Goal: Communication & Community: Answer question/provide support

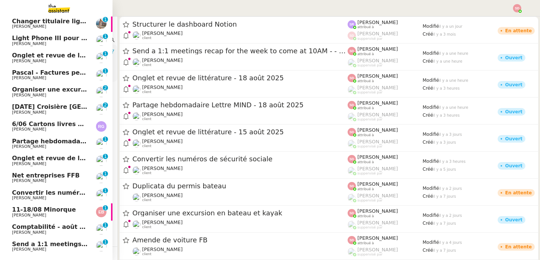
scroll to position [73, 0]
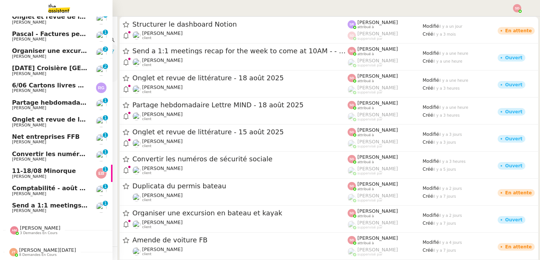
click at [69, 206] on span "Send a 1:1 meetings recap for the week to come at 10AM - - 18 août 2025" at bounding box center [137, 205] width 250 height 7
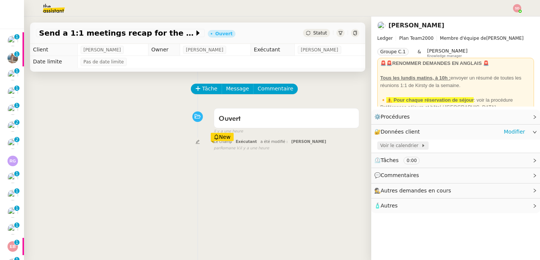
click at [408, 144] on span "Voir le calendrier" at bounding box center [400, 145] width 41 height 7
click at [200, 86] on icon at bounding box center [197, 88] width 5 height 5
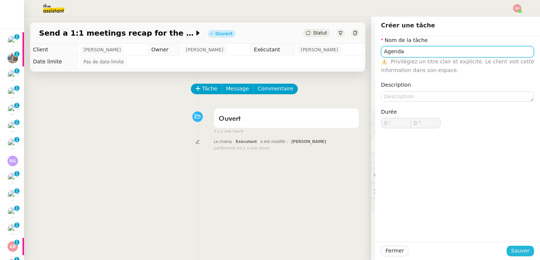
type input "Agenda"
click at [523, 251] on span "Sauver" at bounding box center [520, 250] width 18 height 9
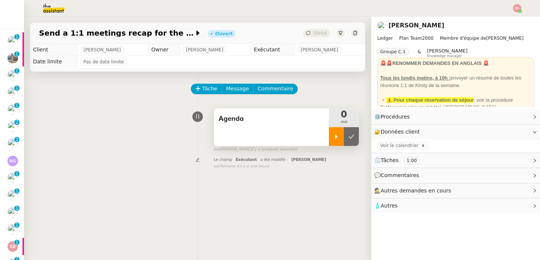
click at [333, 136] on icon at bounding box center [336, 136] width 6 height 6
click at [236, 85] on span "Message" at bounding box center [237, 88] width 23 height 9
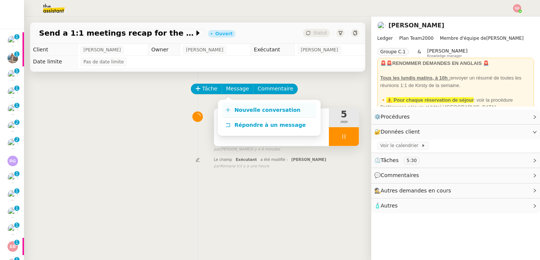
click at [234, 112] on span "Nouvelle conversation" at bounding box center [267, 110] width 66 height 6
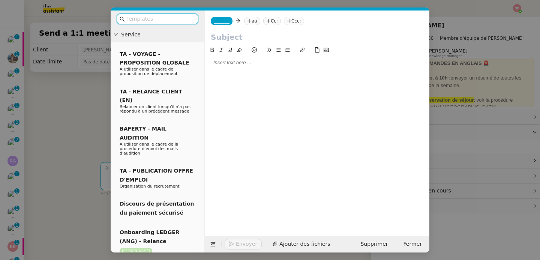
click at [220, 22] on span "_______" at bounding box center [222, 20] width 16 height 5
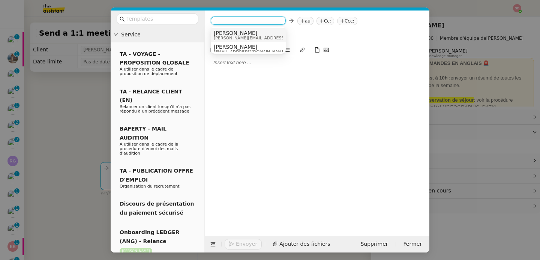
click at [235, 38] on span "[PERSON_NAME][EMAIL_ADDRESS][DOMAIN_NAME]" at bounding box center [267, 38] width 106 height 4
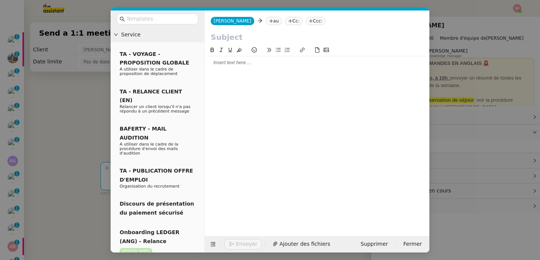
click at [266, 21] on nz-tag "au" at bounding box center [274, 21] width 16 height 8
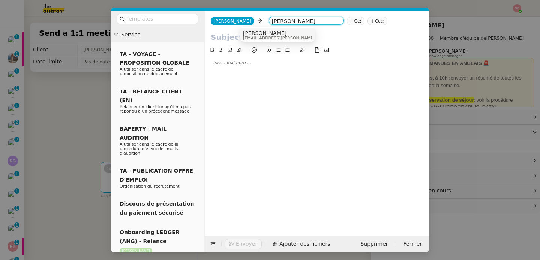
type input "kirsty joh"
click at [275, 33] on span "Kirsty Johnson" at bounding box center [296, 33] width 106 height 6
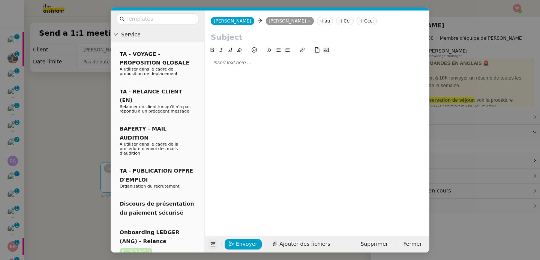
click at [215, 245] on icon at bounding box center [213, 243] width 10 height 5
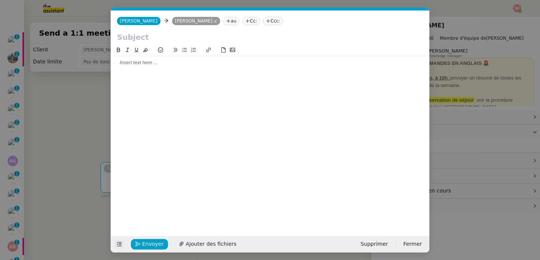
click at [135, 34] on input "text" at bounding box center [270, 36] width 306 height 11
type input "1:1 meetings"
click at [127, 61] on div at bounding box center [270, 62] width 312 height 7
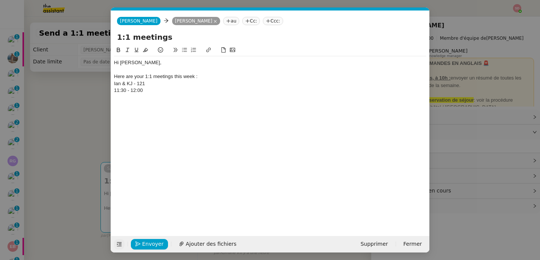
click at [125, 93] on div "11:30 - 12:00" at bounding box center [270, 90] width 312 height 7
click at [114, 85] on div "Ian & KJ - 121" at bounding box center [270, 83] width 312 height 7
click at [114, 85] on div "11:30 - 12:00 Ian & KJ - 121" at bounding box center [270, 83] width 312 height 7
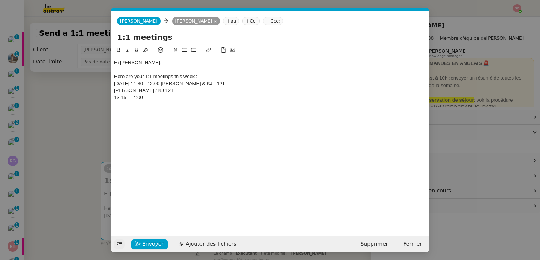
click at [127, 97] on div "13:15 - 14:00" at bounding box center [270, 97] width 312 height 7
click at [114, 90] on div "Pauline / KJ 121" at bounding box center [270, 90] width 312 height 7
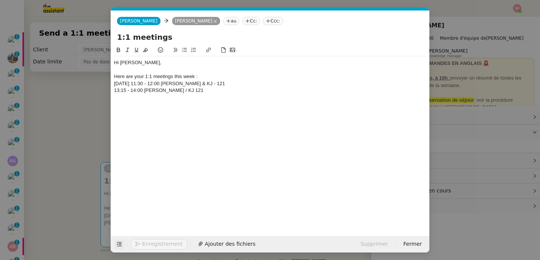
click at [117, 85] on div "Tomorrow 11:30 - 12:00 Ian & KJ - 121" at bounding box center [270, 83] width 312 height 7
copy div "Tomorrow"
click at [114, 90] on div "13:15 - 14:00 Pauline / KJ 121" at bounding box center [270, 90] width 312 height 7
click at [122, 98] on div at bounding box center [270, 97] width 312 height 7
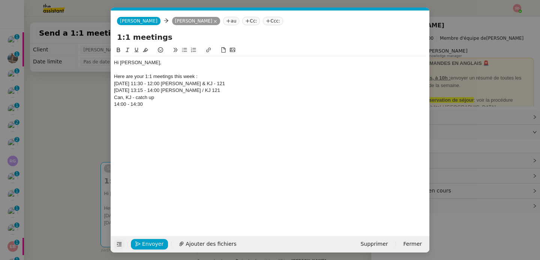
click at [123, 102] on div "14:00 - 14:30" at bounding box center [270, 104] width 312 height 7
click at [114, 97] on div "Can, KJ - catch up" at bounding box center [270, 97] width 312 height 7
click at [118, 93] on div "Tomorrow 13:15 - 14:00 Pauline / KJ 121" at bounding box center [270, 90] width 312 height 7
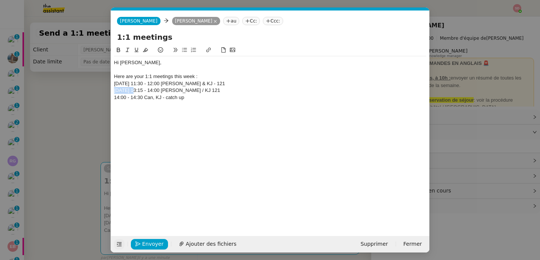
click at [118, 93] on div "Tomorrow 13:15 - 14:00 Pauline / KJ 121" at bounding box center [270, 90] width 312 height 7
copy div "Tomorrow"
click at [114, 97] on div "14:00 - 14:30 Can, KJ - catch up" at bounding box center [270, 97] width 312 height 7
click at [119, 106] on div at bounding box center [270, 104] width 312 height 7
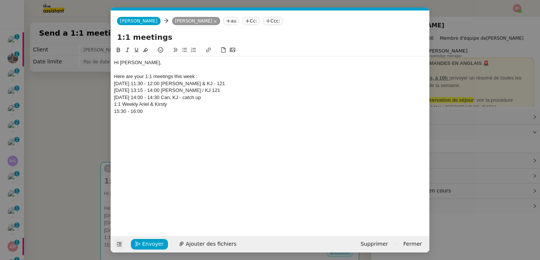
click at [117, 114] on div "15:30 - 16:00" at bounding box center [270, 111] width 312 height 7
click at [114, 105] on nz-spin "Hi Kirsty, Here are your 1:1 meetings this week : Tomorrow 11:30 - 12:00 Ian & …" at bounding box center [270, 136] width 318 height 181
click at [114, 104] on div "1:1 Weekly Ariel & Kirsty" at bounding box center [270, 104] width 312 height 7
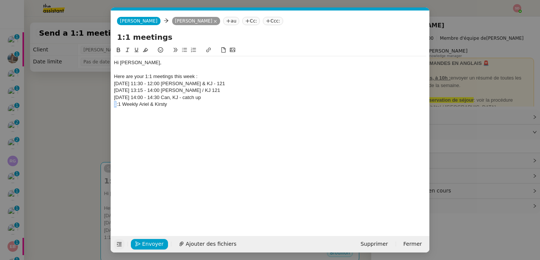
click at [114, 104] on div "1:1 Weekly Ariel & Kirsty" at bounding box center [270, 104] width 312 height 7
click at [120, 99] on div "Tomorrow 14:00 - 14:30 Can, KJ - catch up" at bounding box center [270, 97] width 312 height 7
copy div "Tomorrow"
click at [114, 104] on div "15:30 - 16:00 1:1 Weekly Ariel & Kirsty" at bounding box center [270, 104] width 312 height 7
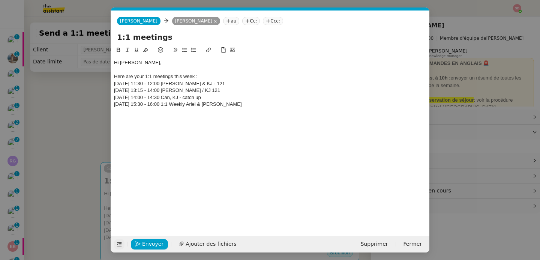
click at [126, 114] on div at bounding box center [270, 111] width 312 height 7
click at [128, 118] on div "16:30 - 17:15" at bounding box center [270, 118] width 312 height 7
click at [115, 111] on div "Clement & KJ - 121" at bounding box center [270, 111] width 312 height 7
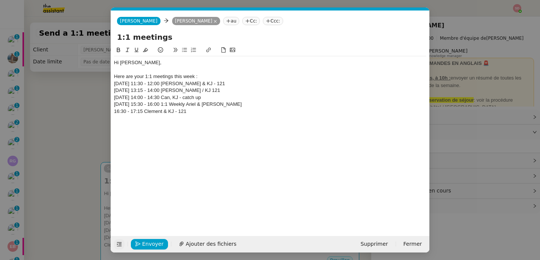
click at [126, 102] on div "Tomorrow 15:30 - 16:00 1:1 Weekly Ariel & Kirsty" at bounding box center [270, 104] width 312 height 7
copy div "Tomorrow"
click at [114, 111] on div "16:30 - 17:15 Clement & KJ - 121" at bounding box center [270, 111] width 312 height 7
click at [123, 116] on div at bounding box center [270, 118] width 312 height 7
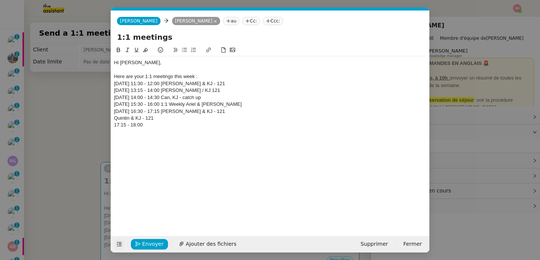
click at [123, 122] on div "17:15 - 18:00" at bounding box center [270, 124] width 312 height 7
click at [115, 117] on div "Quintin & KJ - 121" at bounding box center [270, 118] width 312 height 7
click at [129, 111] on div "Tomorrow 16:30 - 17:15 Clement & KJ - 121" at bounding box center [270, 111] width 312 height 7
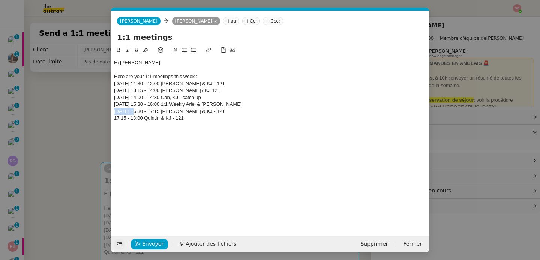
click at [129, 111] on div "Tomorrow 16:30 - 17:15 Clement & KJ - 121" at bounding box center [270, 111] width 312 height 7
copy div "Tomorrow"
click at [115, 118] on div "17:15 - 18:00 Quintin & KJ - 121" at bounding box center [270, 118] width 312 height 7
click at [122, 127] on div at bounding box center [270, 124] width 312 height 7
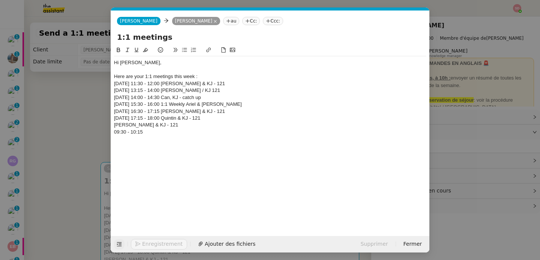
click at [122, 133] on div "09:30 - 10:15" at bounding box center [270, 132] width 312 height 7
click at [114, 124] on div "Jorge & KJ - 121" at bounding box center [270, 124] width 312 height 7
click at [114, 124] on div "09:30 - 10:15 Jorge & KJ - 121" at bounding box center [270, 124] width 312 height 7
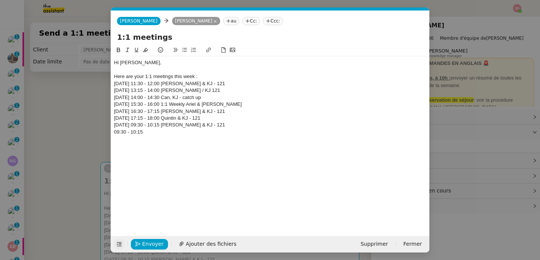
click at [128, 132] on div "09:30 - 10:15" at bounding box center [270, 132] width 312 height 7
click at [122, 142] on div "13:15 - 14:00" at bounding box center [270, 138] width 312 height 7
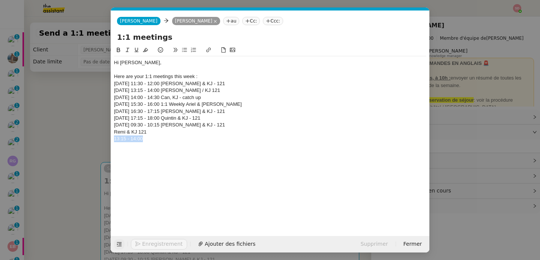
click at [122, 142] on div "13:15 - 14:00" at bounding box center [270, 138] width 312 height 7
click at [114, 131] on div "Remi & KJ 121" at bounding box center [270, 132] width 312 height 7
click at [114, 131] on div "13:15 - 14:00 Remi & KJ 121" at bounding box center [270, 132] width 312 height 7
click at [139, 141] on div at bounding box center [270, 138] width 312 height 7
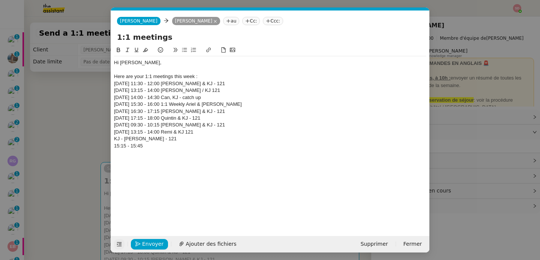
click at [124, 144] on div "15:15 - 15:45" at bounding box center [270, 145] width 312 height 7
click at [115, 139] on div "KJ - Dominic H - 121" at bounding box center [270, 138] width 312 height 7
click at [116, 134] on div "Friday 13:15 - 14:00 Remi & KJ 121" at bounding box center [270, 132] width 312 height 7
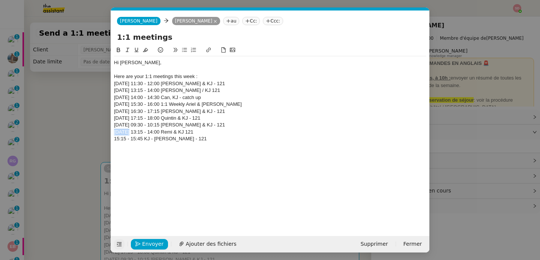
click at [116, 134] on div "Friday 13:15 - 14:00 Remi & KJ 121" at bounding box center [270, 132] width 312 height 7
copy div "Friday"
click at [115, 139] on div "15:15 - 15:45 KJ - Dominic H - 121" at bounding box center [270, 138] width 312 height 7
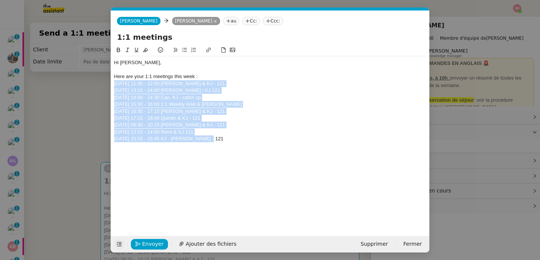
drag, startPoint x: 211, startPoint y: 140, endPoint x: 111, endPoint y: 84, distance: 115.1
click at [111, 84] on nz-spin "Hi Kirsty, Here are your 1:1 meetings this week : Tomorrow 11:30 - 12:00 Ian & …" at bounding box center [270, 136] width 318 height 181
click at [184, 48] on icon at bounding box center [184, 49] width 5 height 5
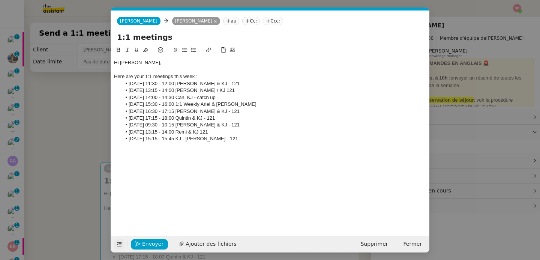
click at [231, 137] on li "Friday 15:15 - 15:45 KJ - Dominic H - 121" at bounding box center [273, 138] width 305 height 7
click at [150, 243] on span "Envoyer" at bounding box center [152, 243] width 21 height 9
click at [150, 243] on span "Confirmer l'envoi" at bounding box center [164, 243] width 45 height 9
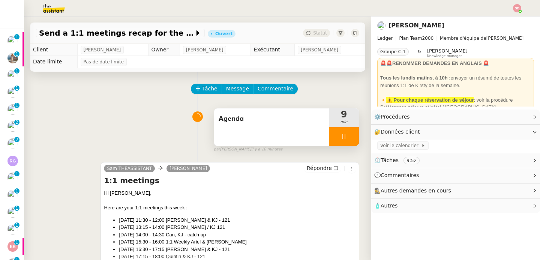
click at [352, 133] on div at bounding box center [344, 136] width 30 height 19
click at [352, 133] on button at bounding box center [351, 136] width 15 height 19
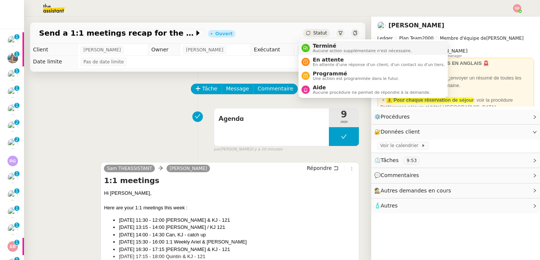
click at [311, 45] on div "Terminé Aucune action supplémentaire n'est nécessaire." at bounding box center [360, 48] width 102 height 10
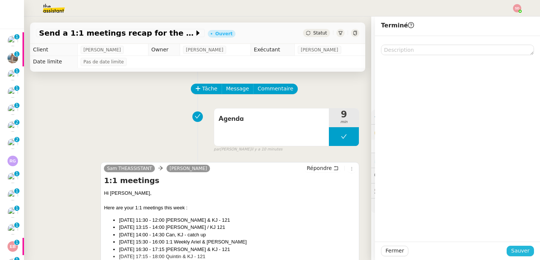
click at [518, 250] on span "Sauver" at bounding box center [520, 250] width 18 height 9
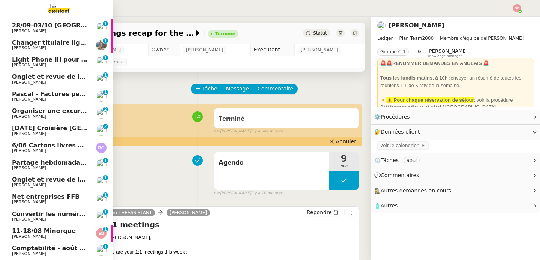
scroll to position [77, 0]
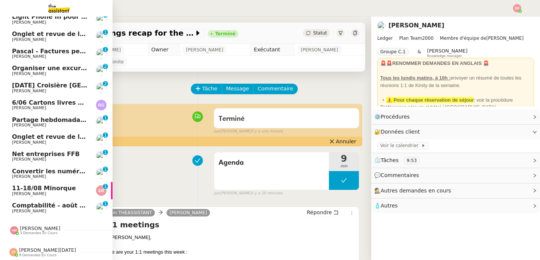
click at [25, 191] on span "[PERSON_NAME]" at bounding box center [29, 193] width 34 height 5
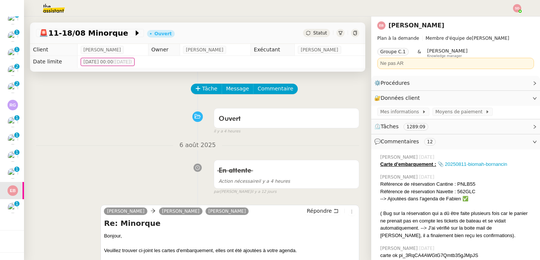
scroll to position [60, 0]
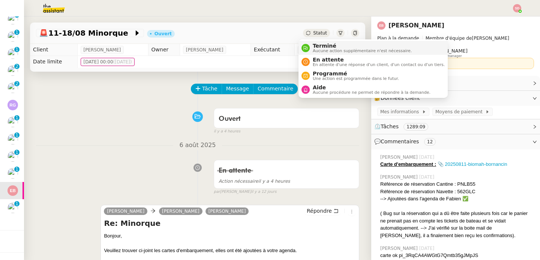
click at [314, 51] on span "Aucune action supplémentaire n'est nécessaire." at bounding box center [361, 51] width 99 height 4
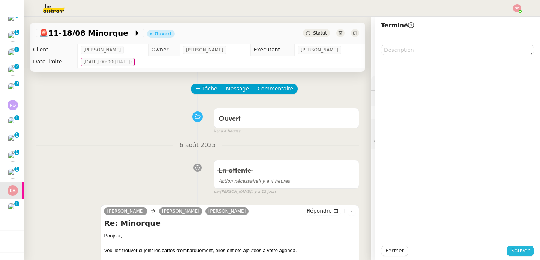
click at [519, 251] on span "Sauver" at bounding box center [520, 250] width 18 height 9
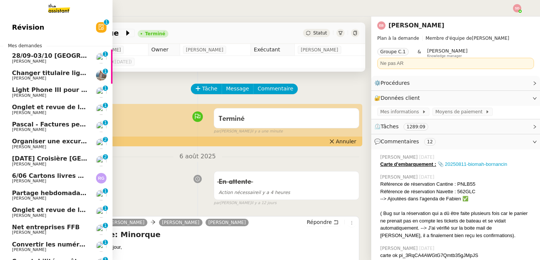
click at [82, 156] on span "[DATE] Croisière [GEOGRAPHIC_DATA]" at bounding box center [75, 158] width 127 height 7
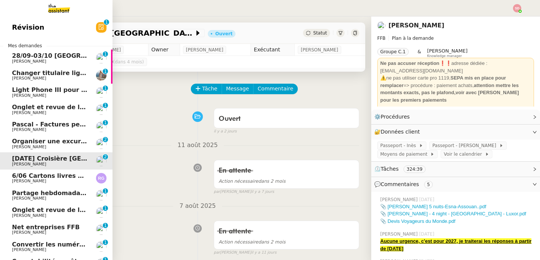
click at [78, 139] on span "Organiser une excursion en bateau et kayak" at bounding box center [87, 141] width 150 height 7
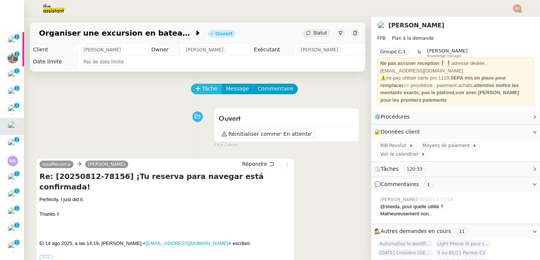
click at [191, 90] on button "Tâche" at bounding box center [206, 89] width 31 height 10
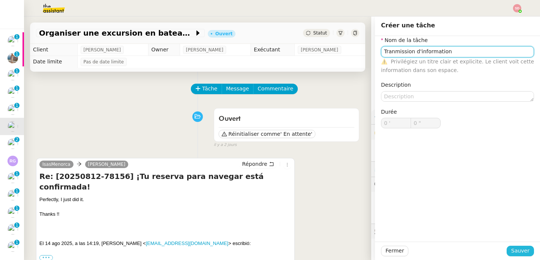
type input "Tranmission d'information"
click at [517, 251] on span "Sauver" at bounding box center [520, 250] width 18 height 9
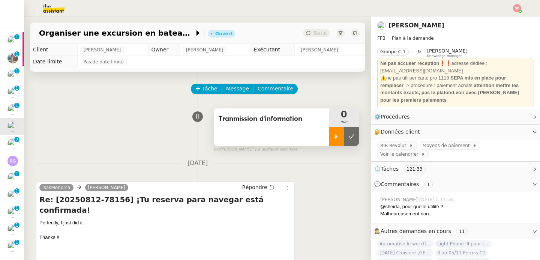
click at [329, 136] on div at bounding box center [336, 136] width 15 height 19
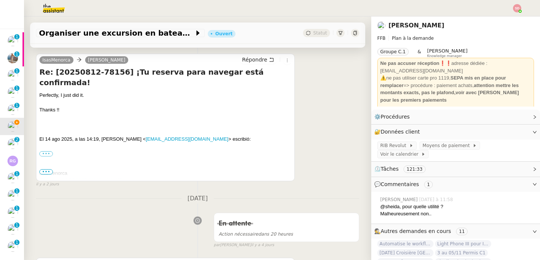
scroll to position [260, 0]
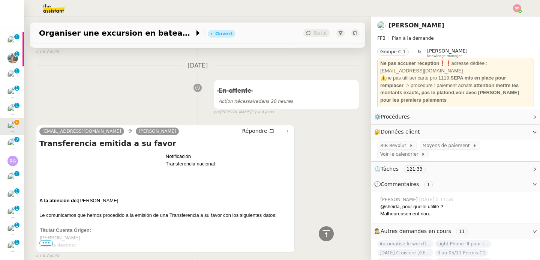
click at [45, 245] on span "•••" at bounding box center [45, 242] width 13 height 5
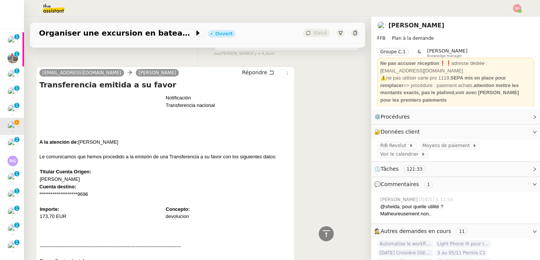
scroll to position [328, 0]
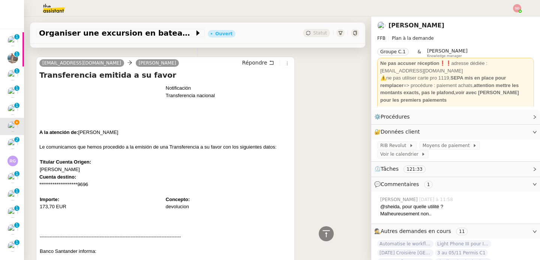
click at [52, 205] on font "Importe: 173,70 EUR" at bounding box center [53, 202] width 27 height 13
copy font "173,70 EUR"
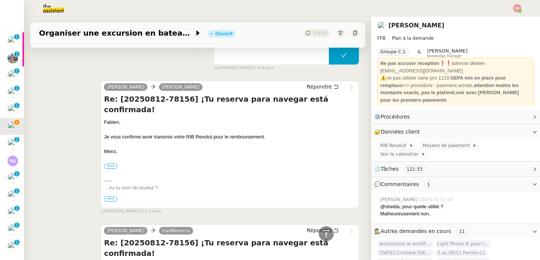
scroll to position [912, 0]
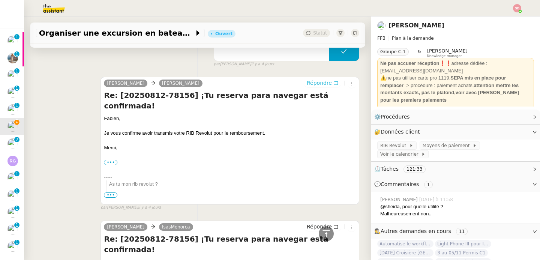
click at [311, 84] on span "Répondre" at bounding box center [318, 82] width 25 height 7
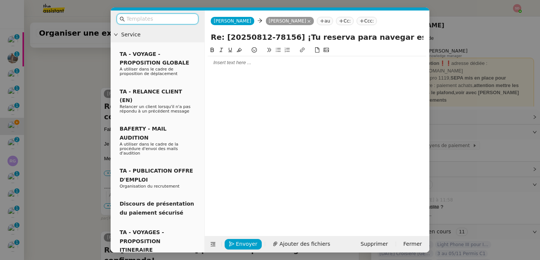
scroll to position [970, 0]
click at [252, 63] on div at bounding box center [317, 62] width 218 height 7
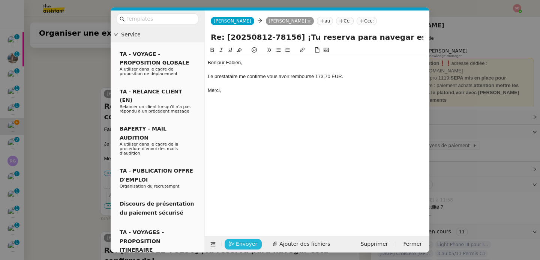
click at [245, 243] on span "Envoyer" at bounding box center [246, 243] width 21 height 9
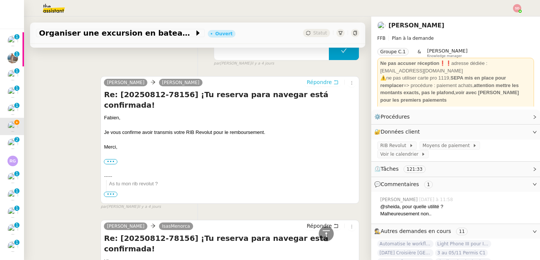
scroll to position [994, 0]
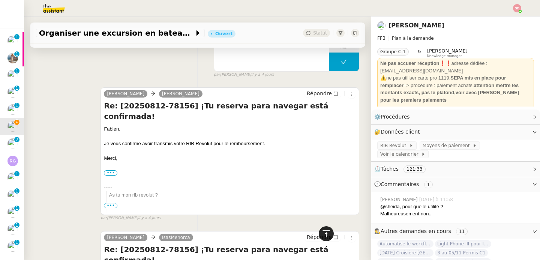
click at [323, 237] on icon at bounding box center [325, 233] width 9 height 9
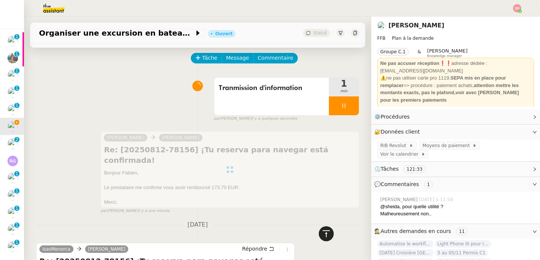
scroll to position [0, 0]
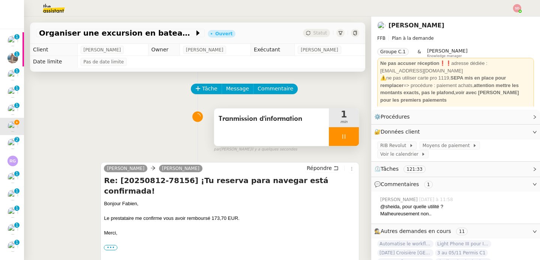
click at [339, 134] on div at bounding box center [344, 136] width 30 height 19
click at [348, 134] on icon at bounding box center [351, 136] width 6 height 6
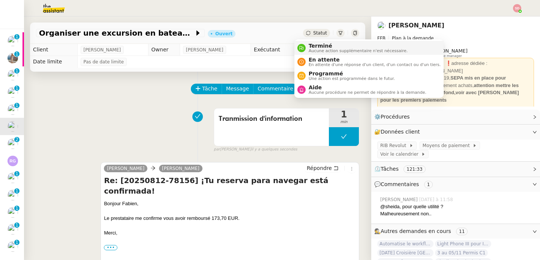
click at [301, 46] on icon at bounding box center [301, 48] width 4 height 4
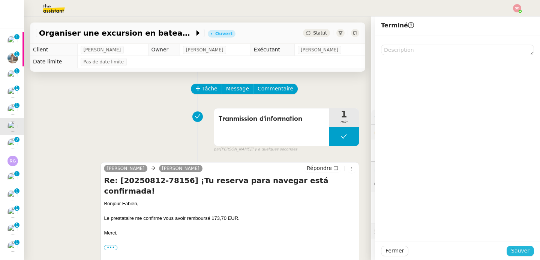
click at [517, 250] on span "Sauver" at bounding box center [520, 250] width 18 height 9
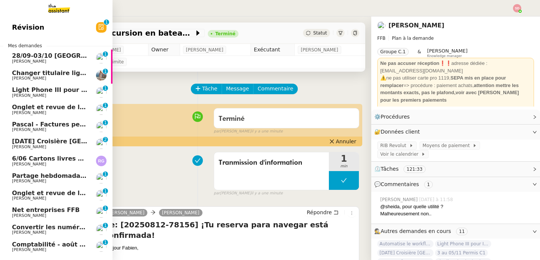
click at [34, 53] on span "28/09-03/10 [GEOGRAPHIC_DATA] - [GEOGRAPHIC_DATA]" at bounding box center [107, 55] width 190 height 7
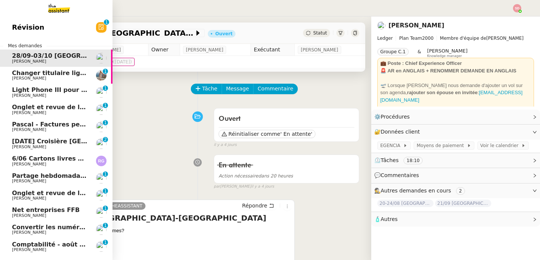
click at [38, 77] on span "[PERSON_NAME]" at bounding box center [50, 78] width 76 height 4
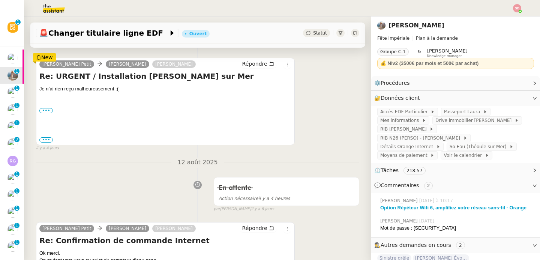
scroll to position [144, 0]
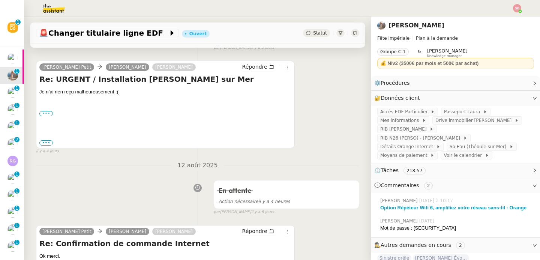
click at [49, 115] on label "•••" at bounding box center [45, 113] width 13 height 5
click at [0, 0] on input "•••" at bounding box center [0, 0] width 0 height 0
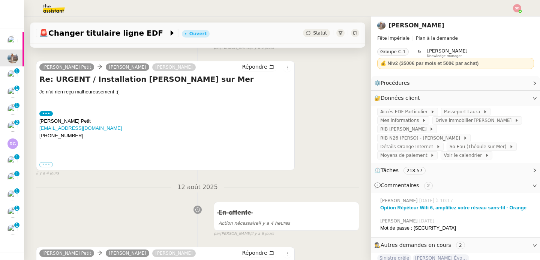
click at [47, 167] on label "•••" at bounding box center [45, 164] width 13 height 5
click at [0, 0] on input "•••" at bounding box center [0, 0] width 0 height 0
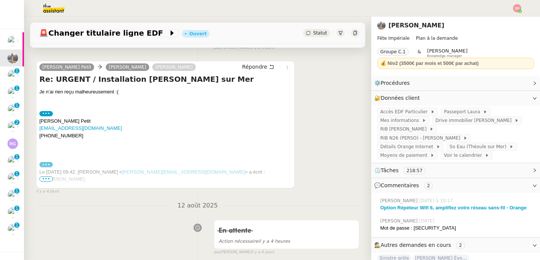
click at [47, 167] on label "•••" at bounding box center [45, 164] width 13 height 5
click at [0, 0] on input "•••" at bounding box center [0, 0] width 0 height 0
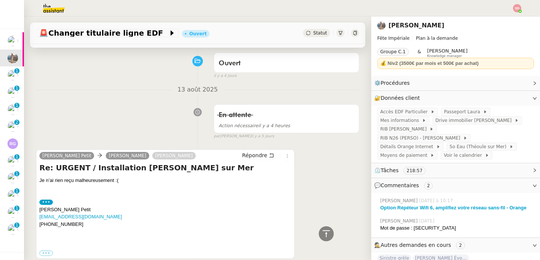
scroll to position [0, 0]
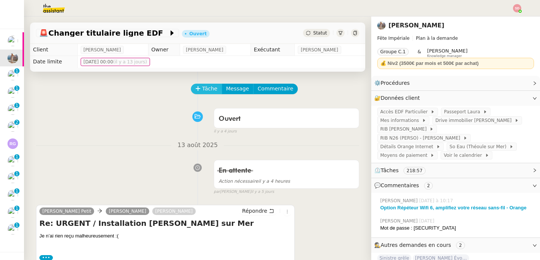
click at [205, 89] on span "Tâche" at bounding box center [209, 88] width 15 height 9
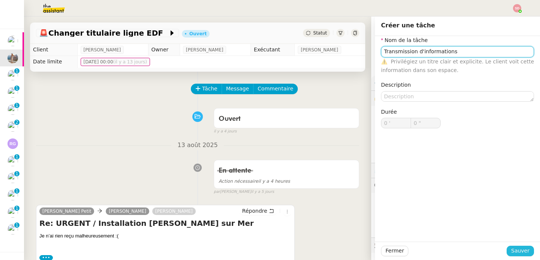
type input "Transmission d'informations"
click at [522, 253] on span "Sauver" at bounding box center [520, 250] width 18 height 9
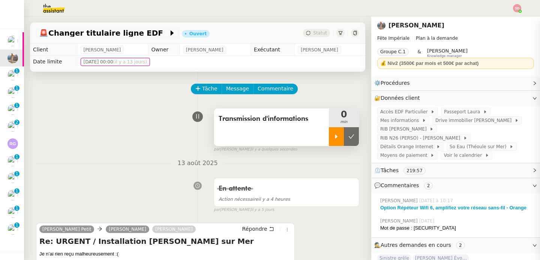
click at [330, 141] on div at bounding box center [336, 136] width 15 height 19
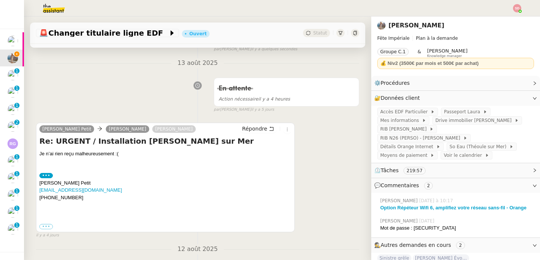
scroll to position [107, 0]
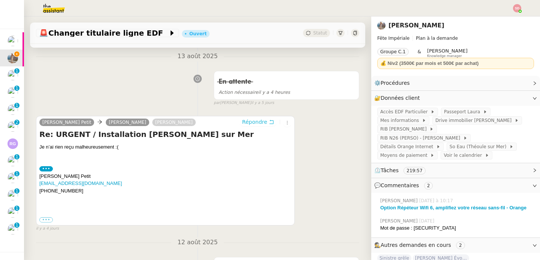
click at [259, 126] on button "Répondre" at bounding box center [257, 122] width 37 height 8
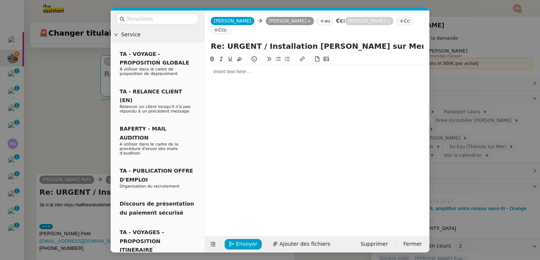
click at [241, 69] on div at bounding box center [317, 71] width 218 height 13
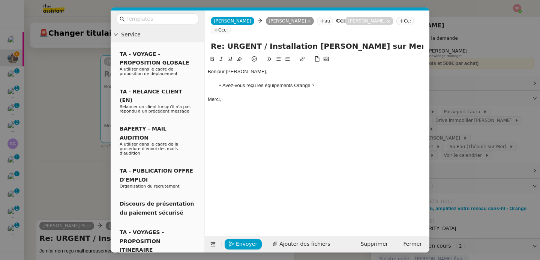
click at [73, 129] on nz-modal-container "Service TA - VOYAGE - PROPOSITION GLOBALE A utiliser dans le cadre de propositi…" at bounding box center [270, 130] width 540 height 260
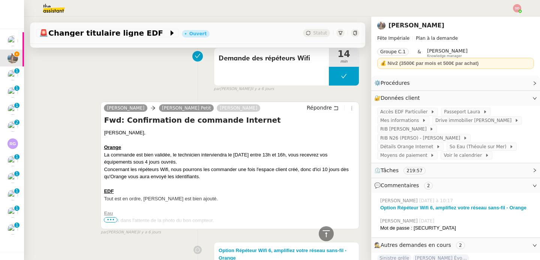
scroll to position [572, 0]
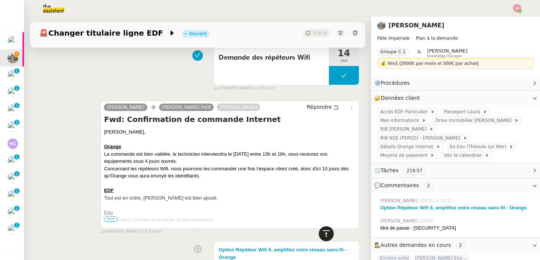
click at [322, 230] on icon at bounding box center [325, 233] width 7 height 7
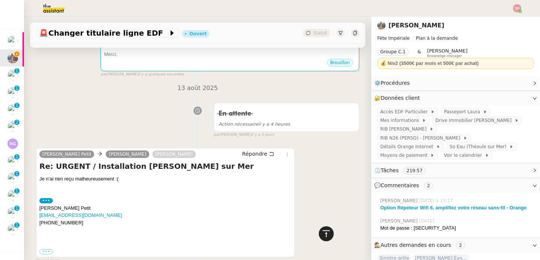
scroll to position [0, 0]
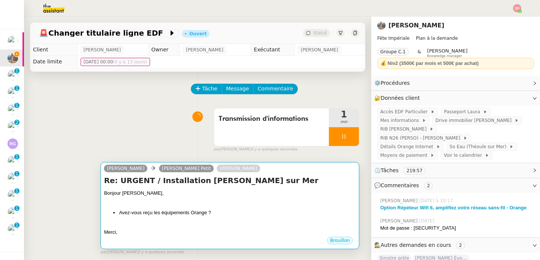
click at [294, 192] on div "Bonjour Laura," at bounding box center [230, 192] width 252 height 7
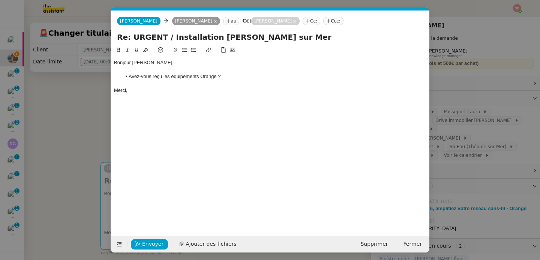
scroll to position [0, 16]
click at [155, 243] on span "Envoyer" at bounding box center [152, 243] width 21 height 9
click at [155, 243] on span "Confirmer l'envoi" at bounding box center [164, 243] width 45 height 9
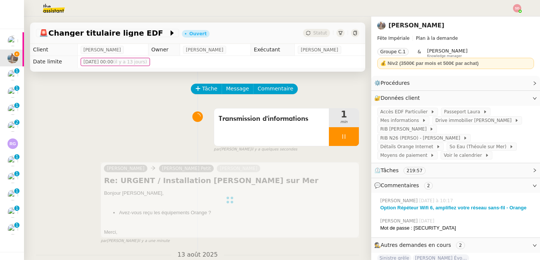
click at [347, 136] on div at bounding box center [344, 136] width 30 height 19
click at [347, 136] on button at bounding box center [351, 136] width 15 height 19
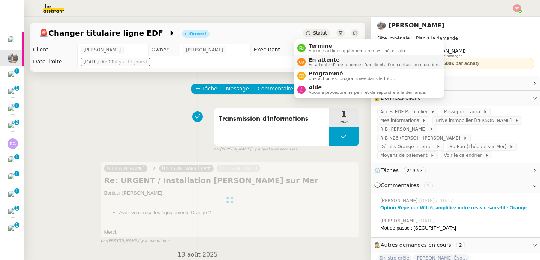
click at [319, 58] on span "En attente" at bounding box center [374, 60] width 132 height 6
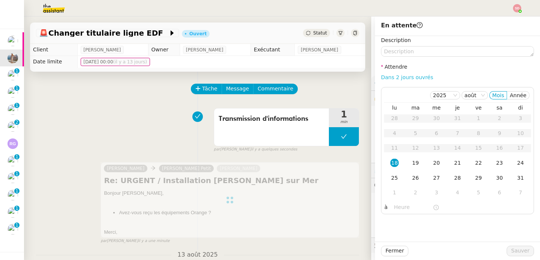
click at [413, 78] on link "Dans 2 jours ouvrés" at bounding box center [407, 77] width 52 height 6
type input "07:00"
click at [514, 249] on span "Sauver" at bounding box center [520, 250] width 18 height 9
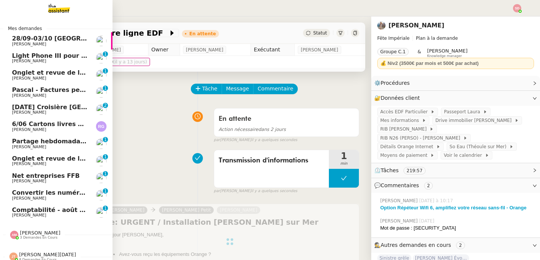
click at [30, 64] on link "Light Phone III pour Ines Fabien Bornancin 0 1 2 3 4 5 6 7 8 9" at bounding box center [56, 57] width 112 height 17
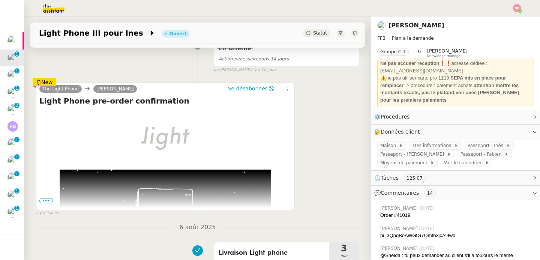
click at [46, 201] on span "•••" at bounding box center [45, 200] width 13 height 5
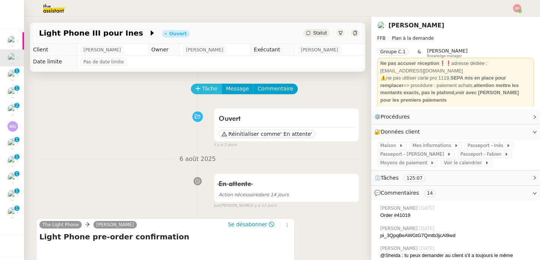
click at [202, 89] on span "Tâche" at bounding box center [209, 88] width 15 height 9
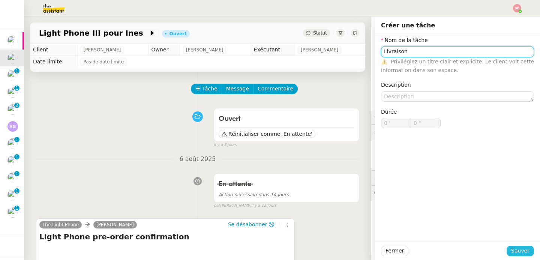
type input "Livraison"
click at [520, 246] on button "Sauver" at bounding box center [519, 250] width 27 height 10
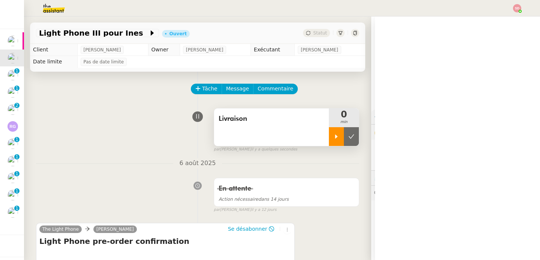
click at [333, 135] on icon at bounding box center [336, 136] width 6 height 6
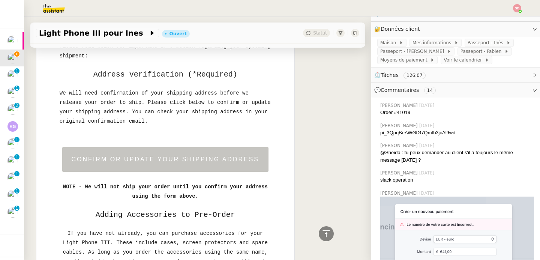
scroll to position [451, 0]
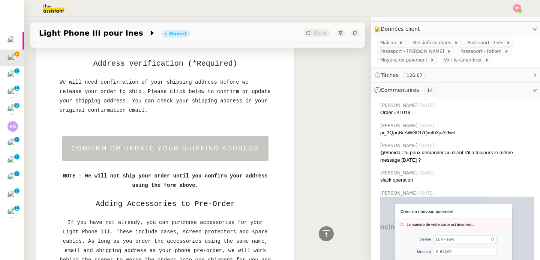
click at [232, 151] on link "CONFIRM OR UPDATE YOUR SHIPPING ADDRESS" at bounding box center [165, 148] width 187 height 6
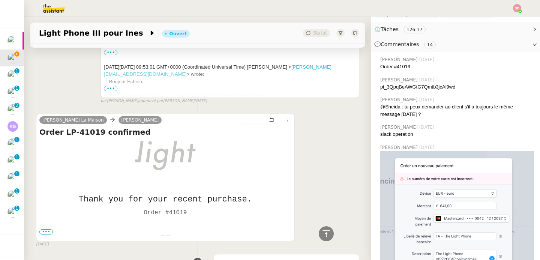
scroll to position [5303, 0]
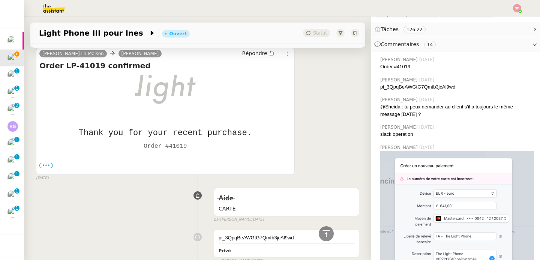
click at [40, 168] on span "•••" at bounding box center [45, 165] width 13 height 5
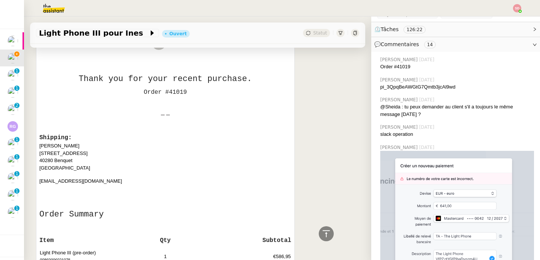
scroll to position [5425, 0]
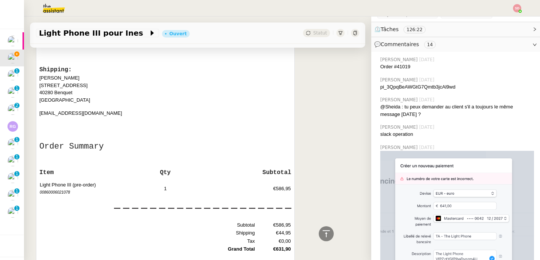
click at [63, 89] on p "Fabien Bornancin 195 Avenue de l'Armagnac 40280 Benquet France" at bounding box center [165, 88] width 252 height 29
copy p "[PERSON_NAME]"
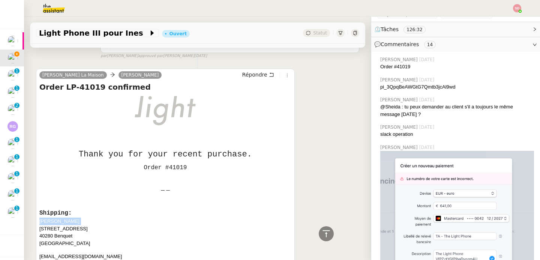
scroll to position [5281, 0]
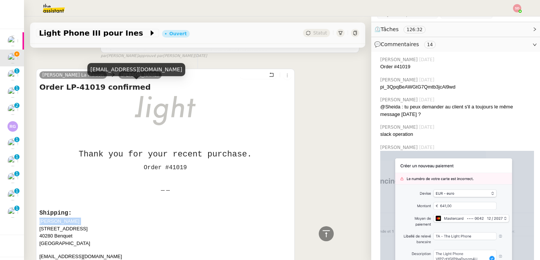
click at [130, 71] on div "camille.t58l@theassistant.com" at bounding box center [136, 69] width 98 height 13
copy div "camille.t58l@theassistant.com"
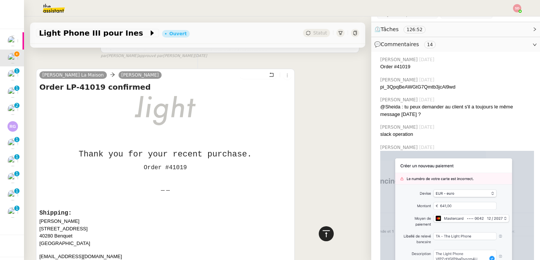
click at [323, 235] on icon at bounding box center [325, 233] width 9 height 9
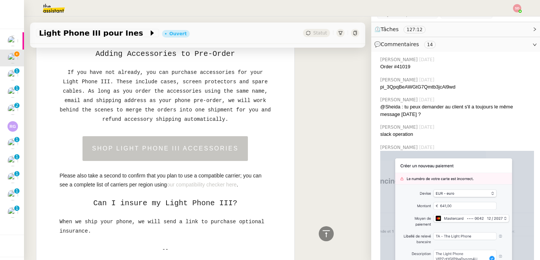
scroll to position [612, 0]
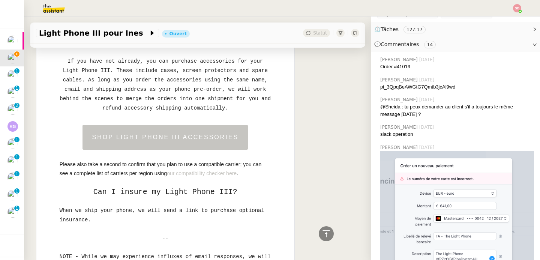
click at [185, 176] on link "our compatibility checker here" at bounding box center [202, 173] width 70 height 6
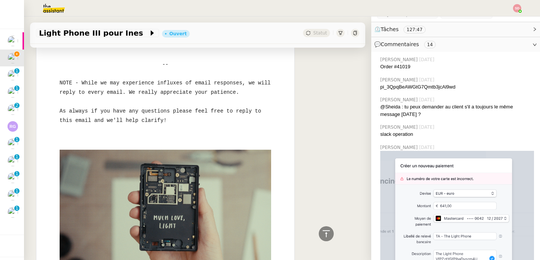
scroll to position [639, 0]
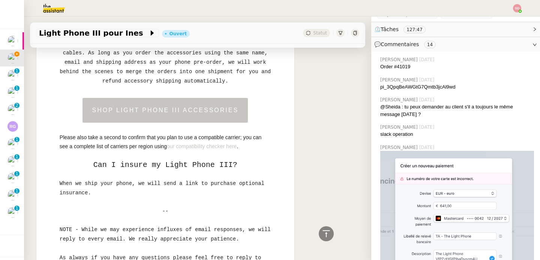
click at [179, 113] on link "SHOP LIGHT PHONE III ACCESSORIES" at bounding box center [165, 110] width 146 height 6
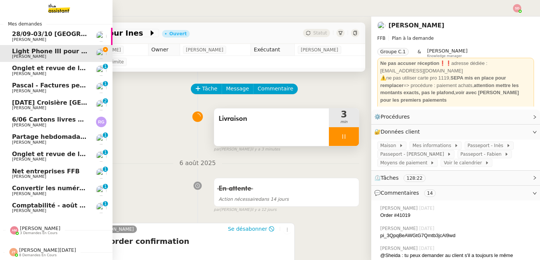
scroll to position [9, 0]
click at [27, 231] on span "3 demandes en cours" at bounding box center [38, 233] width 37 height 4
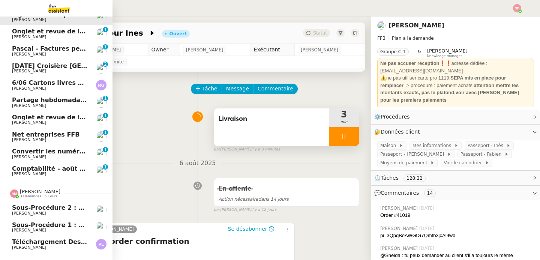
scroll to position [60, 0]
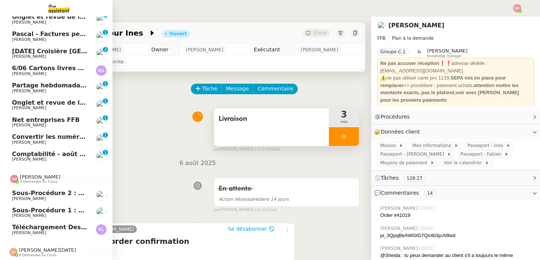
click at [35, 174] on span "Amyna Mehrez" at bounding box center [40, 177] width 40 height 6
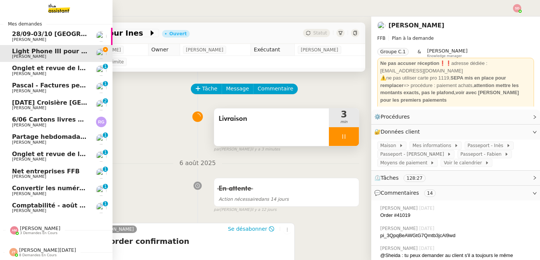
click at [42, 247] on span "[PERSON_NAME][DATE]" at bounding box center [47, 250] width 57 height 6
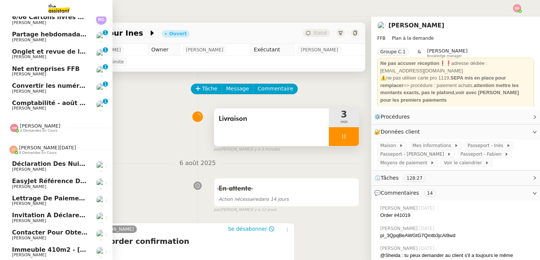
scroll to position [146, 0]
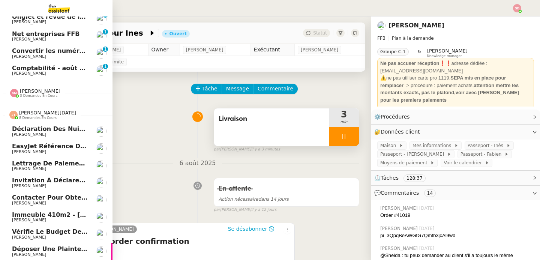
click at [53, 235] on span "[PERSON_NAME]" at bounding box center [50, 237] width 76 height 4
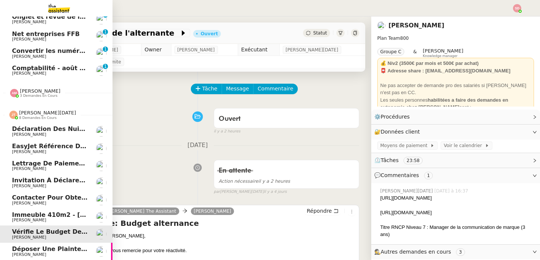
click at [14, 110] on div "[PERSON_NAME][DATE] 8 demandes en cours" at bounding box center [42, 115] width 67 height 10
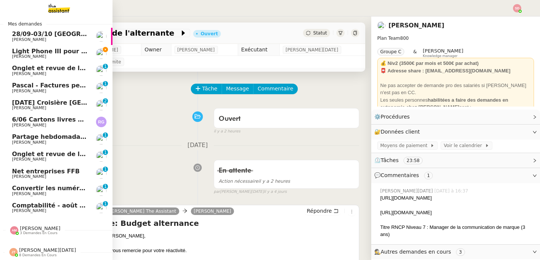
click at [52, 45] on link "Light Phone III pour Ines Fabien Bornancin" at bounding box center [56, 53] width 112 height 17
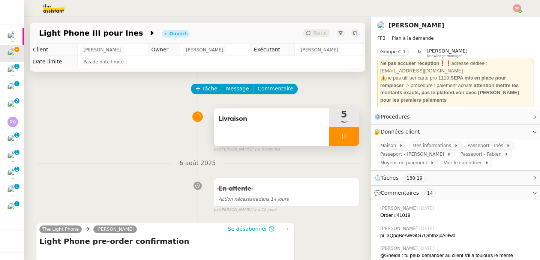
click at [348, 139] on div at bounding box center [344, 136] width 30 height 19
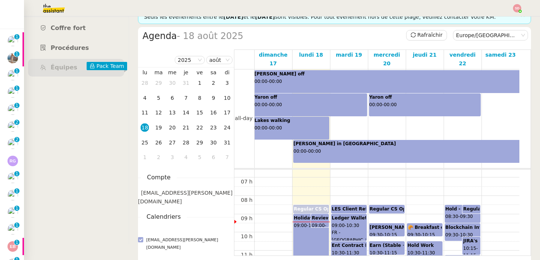
scroll to position [154, 0]
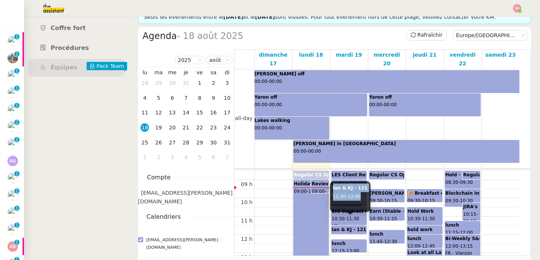
drag, startPoint x: 332, startPoint y: 188, endPoint x: 362, endPoint y: 196, distance: 31.4
click at [362, 196] on div "Ian & KJ - 121 11:30 - 12:00" at bounding box center [350, 196] width 40 height 31
copy div "Ian & KJ - 121 11:30 - 12:00"
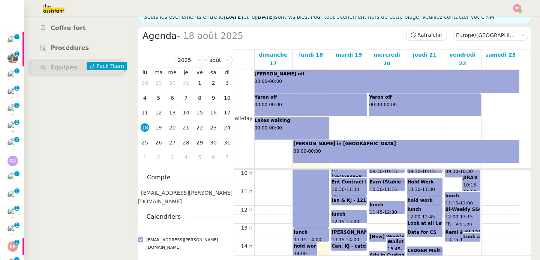
scroll to position [194, 0]
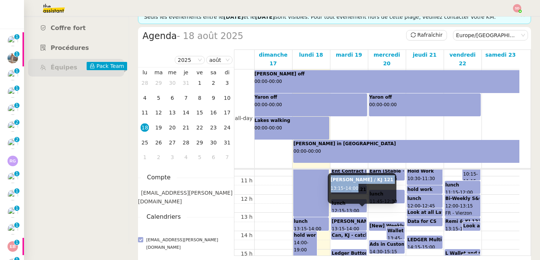
drag, startPoint x: 331, startPoint y: 179, endPoint x: 361, endPoint y: 186, distance: 31.3
click at [361, 186] on div "Pauline / KJ 121 13:15 - 14:00" at bounding box center [361, 188] width 69 height 31
copy div "Pauline / KJ 121 13:15 - 14:00"
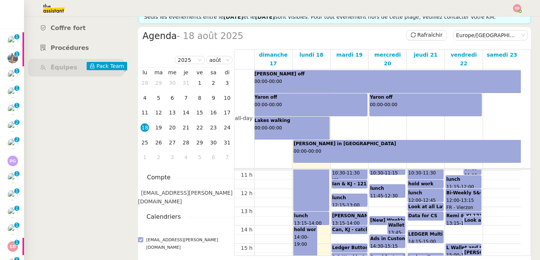
scroll to position [200, 0]
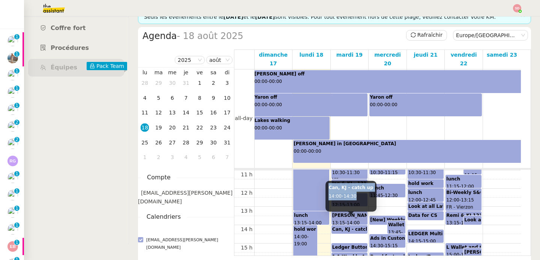
drag, startPoint x: 329, startPoint y: 188, endPoint x: 362, endPoint y: 193, distance: 33.4
click at [362, 193] on div "Can, KJ - catch up 14:00 - 14:30" at bounding box center [350, 196] width 51 height 31
copy div "Can, KJ - catch up 14:00 - 14:30"
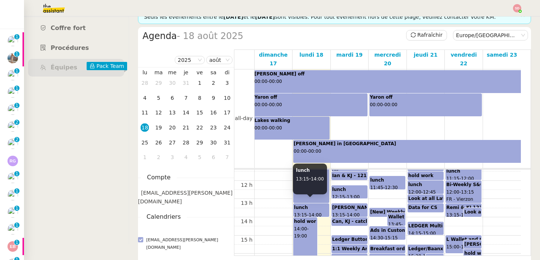
scroll to position [235, 0]
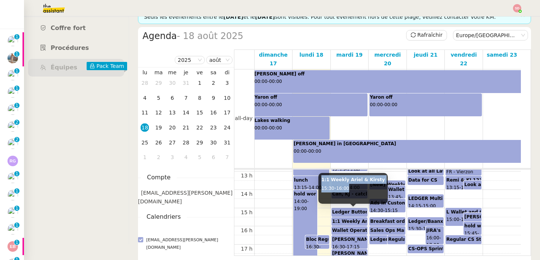
drag, startPoint x: 321, startPoint y: 179, endPoint x: 353, endPoint y: 187, distance: 32.8
click at [353, 187] on div "1:1 Weekly Ariel & Kirsty 15:30 - 16:00" at bounding box center [352, 188] width 69 height 31
copy div "1:1 Weekly Ariel & Kirsty 15:30 - 16:00"
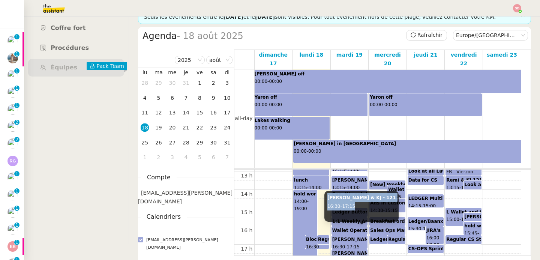
drag, startPoint x: 328, startPoint y: 198, endPoint x: 360, endPoint y: 205, distance: 33.2
click at [360, 205] on div "Clement & KJ - 121 16:30 - 17:15" at bounding box center [361, 206] width 75 height 31
copy div "Clement & KJ - 121 16:30 - 17:15"
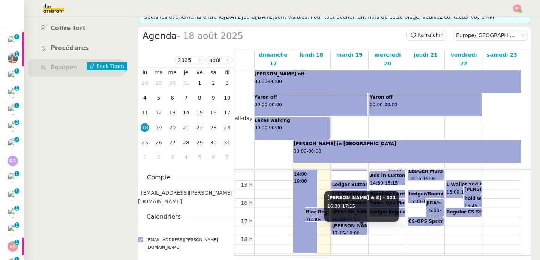
scroll to position [278, 0]
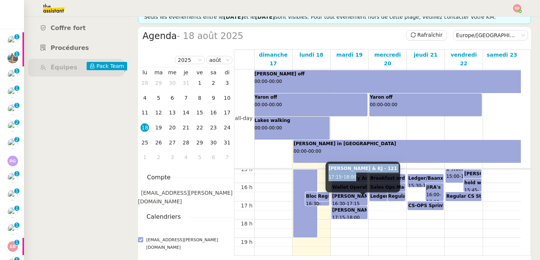
drag, startPoint x: 329, startPoint y: 169, endPoint x: 358, endPoint y: 177, distance: 30.0
click at [358, 177] on div "Quintin & KJ - 121 17:15 - 18:00" at bounding box center [362, 176] width 75 height 31
copy div "Quintin & KJ - 121 17:15 - 18:00"
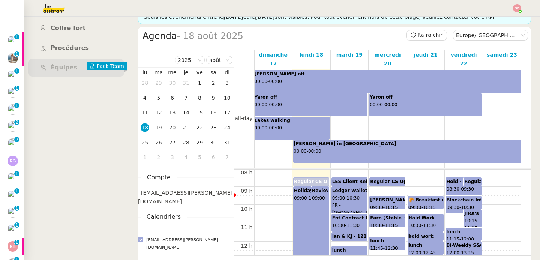
scroll to position [113, 0]
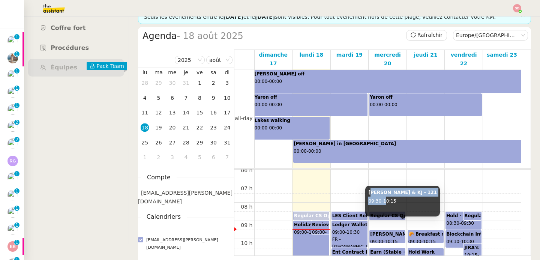
drag, startPoint x: 369, startPoint y: 191, endPoint x: 387, endPoint y: 197, distance: 19.0
click at [387, 197] on div "Jorge & KJ - 121 09:30 - 10:15" at bounding box center [402, 200] width 75 height 31
drag, startPoint x: 399, startPoint y: 200, endPoint x: 369, endPoint y: 192, distance: 31.0
click at [369, 192] on div "Jorge & KJ - 121 09:30 - 10:15" at bounding box center [402, 200] width 75 height 31
copy div "Jorge & KJ - 121 09:30 - 10:15"
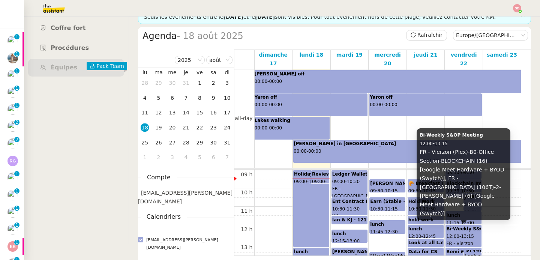
scroll to position [163, 0]
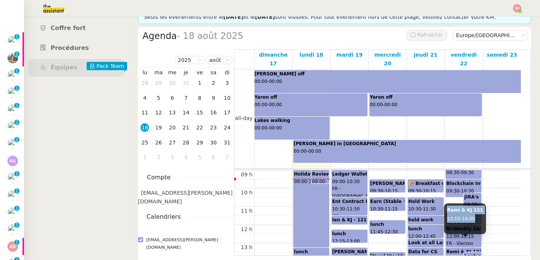
drag, startPoint x: 447, startPoint y: 210, endPoint x: 477, endPoint y: 217, distance: 30.4
click at [477, 217] on div "Remi & KJ 121 13:15 - 14:00" at bounding box center [465, 218] width 42 height 31
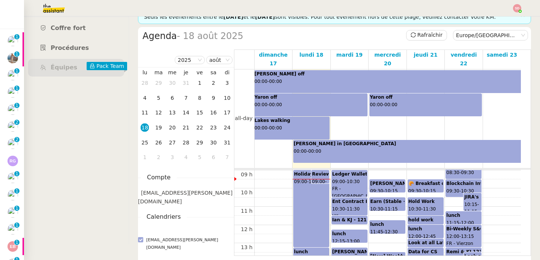
copy div "Remi & KJ 121 13:15 - 14:00"
drag, startPoint x: 447, startPoint y: 209, endPoint x: 478, endPoint y: 217, distance: 32.1
click at [478, 217] on div "Remi & KJ 121 13:15 - 14:00" at bounding box center [465, 218] width 42 height 31
copy div "Remi & KJ 121 13:15 - 14:00"
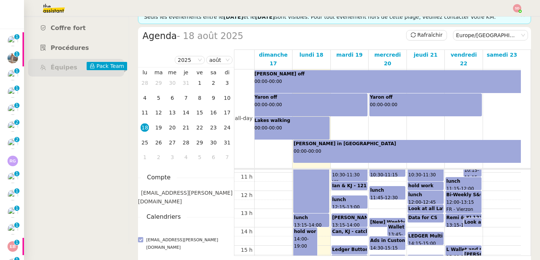
scroll to position [197, 0]
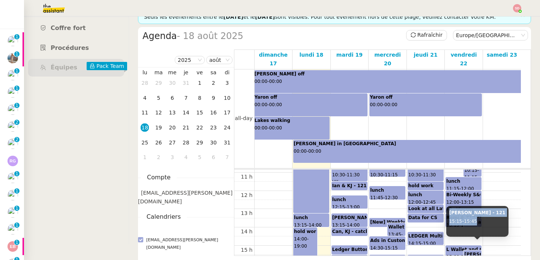
drag, startPoint x: 478, startPoint y: 220, endPoint x: 448, endPoint y: 214, distance: 31.1
click at [448, 214] on div "KJ - Dominic H - 121 15:15 - 15:45" at bounding box center [477, 221] width 62 height 31
copy div "KJ - Dominic H - 121 15:15 - 15:45"
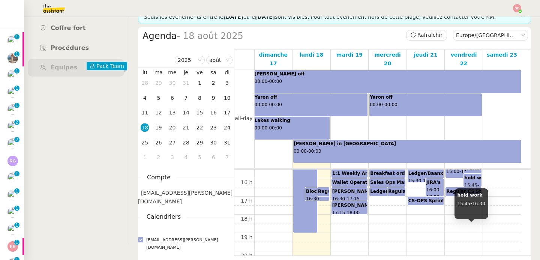
scroll to position [289, 0]
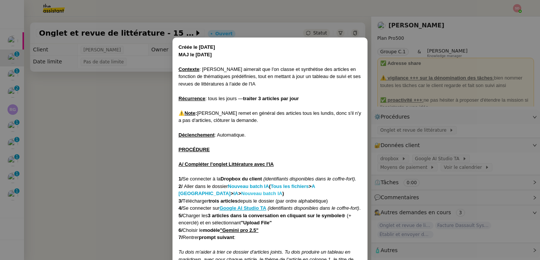
click at [241, 191] on strong "Nouveau batch IA" at bounding box center [261, 193] width 41 height 6
click at [103, 166] on nz-modal-container "Créée le 27/03/2025 MAJ le 21/07/2025 Contexte : Jean-Baptiste aimerait que l'o…" at bounding box center [270, 130] width 540 height 260
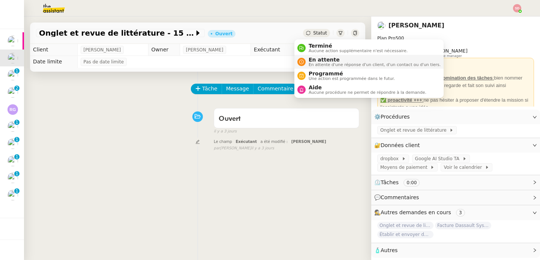
click at [307, 64] on div "En attente En attente d'une réponse d'un client, d'un contact ou d'un tiers." at bounding box center [372, 62] width 135 height 10
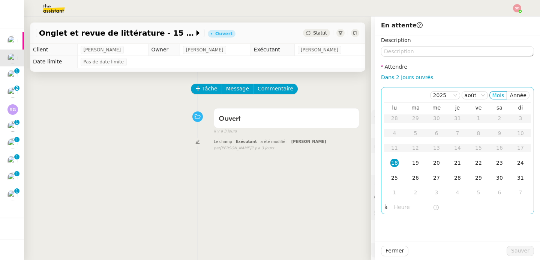
click at [399, 208] on input "text" at bounding box center [413, 207] width 39 height 9
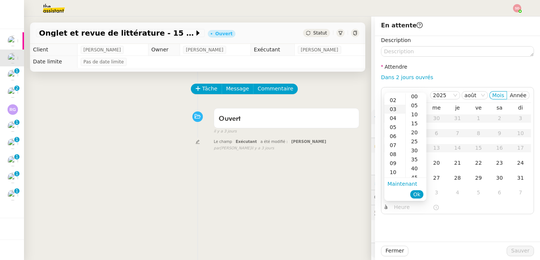
scroll to position [54, 0]
click at [395, 169] on div "15" at bounding box center [394, 171] width 21 height 9
click at [415, 95] on div "00" at bounding box center [415, 97] width 21 height 9
type input "15:00"
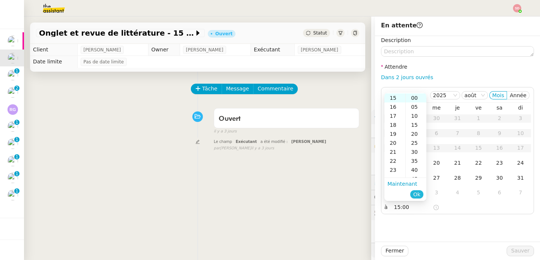
click at [415, 195] on span "Ok" at bounding box center [416, 193] width 7 height 7
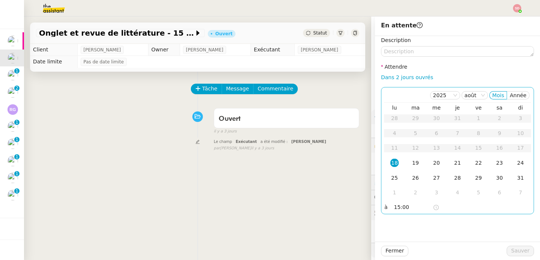
click at [386, 158] on td "18" at bounding box center [394, 162] width 21 height 15
click at [518, 249] on span "Sauver" at bounding box center [520, 250] width 18 height 9
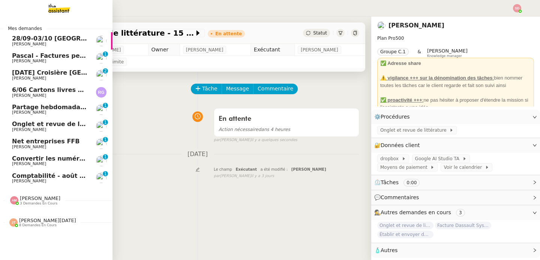
click at [58, 51] on link "Pascal - Factures perso 2021 Pascal Gauthier 0 1 2 3 4 5 6 7 8 9" at bounding box center [56, 57] width 112 height 17
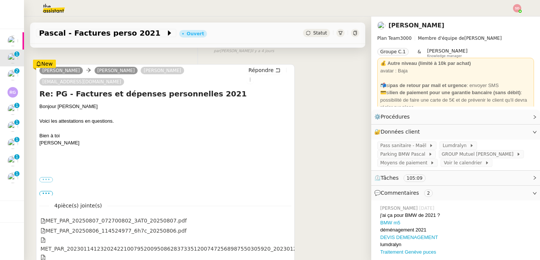
scroll to position [148, 0]
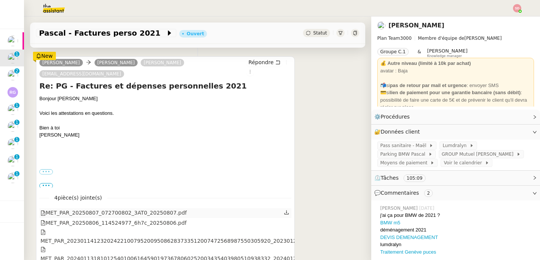
click at [152, 208] on div "MET_PAR_20250807_072700802_3AT0_20250807.pdf" at bounding box center [113, 212] width 146 height 9
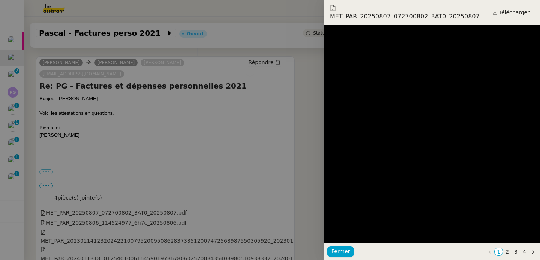
click at [132, 156] on div at bounding box center [270, 130] width 540 height 260
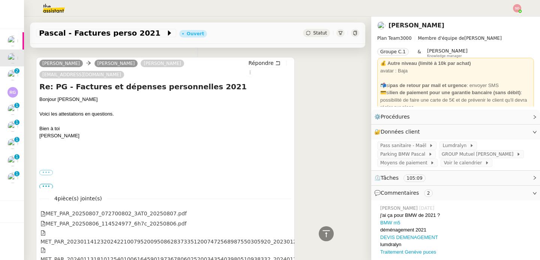
scroll to position [0, 0]
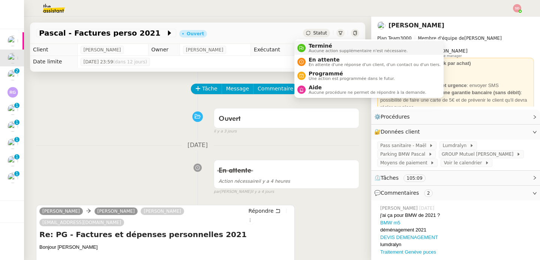
click at [312, 49] on span "Aucune action supplémentaire n'est nécessaire." at bounding box center [357, 51] width 99 height 4
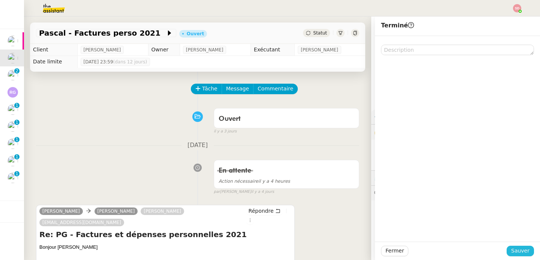
click at [511, 249] on span "Sauver" at bounding box center [520, 250] width 18 height 9
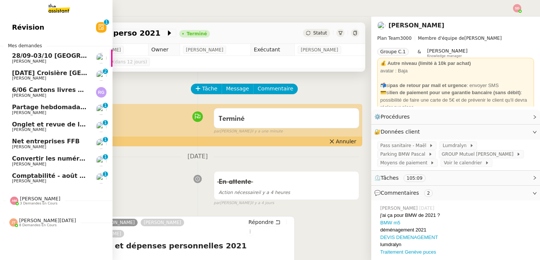
click at [53, 124] on span "Onglet et revue de littérature - 18 août 2025" at bounding box center [88, 124] width 152 height 7
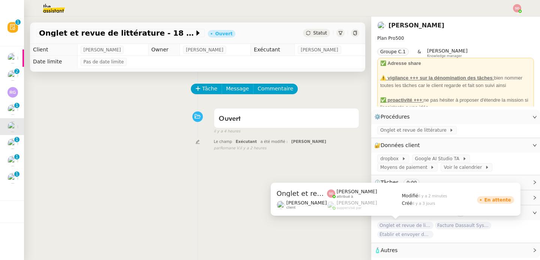
click at [397, 224] on span "Onglet et revue de littérature - 15 août 2025" at bounding box center [405, 224] width 56 height 7
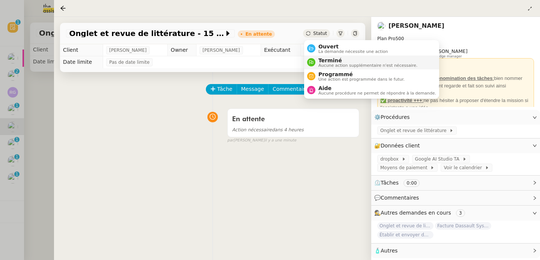
click at [328, 58] on span "Terminé" at bounding box center [367, 60] width 99 height 6
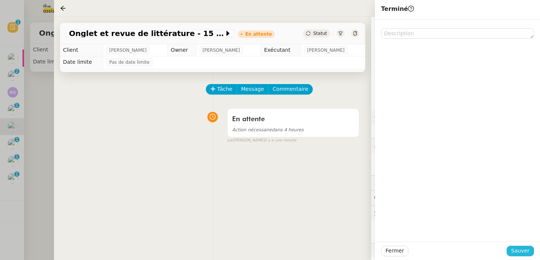
click at [515, 251] on span "Sauver" at bounding box center [520, 250] width 18 height 9
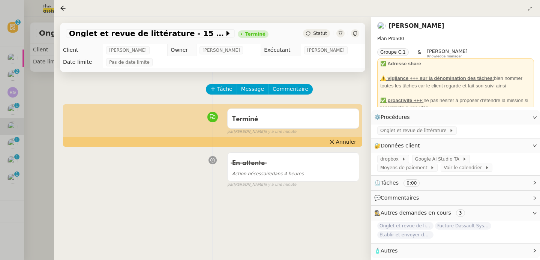
click at [33, 153] on div at bounding box center [270, 130] width 540 height 260
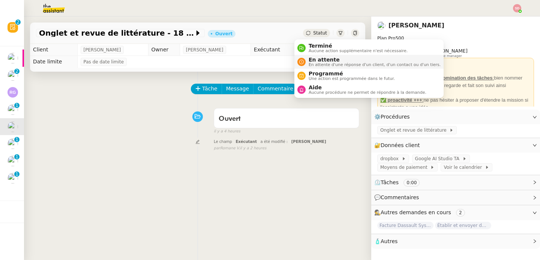
click at [316, 57] on span "En attente" at bounding box center [374, 60] width 132 height 6
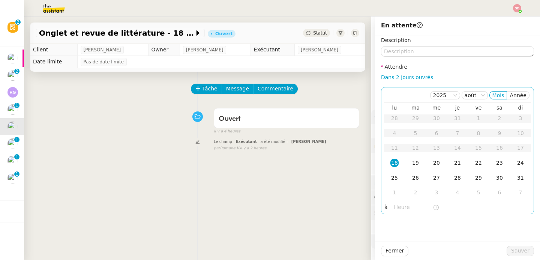
click at [394, 209] on input "text" at bounding box center [413, 207] width 39 height 9
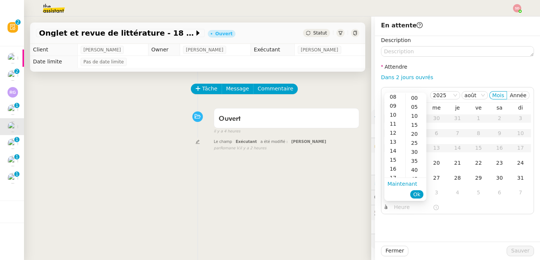
scroll to position [73, 0]
click at [395, 159] on div "15" at bounding box center [394, 159] width 21 height 9
click at [413, 97] on div "00" at bounding box center [415, 97] width 21 height 9
type input "15:00"
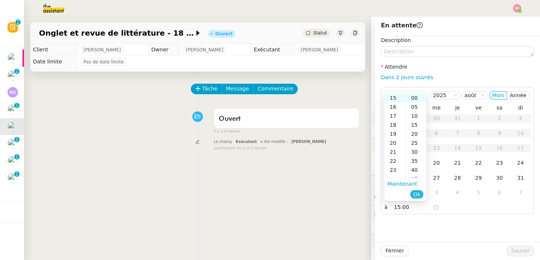
click at [418, 194] on span "Ok" at bounding box center [416, 193] width 7 height 7
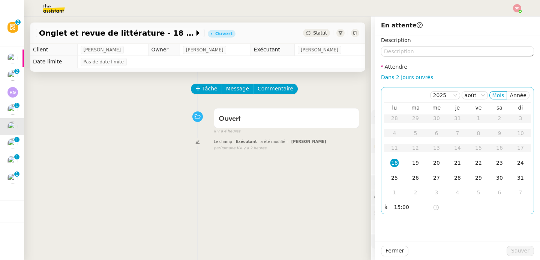
click at [390, 164] on div "18" at bounding box center [394, 162] width 8 height 8
click at [511, 250] on span "Sauver" at bounding box center [520, 250] width 18 height 9
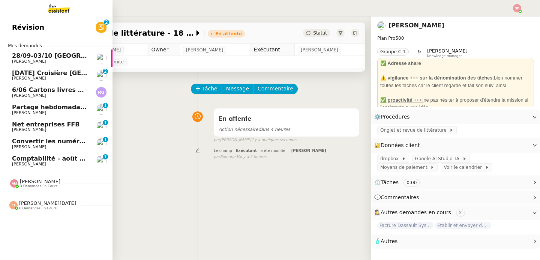
click at [81, 161] on span "Comptabilité - août 2025" at bounding box center [50, 158] width 76 height 7
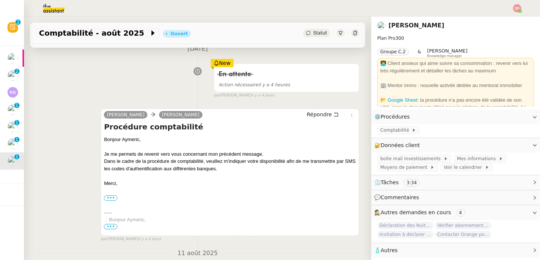
scroll to position [107, 0]
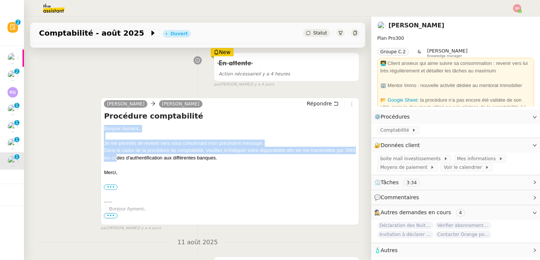
drag, startPoint x: 101, startPoint y: 129, endPoint x: 126, endPoint y: 157, distance: 37.8
click at [126, 157] on div "Alex Aymeric RAUCH Répondre Procédure comptabilité Bonjour Aymeric﻿, Je me perm…" at bounding box center [229, 160] width 259 height 127
click at [126, 157] on div "Dans le cadre de la procédure de comptabilité, veuillez m'indiquer votre dispon…" at bounding box center [230, 153] width 252 height 15
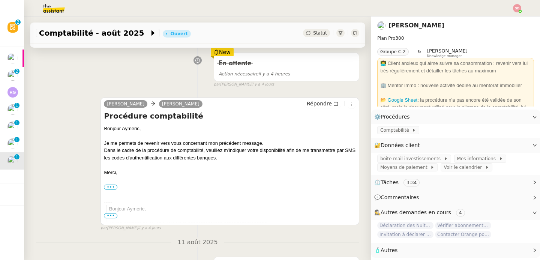
scroll to position [0, 0]
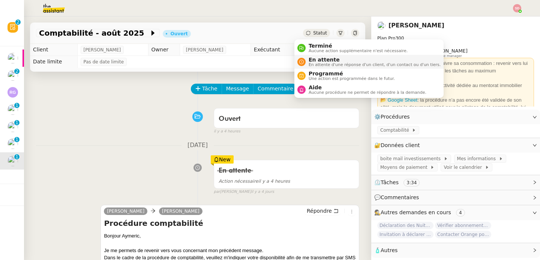
click at [300, 56] on li "En attente En attente d'une réponse d'un client, d'un contact ou d'un tiers." at bounding box center [368, 62] width 149 height 14
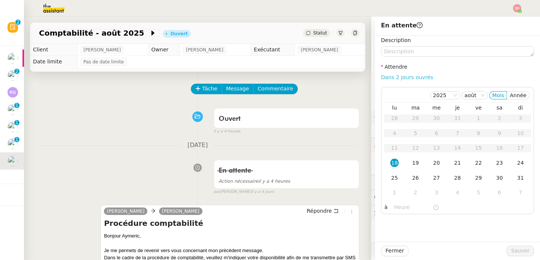
click at [393, 80] on link "Dans 2 jours ouvrés" at bounding box center [407, 77] width 52 height 6
type input "07:00"
click at [506, 248] on button "Sauver" at bounding box center [519, 250] width 27 height 10
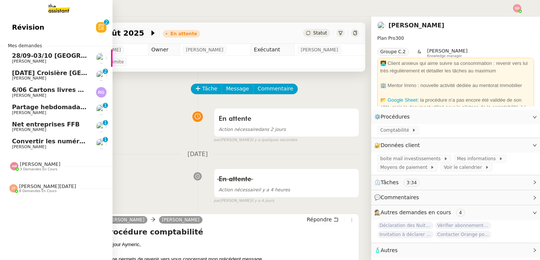
click at [34, 142] on span "Convertir les numéros de sécurité sociale" at bounding box center [82, 141] width 141 height 7
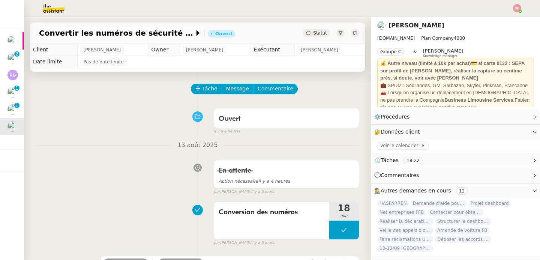
click at [188, 148] on span "13 août 2025" at bounding box center [197, 145] width 52 height 10
click at [164, 150] on div "13 août 2025 En attente Action nécessaire il y a 4 heures false par Sheida D. i…" at bounding box center [197, 167] width 323 height 55
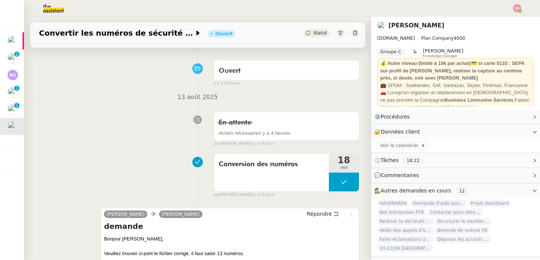
scroll to position [128, 0]
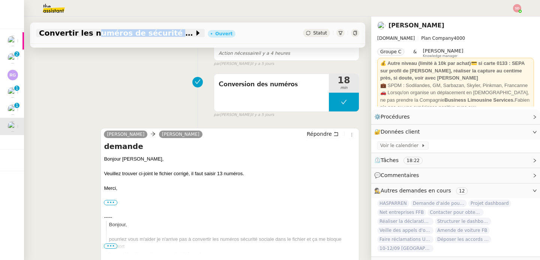
drag, startPoint x: 184, startPoint y: 35, endPoint x: 86, endPoint y: 36, distance: 98.2
click at [86, 36] on span "Convertir les numéros de sécurité sociale" at bounding box center [116, 32] width 155 height 7
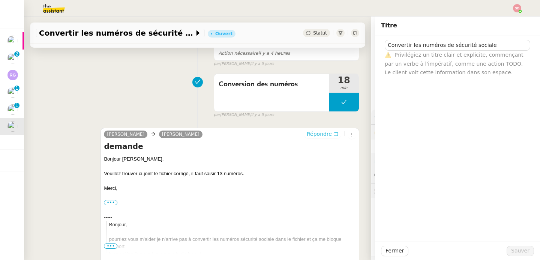
click at [314, 137] on span "Répondre" at bounding box center [318, 133] width 25 height 7
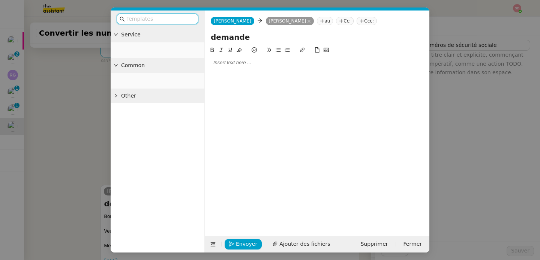
scroll to position [185, 0]
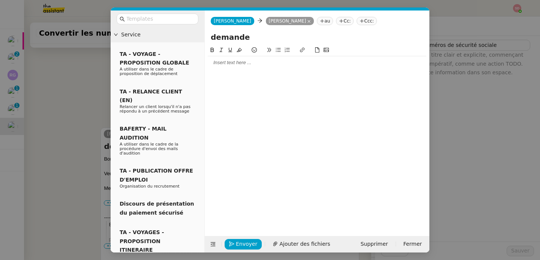
click at [226, 35] on input "demande" at bounding box center [317, 36] width 212 height 11
paste input "numéros de sécurité sociale"
type input "numéros de sécurité sociale"
click at [209, 37] on div "numéros de sécurité sociale" at bounding box center [317, 38] width 224 height 14
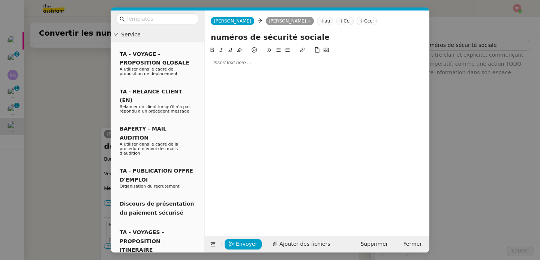
click at [227, 68] on div at bounding box center [317, 62] width 218 height 13
click at [210, 240] on button at bounding box center [213, 244] width 10 height 10
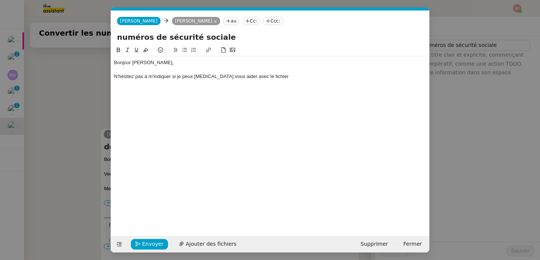
click at [276, 72] on div at bounding box center [270, 69] width 312 height 7
click at [276, 75] on div "N'hésitez pas à m'indiquer si je peux encore vous aider avec le fichier" at bounding box center [270, 76] width 312 height 7
click at [144, 241] on span "Envoyer" at bounding box center [152, 243] width 21 height 9
click at [144, 241] on span "Confirmer l'envoi" at bounding box center [164, 243] width 45 height 9
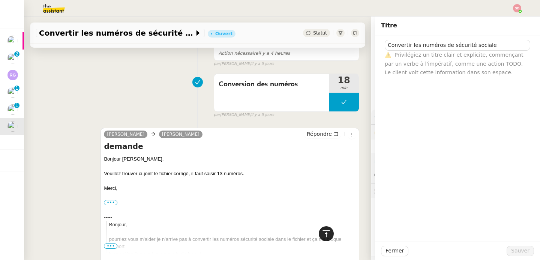
click at [324, 238] on div at bounding box center [325, 233] width 15 height 15
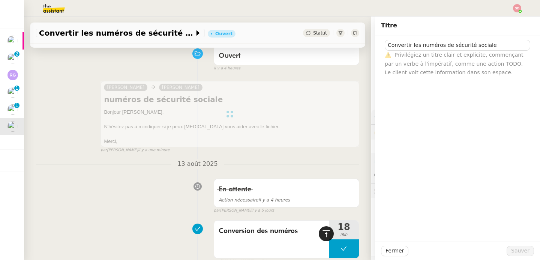
scroll to position [0, 0]
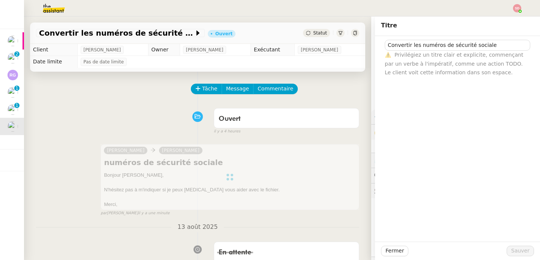
click at [138, 105] on div "Ouvert false il y a 4 heures" at bounding box center [197, 120] width 323 height 30
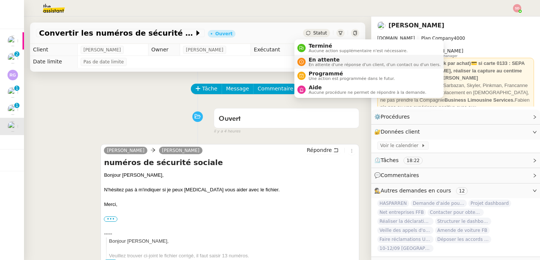
click at [329, 67] on span "En attente d'une réponse d'un client, d'un contact ou d'un tiers." at bounding box center [374, 65] width 132 height 4
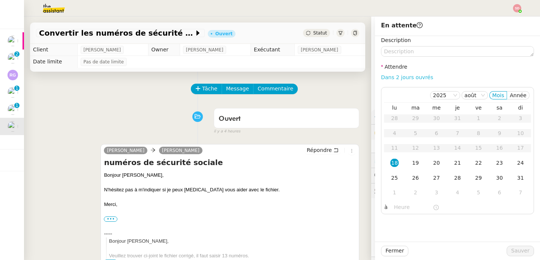
click at [419, 78] on link "Dans 2 jours ouvrés" at bounding box center [407, 77] width 52 height 6
type input "07:00"
click at [474, 161] on div "22" at bounding box center [478, 162] width 8 height 8
click at [516, 247] on span "Sauver" at bounding box center [520, 250] width 18 height 9
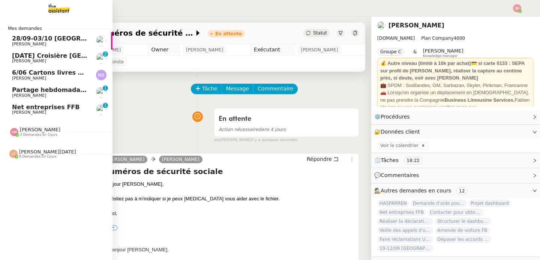
click at [17, 113] on span "[PERSON_NAME]" at bounding box center [29, 112] width 34 height 5
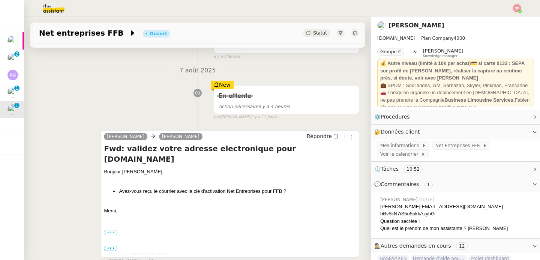
scroll to position [91, 0]
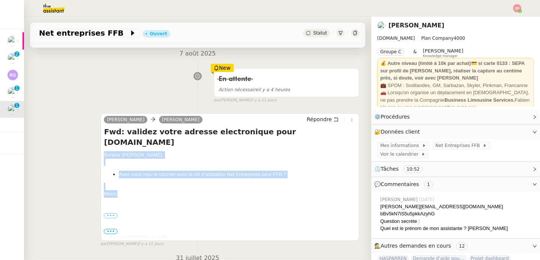
drag, startPoint x: 103, startPoint y: 145, endPoint x: 128, endPoint y: 186, distance: 47.8
copy div "Bonjour Lydie, Avez-vous reçu le courrier avec la clé d'activation Net Entrepri…"
click at [312, 115] on button "Répondre" at bounding box center [322, 119] width 37 height 8
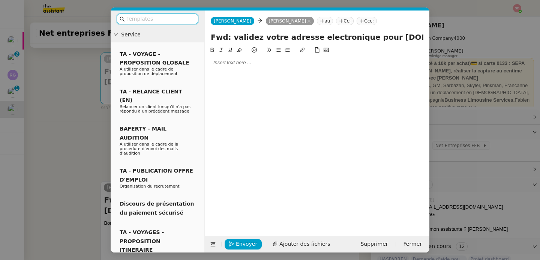
click at [238, 64] on div at bounding box center [317, 62] width 218 height 7
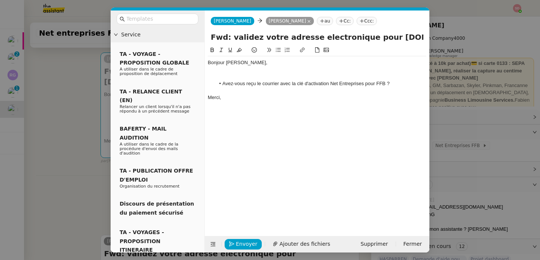
click at [255, 73] on div at bounding box center [317, 76] width 218 height 7
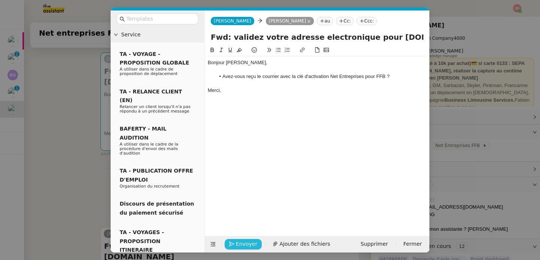
click at [243, 243] on span "Envoyer" at bounding box center [246, 243] width 21 height 9
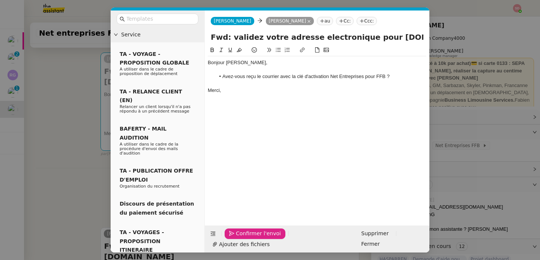
click at [244, 238] on span "Confirmer l'envoi" at bounding box center [258, 233] width 45 height 9
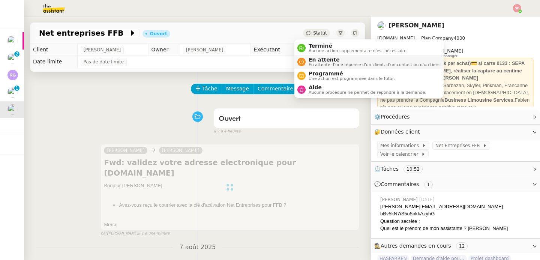
click at [311, 61] on span "En attente" at bounding box center [374, 60] width 132 height 6
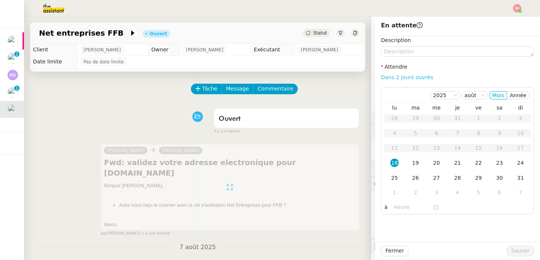
click at [414, 78] on link "Dans 2 jours ouvrés" at bounding box center [407, 77] width 52 height 6
type input "07:00"
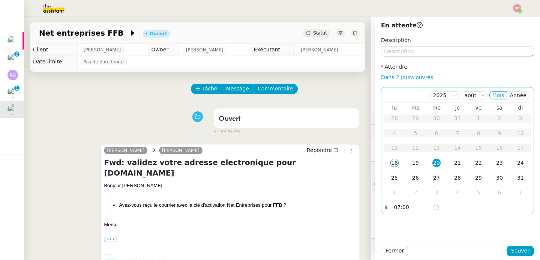
click at [432, 176] on div "27" at bounding box center [436, 177] width 8 height 8
click at [522, 251] on span "Sauver" at bounding box center [520, 250] width 18 height 9
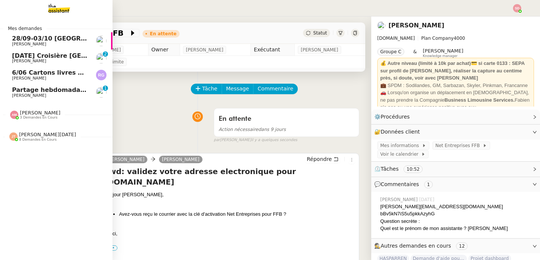
click at [14, 76] on span "[PERSON_NAME]" at bounding box center [29, 78] width 34 height 5
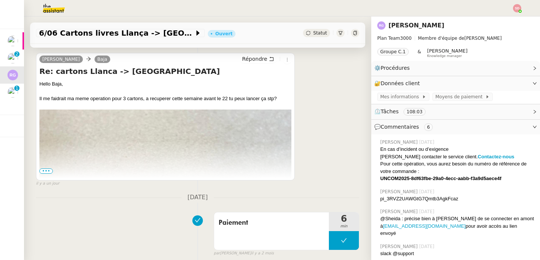
scroll to position [172, 0]
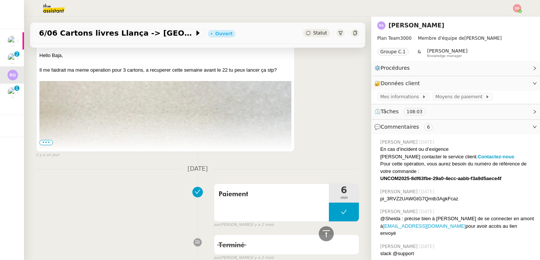
click at [48, 142] on span "•••" at bounding box center [45, 142] width 13 height 5
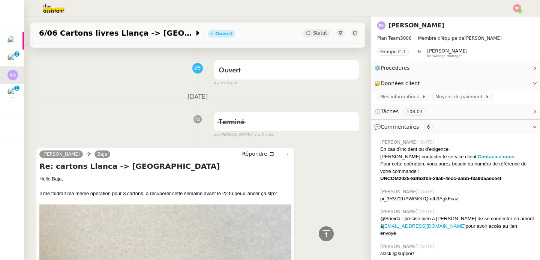
scroll to position [0, 0]
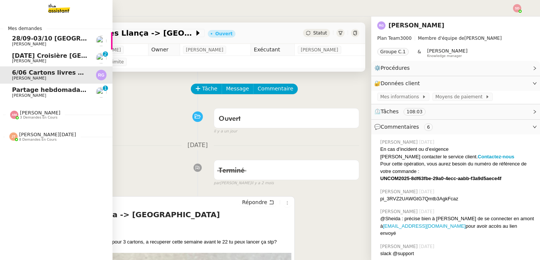
click at [54, 59] on span "[PERSON_NAME]" at bounding box center [50, 61] width 76 height 4
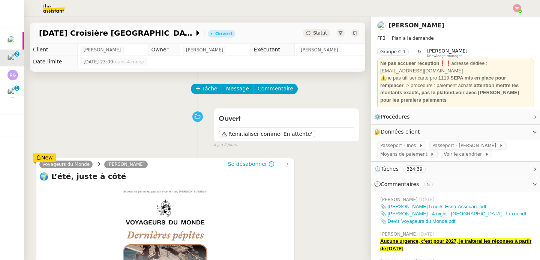
scroll to position [42, 0]
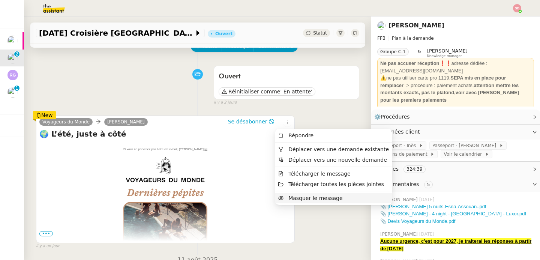
click at [281, 196] on icon at bounding box center [280, 197] width 5 height 5
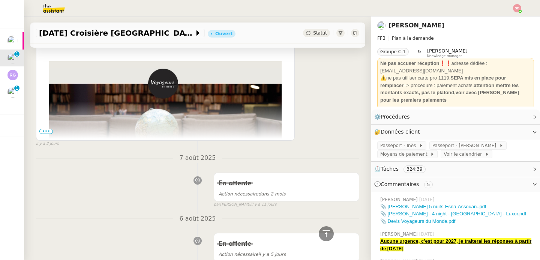
scroll to position [141, 0]
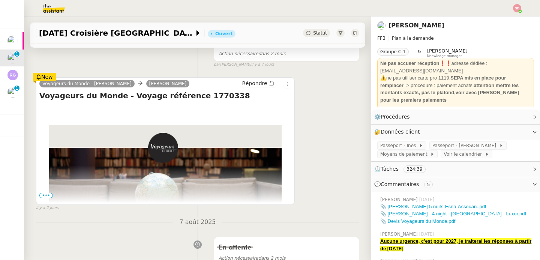
click at [41, 195] on span "•••" at bounding box center [45, 195] width 13 height 5
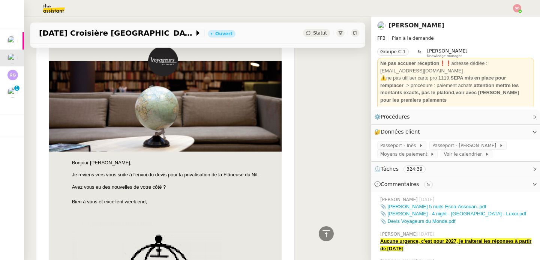
scroll to position [0, 0]
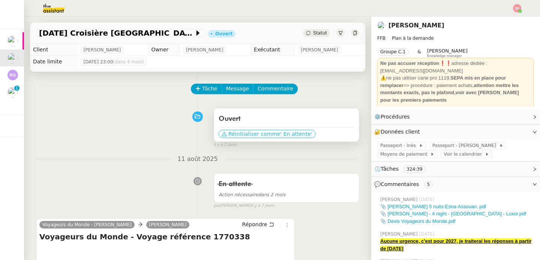
click at [283, 133] on span "' En attente'" at bounding box center [296, 133] width 32 height 7
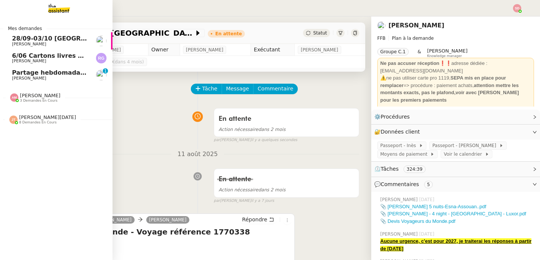
click at [20, 96] on span "Amyna Mehrez" at bounding box center [40, 96] width 40 height 6
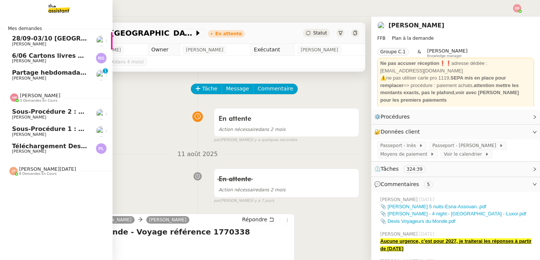
click at [20, 99] on span "3 demandes en cours" at bounding box center [38, 101] width 37 height 4
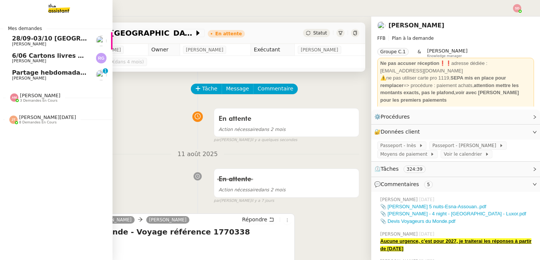
click at [51, 121] on span "8 demandes en cours" at bounding box center [37, 122] width 37 height 4
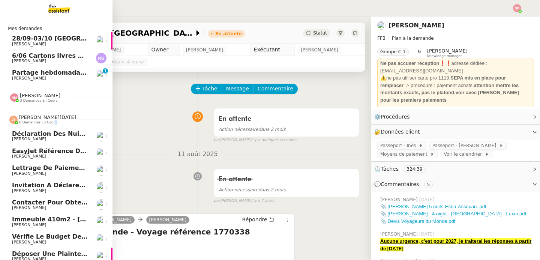
click at [51, 121] on span "8 demandes en cours" at bounding box center [37, 122] width 37 height 4
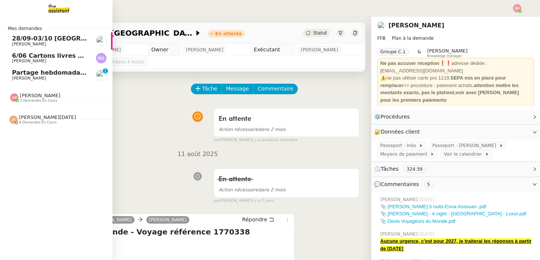
click at [72, 41] on div "28/09-03/10 Paris - Singapore Ian Rogers" at bounding box center [50, 40] width 76 height 11
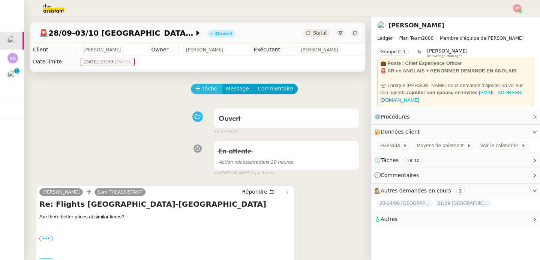
click at [195, 89] on icon at bounding box center [197, 88] width 5 height 5
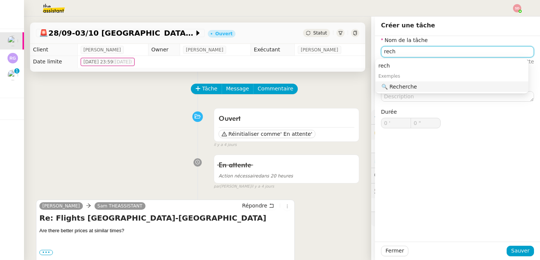
click at [407, 86] on div "🔍 Recherche" at bounding box center [453, 86] width 144 height 7
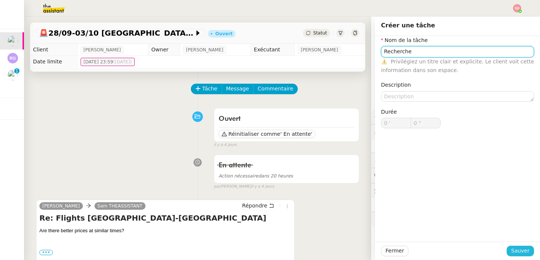
type input "Recherche"
click at [513, 251] on span "Sauver" at bounding box center [520, 250] width 18 height 9
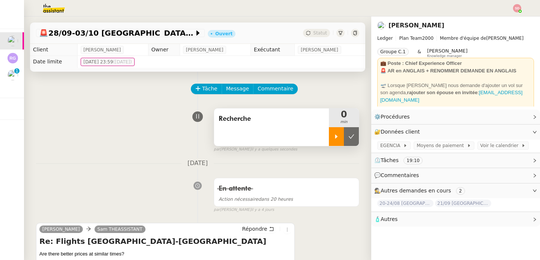
click at [333, 137] on icon at bounding box center [336, 136] width 6 height 6
click at [403, 146] on icon at bounding box center [405, 145] width 4 height 4
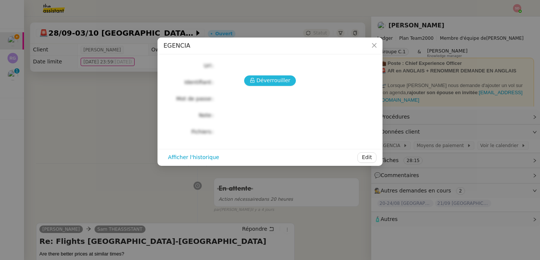
click at [271, 82] on span "Déverrouiller" at bounding box center [273, 80] width 34 height 9
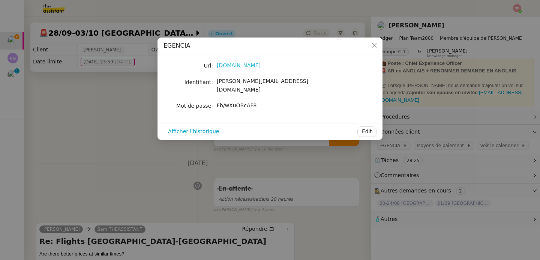
click at [233, 65] on link "egencia.fr" at bounding box center [239, 65] width 44 height 6
click at [236, 100] on div "Fb/wXuOBcAF8" at bounding box center [279, 105] width 124 height 10
click at [236, 102] on span "Fb/wXuOBcAF8" at bounding box center [237, 105] width 40 height 6
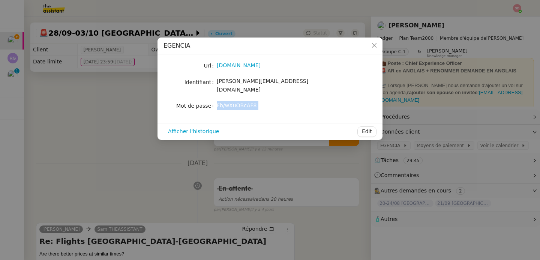
click at [132, 130] on nz-modal-container "EGENCIA Url egencia.fr Identifiant sam@ledger.fr Mot de passe Fb/wXuOBcAF8 Affi…" at bounding box center [270, 130] width 540 height 260
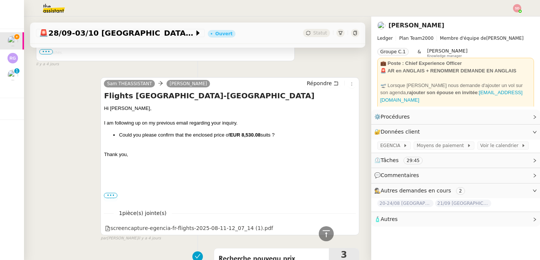
scroll to position [302, 0]
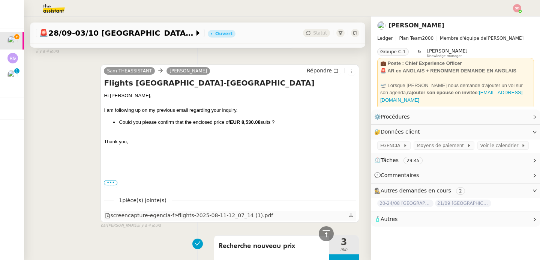
click at [209, 214] on div "screencapture-egencia-fr-flights-2025-08-11-12_07_14 (1).pdf" at bounding box center [189, 215] width 168 height 9
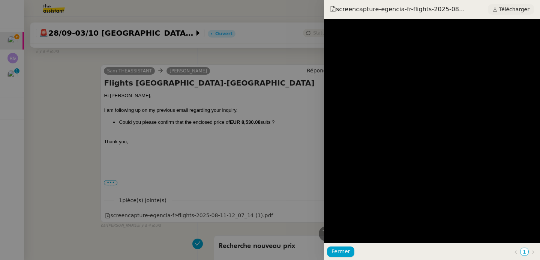
click at [518, 6] on span "Télécharger" at bounding box center [514, 9] width 30 height 10
click at [148, 118] on div at bounding box center [270, 130] width 540 height 260
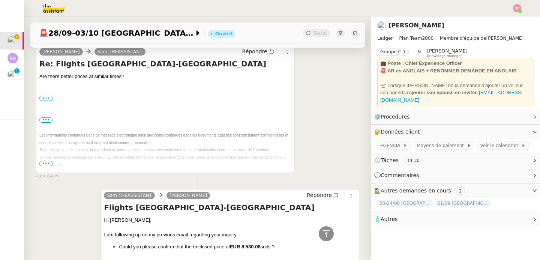
scroll to position [139, 0]
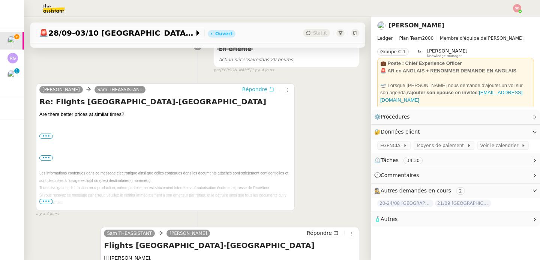
click at [255, 86] on span "Répondre" at bounding box center [254, 88] width 25 height 7
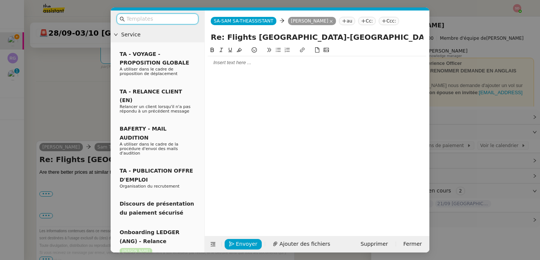
scroll to position [197, 0]
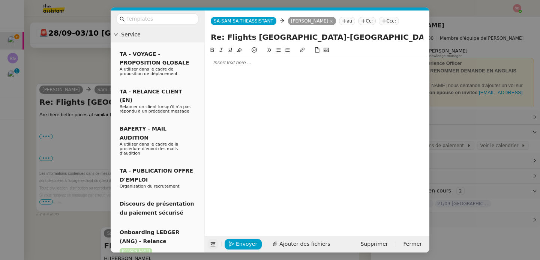
click at [211, 245] on icon at bounding box center [212, 243] width 5 height 5
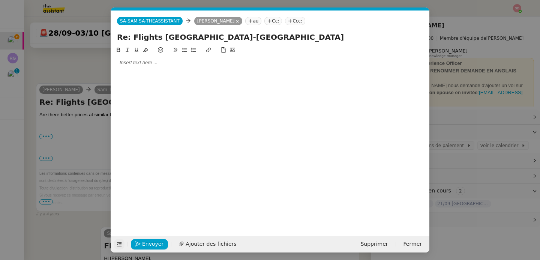
click at [156, 64] on div at bounding box center [270, 62] width 312 height 7
click at [199, 243] on span "Ajouter des fichiers" at bounding box center [210, 243] width 51 height 9
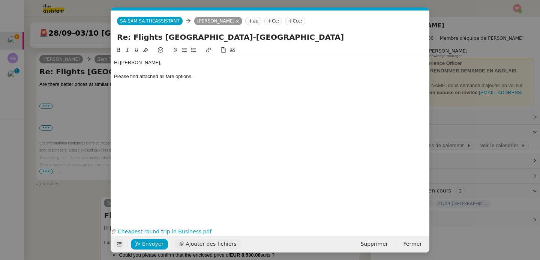
click at [217, 241] on span "Ajouter des fichiers" at bounding box center [210, 243] width 51 height 9
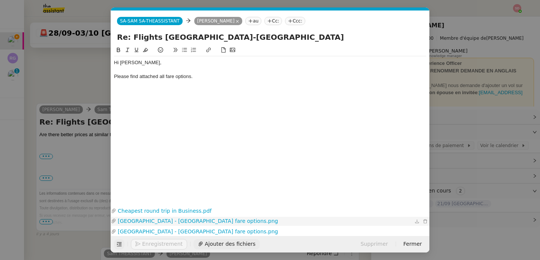
scroll to position [276, 0]
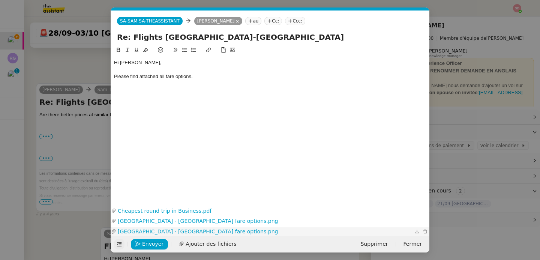
click at [172, 233] on link "[GEOGRAPHIC_DATA] - [GEOGRAPHIC_DATA] fare options.png" at bounding box center [264, 231] width 296 height 9
click at [177, 219] on link "[GEOGRAPHIC_DATA] - [GEOGRAPHIC_DATA] fare options.png" at bounding box center [264, 221] width 296 height 9
click at [212, 77] on div "Please find attached all fare options." at bounding box center [270, 76] width 312 height 7
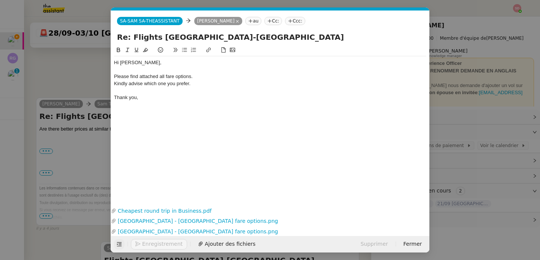
scroll to position [298, 0]
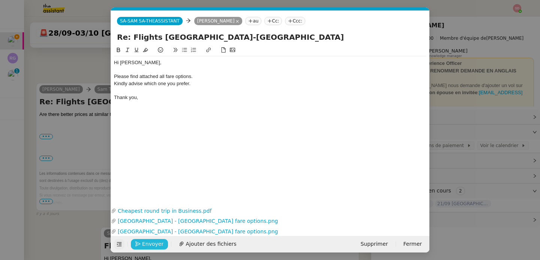
click at [154, 244] on span "Envoyer" at bounding box center [152, 243] width 21 height 9
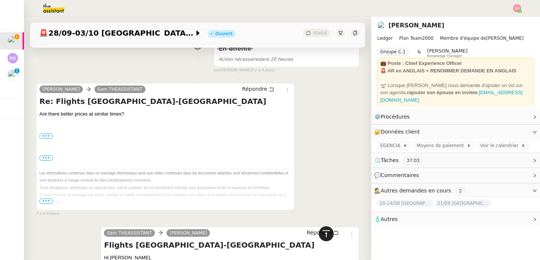
click at [324, 234] on icon at bounding box center [325, 233] width 9 height 9
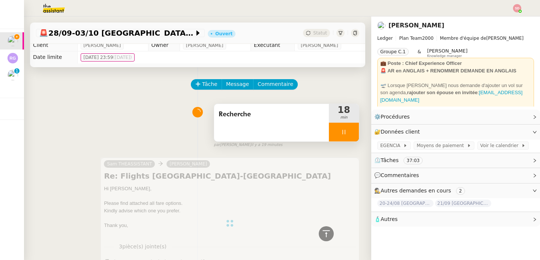
scroll to position [0, 0]
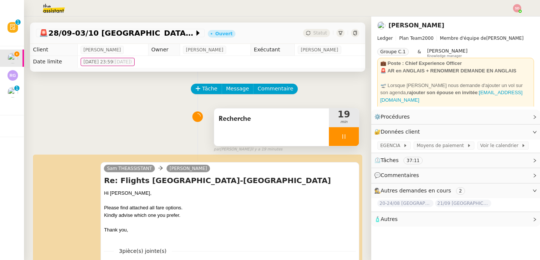
click at [57, 10] on img at bounding box center [48, 8] width 58 height 16
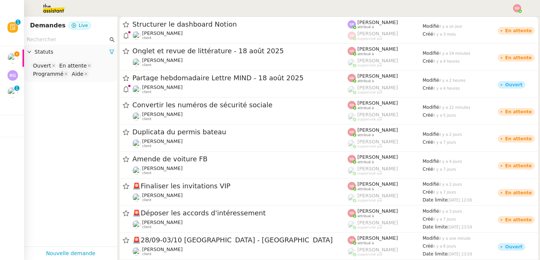
click at [50, 39] on input "text" at bounding box center [67, 39] width 81 height 9
paste input "Mark Phillips"
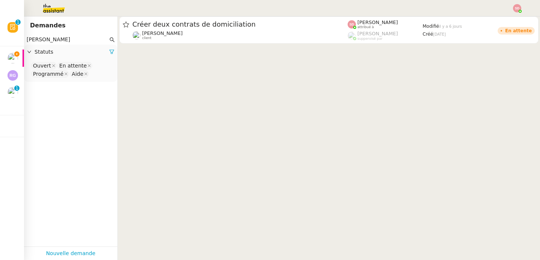
type input "Mark Phillips"
click at [103, 75] on nz-select-top-control "Ouvert En attente Programmé Aide" at bounding box center [70, 70] width 81 height 18
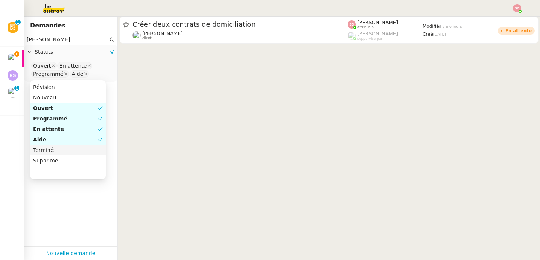
click at [76, 151] on div "Terminé" at bounding box center [68, 149] width 70 height 7
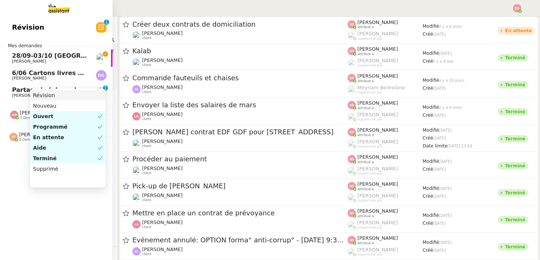
click at [28, 58] on span "28/09-03/10 [GEOGRAPHIC_DATA] - [GEOGRAPHIC_DATA]" at bounding box center [107, 55] width 190 height 7
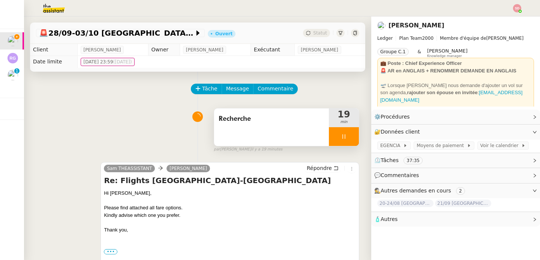
click at [341, 135] on div at bounding box center [344, 136] width 30 height 19
click at [348, 135] on icon at bounding box center [351, 136] width 6 height 6
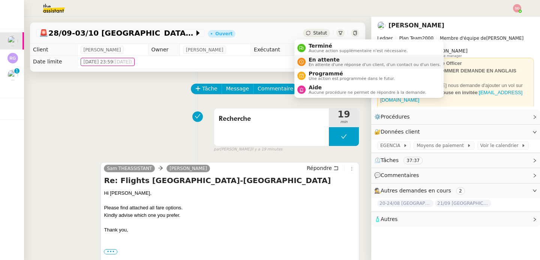
click at [309, 67] on li "En attente En attente d'une réponse d'un client, d'un contact ou d'un tiers." at bounding box center [368, 62] width 149 height 14
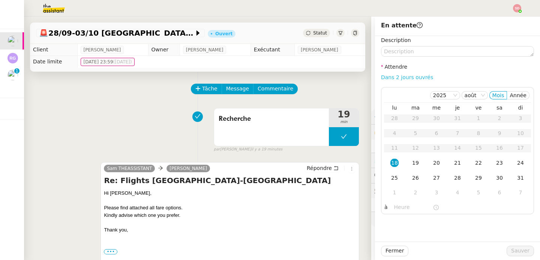
click at [404, 76] on link "Dans 2 jours ouvrés" at bounding box center [407, 77] width 52 height 6
type input "07:00"
click at [453, 162] on div "21" at bounding box center [457, 162] width 8 height 8
click at [523, 249] on span "Sauver" at bounding box center [520, 250] width 18 height 9
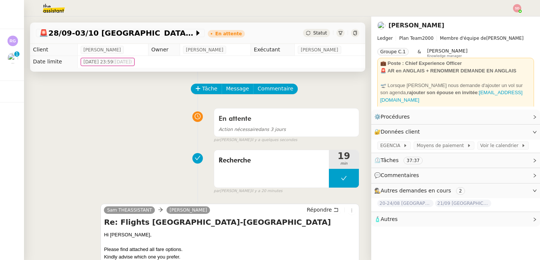
click at [56, 5] on img at bounding box center [48, 8] width 58 height 16
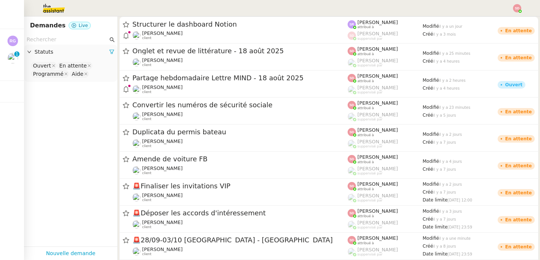
click at [30, 44] on nz-input-group at bounding box center [70, 39] width 93 height 10
click at [38, 39] on input "text" at bounding box center [67, 39] width 81 height 9
paste input "Kamberov"
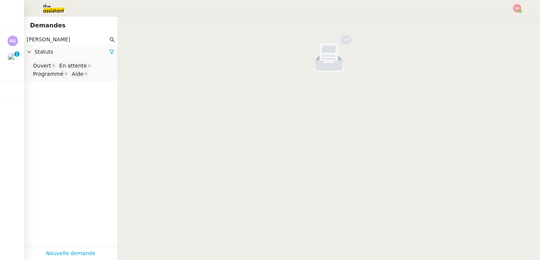
type input "Kamberov"
click at [92, 79] on div "Ouvert En attente Programmé Aide" at bounding box center [70, 71] width 93 height 22
click at [92, 76] on nz-select-top-control "Ouvert En attente Programmé Aide" at bounding box center [70, 70] width 81 height 18
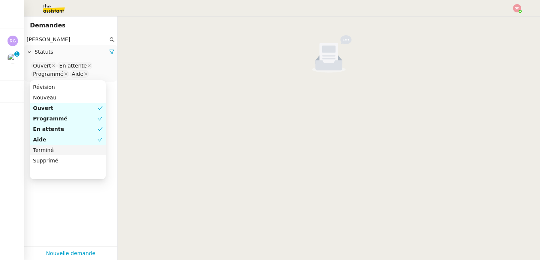
click at [56, 147] on div "Terminé" at bounding box center [68, 149] width 70 height 7
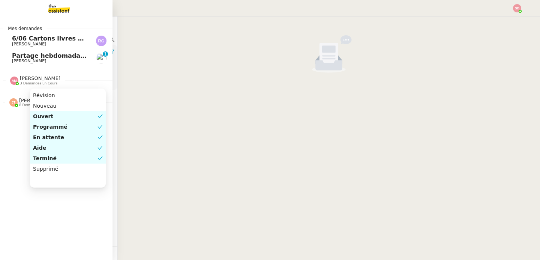
click at [27, 38] on span "6/06 Cartons livres Llança -> [GEOGRAPHIC_DATA]" at bounding box center [96, 38] width 169 height 7
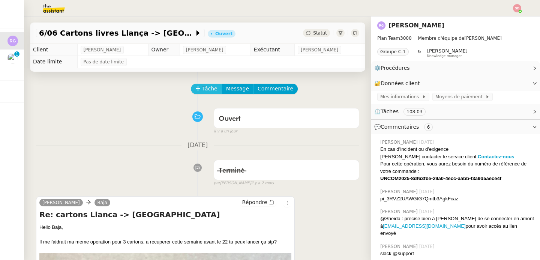
click at [197, 90] on button "Tâche" at bounding box center [206, 89] width 31 height 10
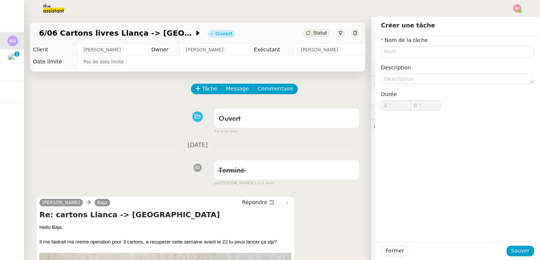
click at [151, 111] on div "Ouvert false il y a un jour" at bounding box center [197, 120] width 323 height 30
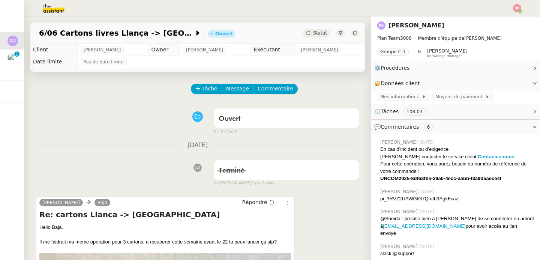
click at [425, 112] on span "⏲️ Tâches 108:03" at bounding box center [449, 111] width 151 height 9
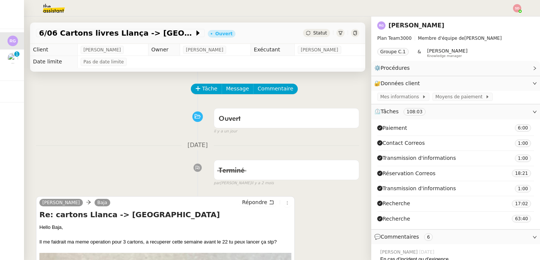
click at [425, 112] on span "⏲️ Tâches 108:03" at bounding box center [449, 111] width 151 height 9
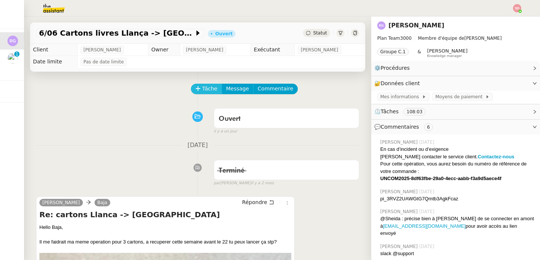
click at [202, 85] on span "Tâche" at bounding box center [209, 88] width 15 height 9
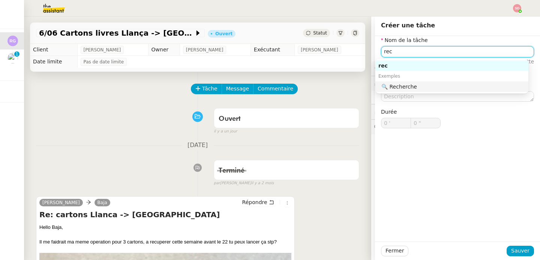
click at [404, 87] on div "🔍 Recherche" at bounding box center [453, 86] width 144 height 7
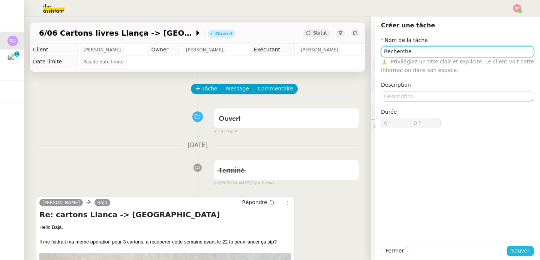
type input "Recherche"
click at [514, 248] on span "Sauver" at bounding box center [520, 250] width 18 height 9
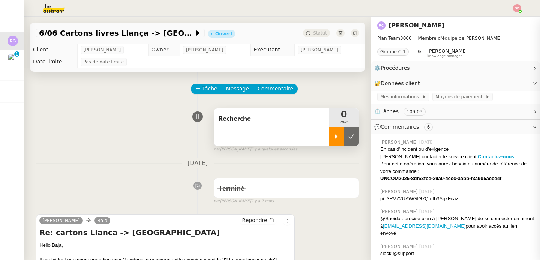
click at [333, 139] on icon at bounding box center [336, 136] width 6 height 6
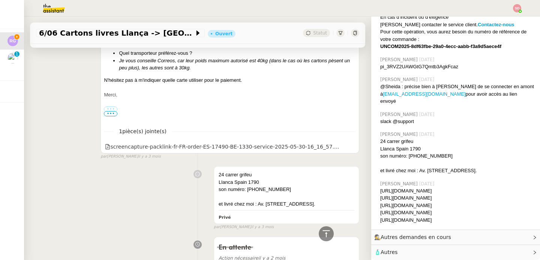
scroll to position [3652, 0]
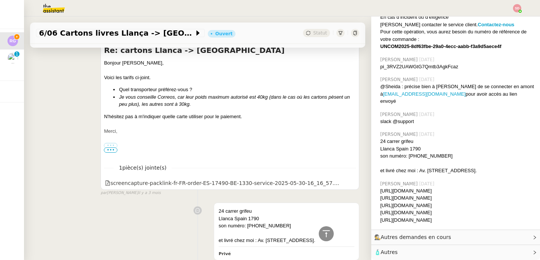
click at [437, 209] on div "[URL][DOMAIN_NAME]" at bounding box center [457, 212] width 154 height 7
copy div "[URL][DOMAIN_NAME]"
click at [326, 235] on div at bounding box center [325, 233] width 15 height 15
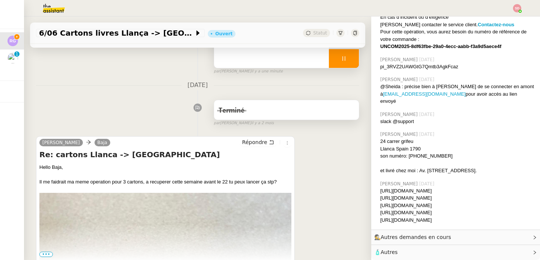
scroll to position [130, 0]
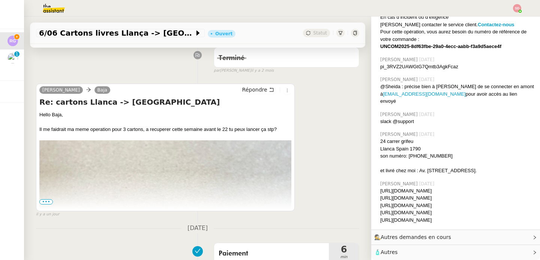
click at [49, 202] on span "•••" at bounding box center [45, 201] width 13 height 5
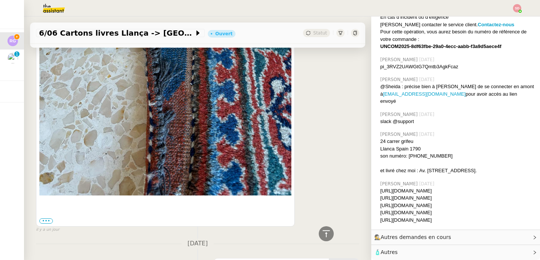
scroll to position [432, 0]
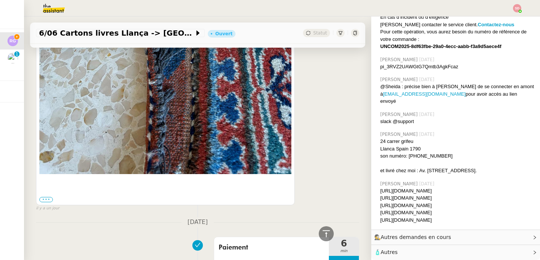
click at [49, 197] on label "•••" at bounding box center [45, 199] width 13 height 5
click at [0, 0] on input "•••" at bounding box center [0, 0] width 0 height 0
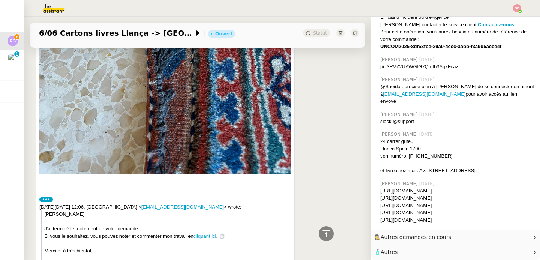
click at [49, 197] on label "•••" at bounding box center [45, 199] width 13 height 5
click at [0, 0] on input "•••" at bounding box center [0, 0] width 0 height 0
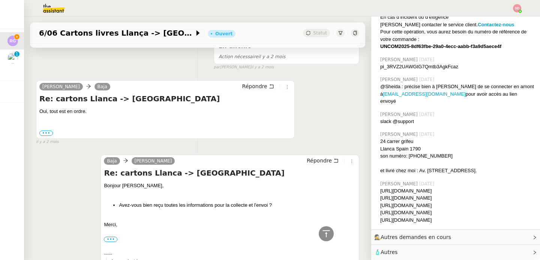
scroll to position [1681, 0]
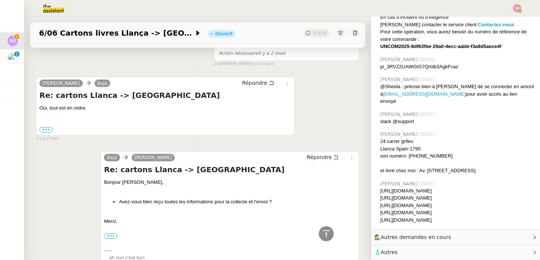
click at [410, 145] on div "Llanca Spain 1790" at bounding box center [457, 148] width 154 height 7
copy div "1790"
click at [381, 145] on div "Llanca Spain 1790" at bounding box center [457, 148] width 154 height 7
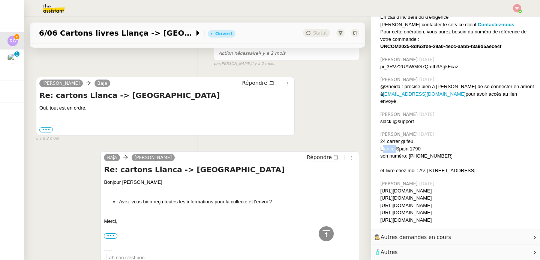
copy div "Llanca"
click at [469, 167] on div "et livré chez moi : Av. [STREET_ADDRESS]." at bounding box center [457, 170] width 154 height 7
copy div "1332"
click at [484, 167] on div "et livré chez moi : Av. [STREET_ADDRESS]." at bounding box center [457, 170] width 154 height 7
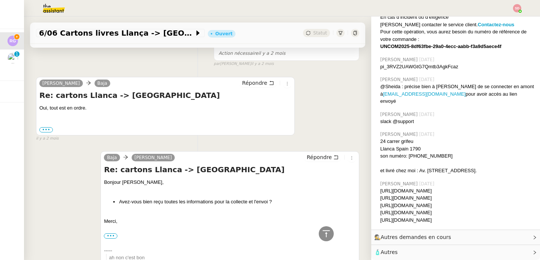
click at [484, 167] on div "et livré chez moi : Av. [STREET_ADDRESS]." at bounding box center [457, 170] width 154 height 7
copy div "Rixensart"
drag, startPoint x: 372, startPoint y: 114, endPoint x: 511, endPoint y: 144, distance: 142.9
click at [511, 144] on div "Sheida Delpazir 30/05/2025 24 carrer grifeu Llanca Spain 1790 son numéro: +34 6…" at bounding box center [455, 152] width 157 height 49
copy div "Sheida Delpazir 30/05/2025 24 carrer grifeu Llanca Spain 1790 son numéro: +34 6…"
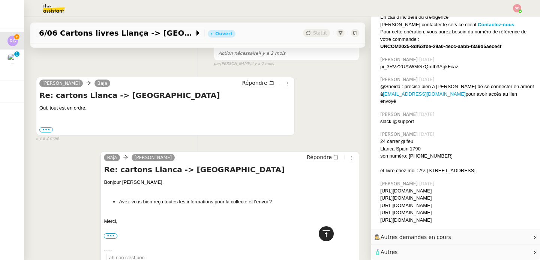
click at [320, 241] on div at bounding box center [325, 233] width 15 height 15
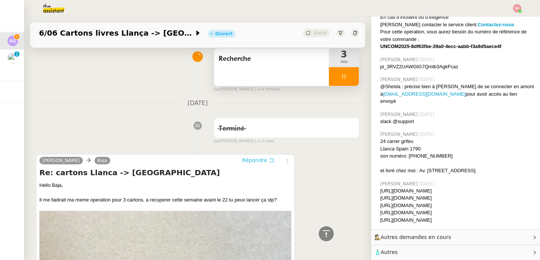
scroll to position [25, 0]
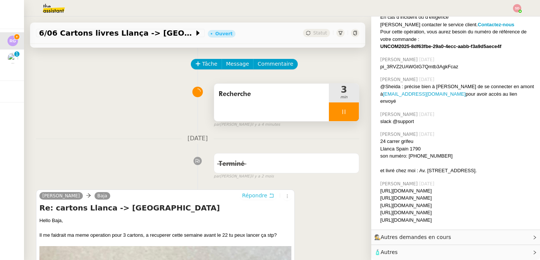
click at [259, 196] on span "Répondre" at bounding box center [254, 194] width 25 height 7
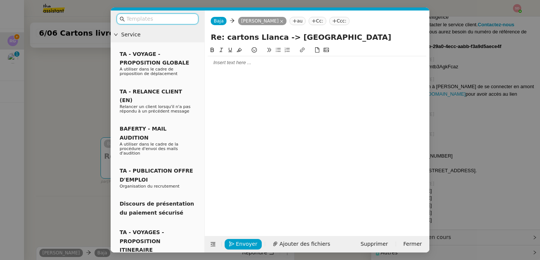
scroll to position [151, 0]
click at [235, 64] on div at bounding box center [317, 62] width 218 height 7
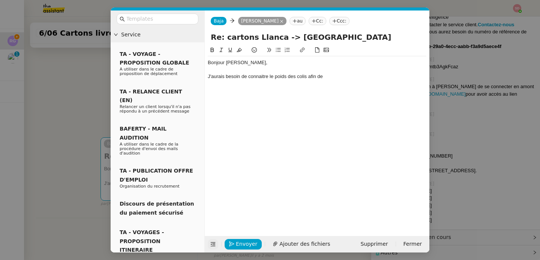
click at [214, 242] on icon at bounding box center [212, 243] width 5 height 5
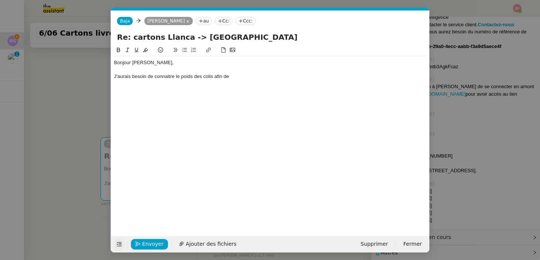
click at [241, 81] on div "Bonjour Raphael, J'aurais besoin de connaitre le poids des colis afin de" at bounding box center [270, 69] width 312 height 27
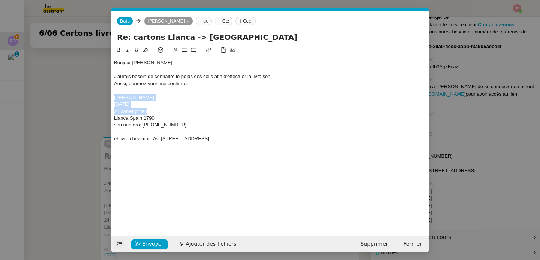
drag, startPoint x: 114, startPoint y: 97, endPoint x: 147, endPoint y: 108, distance: 34.7
click at [147, 108] on div "Bonjour Raphael, J'aurais besoin de connaitre le poids des colis afin d'effectu…" at bounding box center [270, 104] width 312 height 96
click at [147, 108] on div "24 carrer grifeu" at bounding box center [270, 111] width 312 height 7
drag, startPoint x: 145, startPoint y: 103, endPoint x: 108, endPoint y: 97, distance: 37.3
click at [108, 97] on nz-modal-container "Service TA - VOYAGE - PROPOSITION GLOBALE A utiliser dans le cadre de propositi…" at bounding box center [270, 130] width 540 height 260
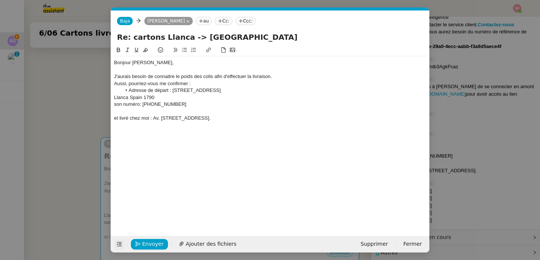
click at [116, 97] on div "Llanca Spain 1790" at bounding box center [270, 97] width 312 height 7
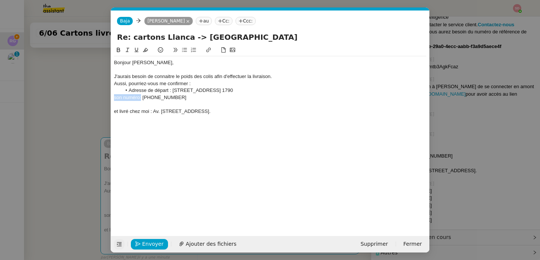
drag, startPoint x: 142, startPoint y: 96, endPoint x: 90, endPoint y: 96, distance: 51.7
click at [90, 96] on nz-modal-container "Service TA - VOYAGE - PROPOSITION GLOBALE A utiliser dans le cadre de propositi…" at bounding box center [270, 130] width 540 height 260
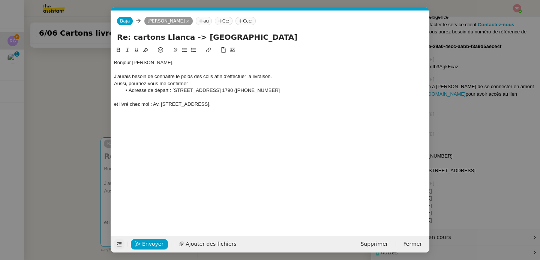
click at [305, 92] on li "Adresse de départ : 24 carrer grifeu, Llanca Spain 1790 (+34 624 20 47 94" at bounding box center [273, 90] width 305 height 7
click at [115, 106] on div "et livré chez moi : Av. [STREET_ADDRESS]." at bounding box center [270, 104] width 312 height 7
drag, startPoint x: 164, startPoint y: 99, endPoint x: 130, endPoint y: 99, distance: 34.8
click at [130, 99] on li "et livré chez moi : Av. [STREET_ADDRESS]." at bounding box center [273, 97] width 305 height 7
click at [266, 100] on li "Adresse de livraison : Av. [STREET_ADDRESS]." at bounding box center [273, 97] width 305 height 7
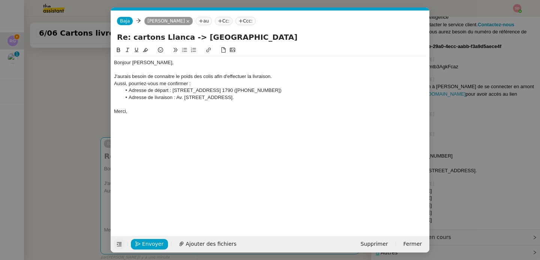
click at [187, 78] on div "J'aurais besoin de connaitre le poids des colis afin d'effectuer la livraison." at bounding box center [270, 76] width 312 height 7
click at [117, 48] on icon at bounding box center [118, 50] width 3 height 4
click at [192, 104] on div at bounding box center [270, 104] width 312 height 7
click at [165, 108] on div "Merci," at bounding box center [270, 111] width 312 height 7
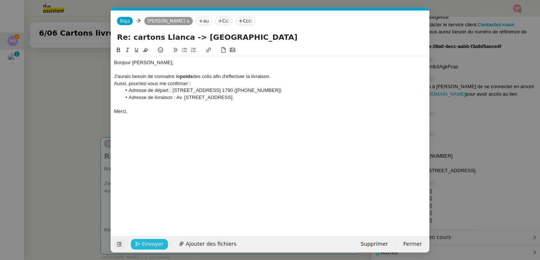
click at [144, 242] on span "Envoyer" at bounding box center [152, 243] width 21 height 9
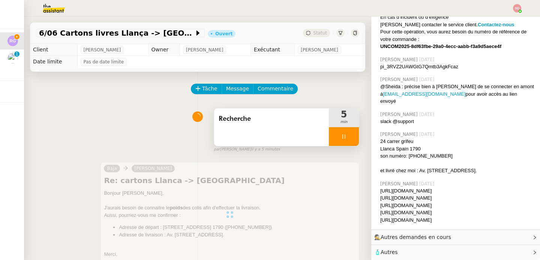
click at [345, 134] on div at bounding box center [344, 136] width 30 height 19
click at [345, 134] on button at bounding box center [351, 136] width 15 height 19
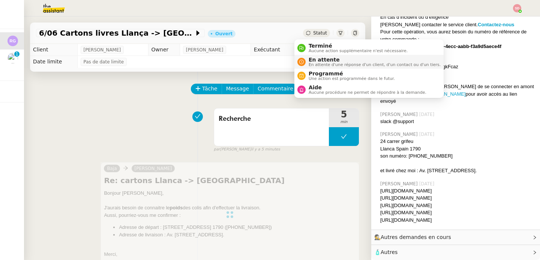
click at [314, 64] on span "En attente d'une réponse d'un client, d'un contact ou d'un tiers." at bounding box center [374, 65] width 132 height 4
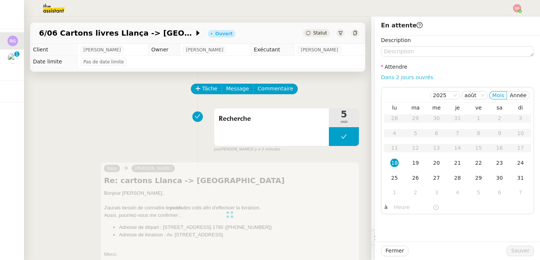
click at [413, 74] on link "Dans 2 jours ouvrés" at bounding box center [407, 77] width 52 height 6
type input "07:00"
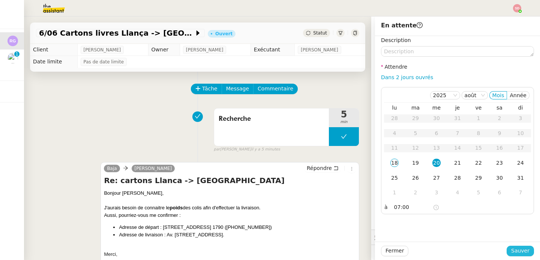
click at [518, 254] on span "Sauver" at bounding box center [520, 250] width 18 height 9
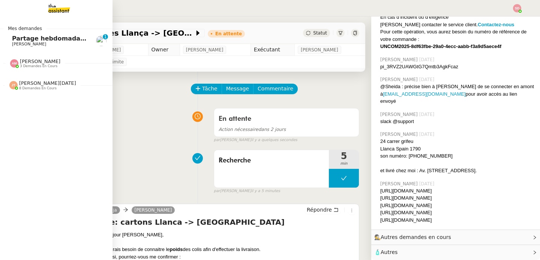
click at [25, 42] on span "David Berrebi" at bounding box center [29, 44] width 34 height 5
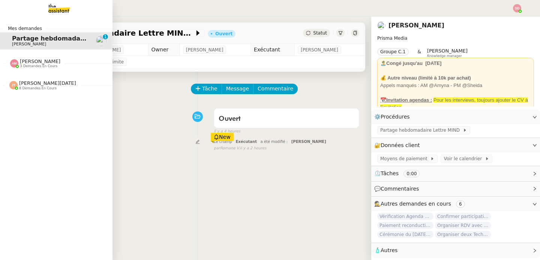
click at [28, 67] on span "3 demandes en cours" at bounding box center [38, 66] width 37 height 4
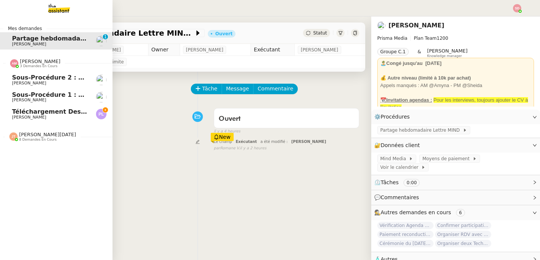
click at [31, 80] on span "Sous-procédure 2 : Édition des brouillons de facturation - août 2025" at bounding box center [129, 77] width 234 height 7
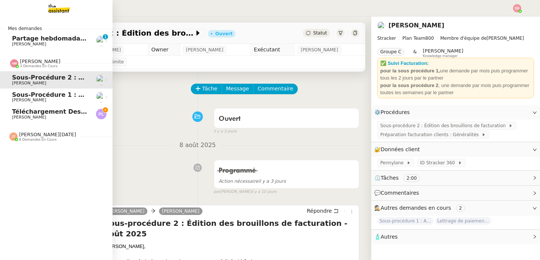
click at [30, 94] on span "Sous-procédure 1 : Actualisation du fichier de suivi - août 2025" at bounding box center [121, 94] width 218 height 7
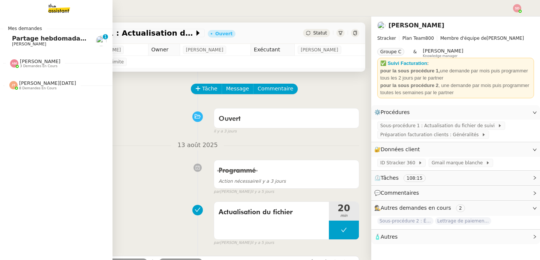
click at [13, 40] on span "Partage hebdomadaire Lettre MIND - 18 août 2025" at bounding box center [98, 38] width 172 height 7
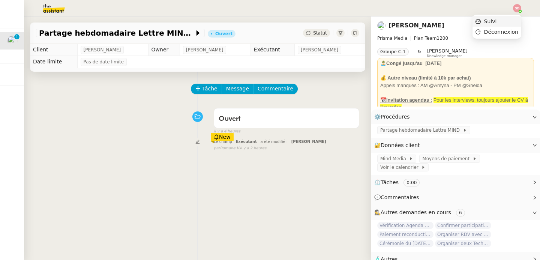
click at [514, 24] on li "Suivi" at bounding box center [496, 21] width 49 height 10
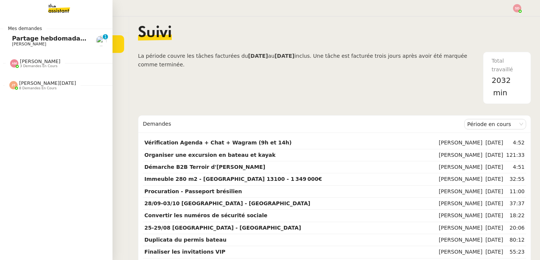
click at [3, 36] on link "Partage hebdomadaire Lettre MIND - 18 août 2025 David Berrebi 0 1 2 3 4 5 6 7 8…" at bounding box center [56, 40] width 112 height 17
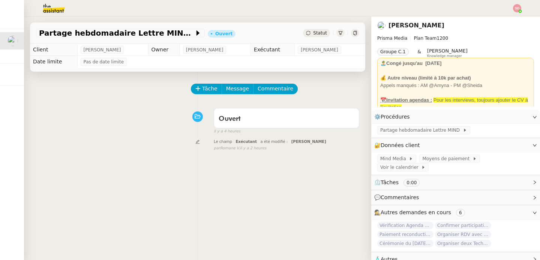
scroll to position [54, 0]
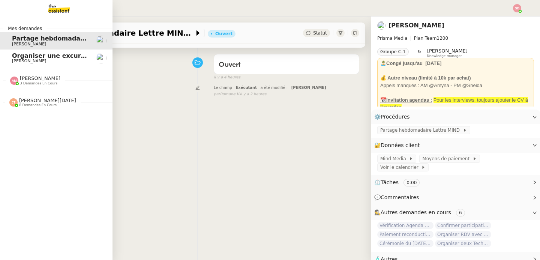
click at [6, 57] on link "Organiser une excursion en bateau et kayak Fabien Bornancin" at bounding box center [56, 57] width 112 height 17
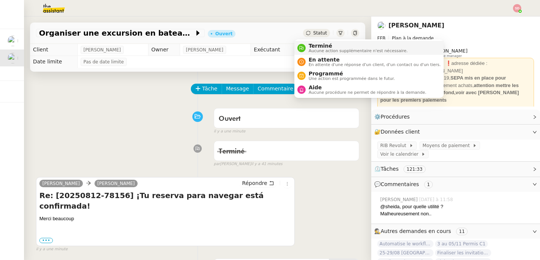
click at [312, 48] on span "Terminé" at bounding box center [357, 46] width 99 height 6
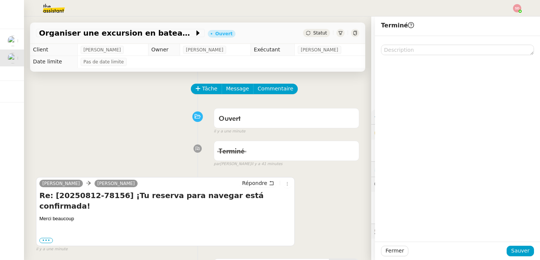
click at [514, 245] on div "Fermer Sauver" at bounding box center [457, 250] width 165 height 18
click at [514, 245] on button "Sauver" at bounding box center [519, 250] width 27 height 10
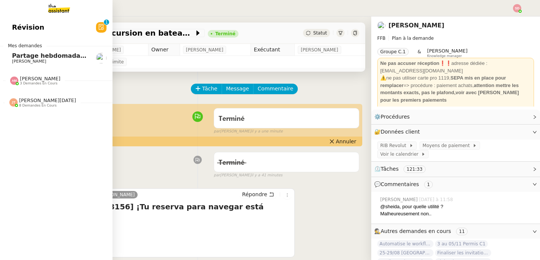
click at [28, 55] on span "Partage hebdomadaire Lettre MIND - 18 août 2025" at bounding box center [98, 55] width 172 height 7
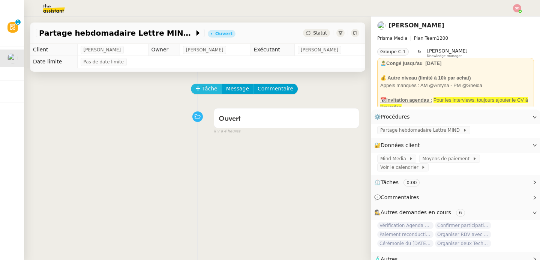
click at [205, 88] on span "Tâche" at bounding box center [209, 88] width 15 height 9
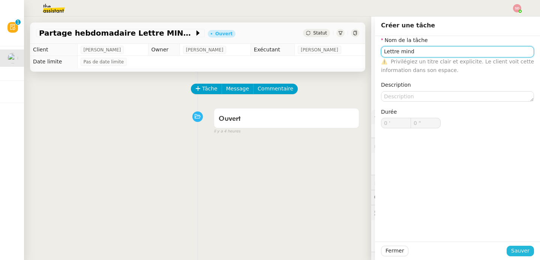
type input "Lettre mind"
click at [512, 253] on span "Sauver" at bounding box center [520, 250] width 18 height 9
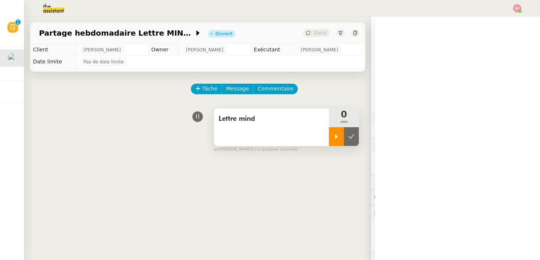
click at [329, 138] on div at bounding box center [336, 136] width 15 height 19
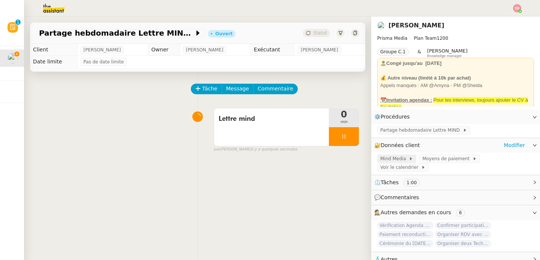
click at [389, 158] on span "Mind Media" at bounding box center [394, 158] width 28 height 7
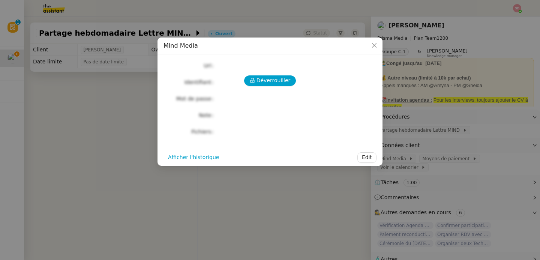
click at [272, 72] on div "Déverrouiller Url Identifiant Mot de passe Note Fichiers Upload" at bounding box center [269, 98] width 213 height 76
click at [271, 79] on span "Déverrouiller" at bounding box center [273, 80] width 34 height 9
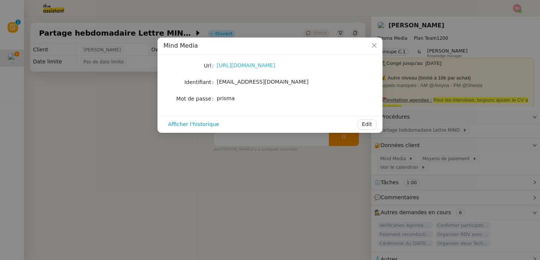
click at [257, 63] on link "https://www.mind.eu.com/media/lettres/" at bounding box center [246, 65] width 58 height 6
click at [247, 79] on span "dberrebi@prismamedia.com" at bounding box center [263, 82] width 92 height 6
copy span "dberrebi@prismamedia.com"
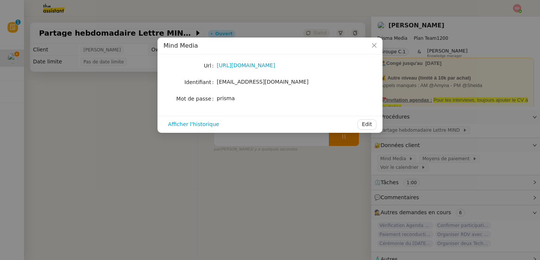
click at [226, 99] on span "prisma" at bounding box center [226, 98] width 18 height 6
copy span "prisma"
click at [101, 108] on nz-modal-container "Mind Media Url https://www.mind.eu.com/media/lettres/ Identifiant dberrebi@pris…" at bounding box center [270, 130] width 540 height 260
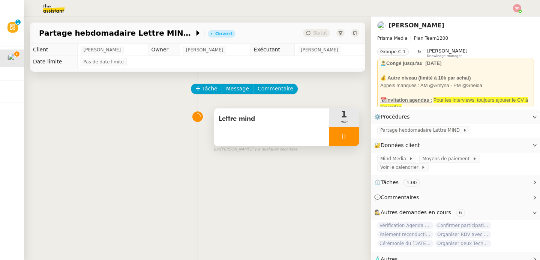
click at [342, 134] on div at bounding box center [344, 136] width 30 height 19
click at [348, 134] on icon at bounding box center [351, 136] width 6 height 6
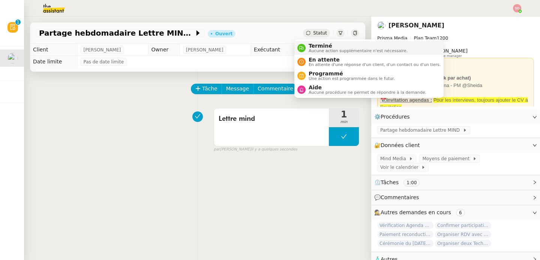
click at [310, 46] on span "Terminé" at bounding box center [357, 46] width 99 height 6
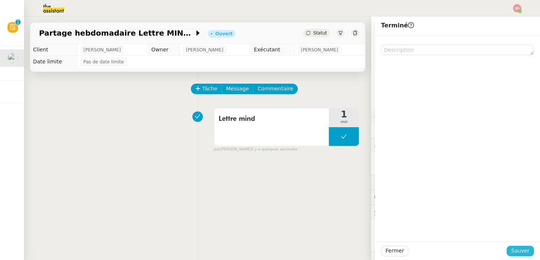
click at [523, 250] on span "Sauver" at bounding box center [520, 250] width 18 height 9
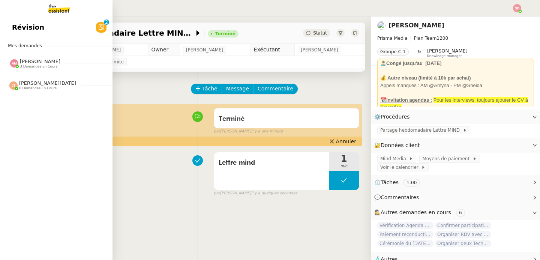
click at [11, 63] on img at bounding box center [14, 63] width 8 height 8
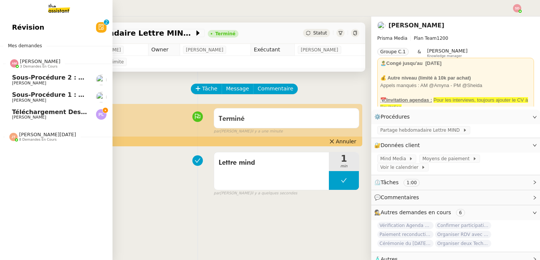
click at [11, 63] on img at bounding box center [14, 63] width 8 height 8
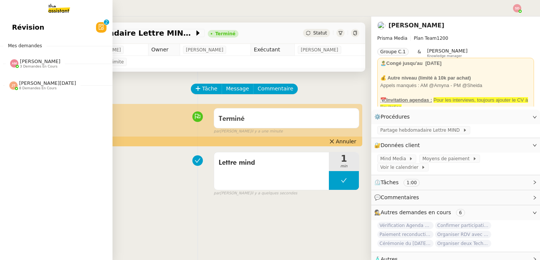
click at [24, 88] on span "8 demandes en cours" at bounding box center [37, 88] width 37 height 4
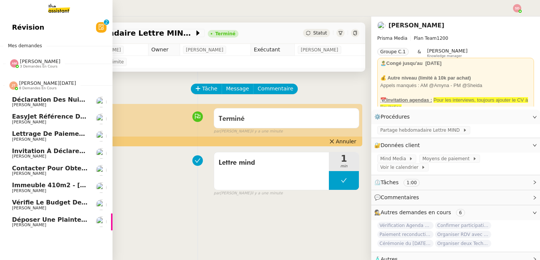
click at [54, 226] on span "[PERSON_NAME]" at bounding box center [50, 225] width 76 height 4
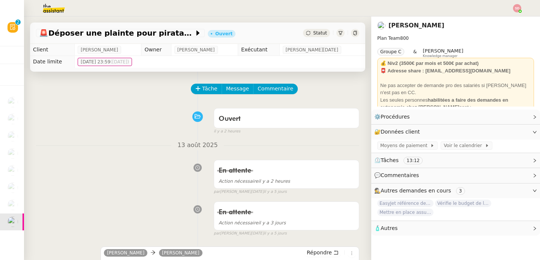
scroll to position [133, 0]
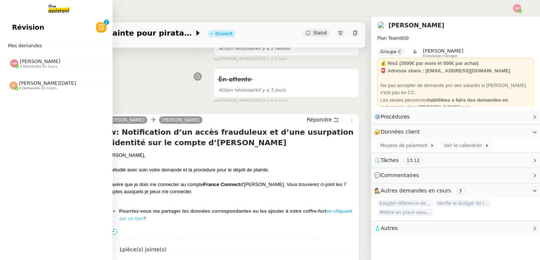
click at [11, 202] on div "Révision 0 1 2 3 4 5 6 7 8 9 Mes demandes Amyna Mehrez 3 demandes en cours Sous…" at bounding box center [56, 137] width 112 height 243
click at [43, 90] on span "8 demandes en cours" at bounding box center [37, 88] width 37 height 4
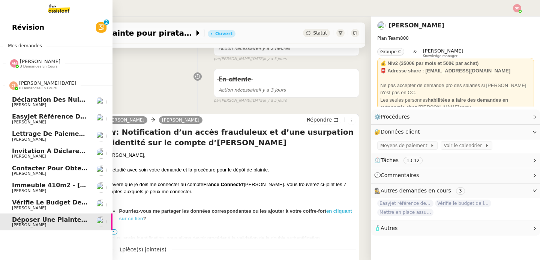
click at [51, 208] on span "[PERSON_NAME]" at bounding box center [50, 208] width 76 height 4
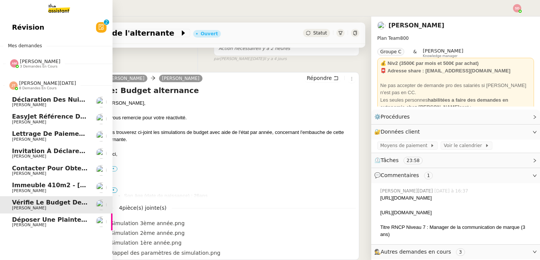
scroll to position [128, 0]
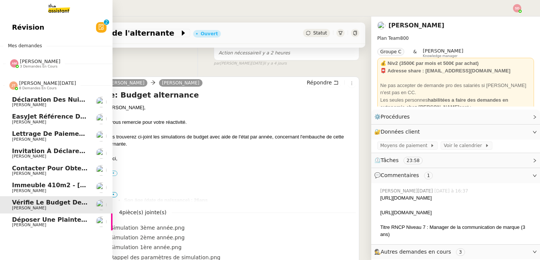
click at [50, 171] on span "Contacter pour obtenir un RIB" at bounding box center [63, 167] width 103 height 7
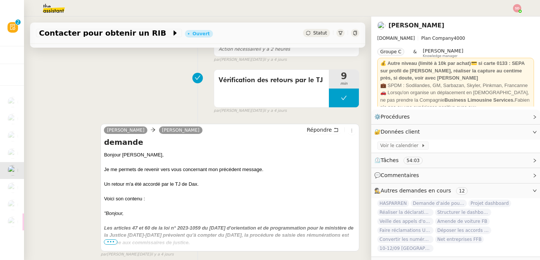
scroll to position [136, 0]
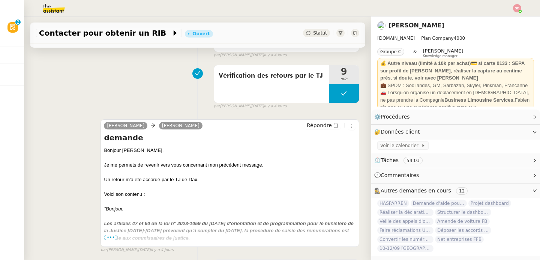
click at [110, 236] on span "•••" at bounding box center [110, 237] width 13 height 5
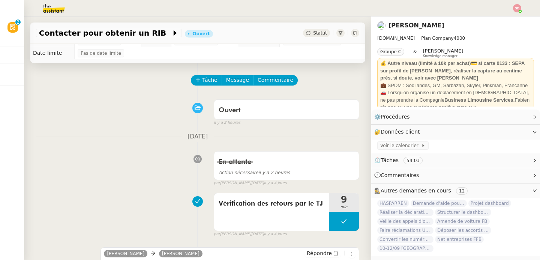
scroll to position [0, 0]
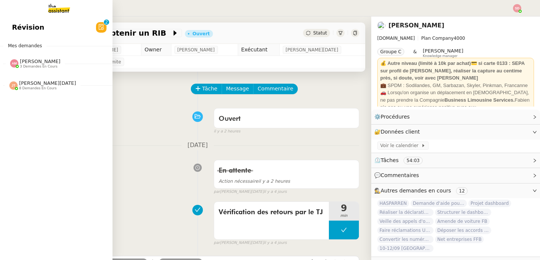
click at [33, 82] on span "[PERSON_NAME][DATE]" at bounding box center [47, 83] width 57 height 6
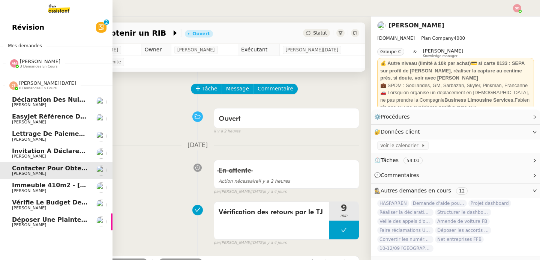
click at [42, 84] on span "[PERSON_NAME][DATE]" at bounding box center [47, 83] width 57 height 6
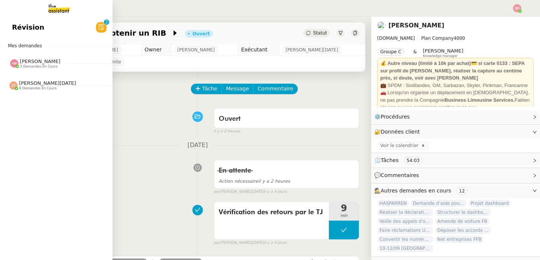
click at [15, 52] on div "Amyna Mehrez 3 demandes en cours" at bounding box center [56, 60] width 112 height 22
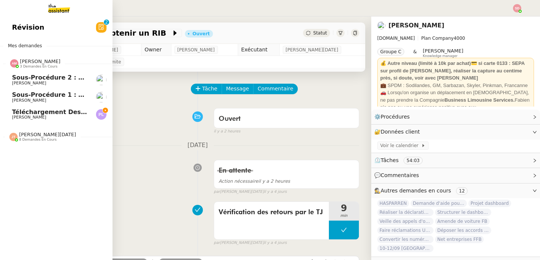
click at [14, 60] on div at bounding box center [14, 63] width 8 height 8
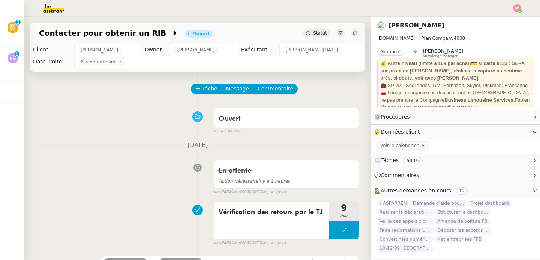
click at [96, 122] on div "Ouvert false il y a 2 heures" at bounding box center [197, 120] width 323 height 30
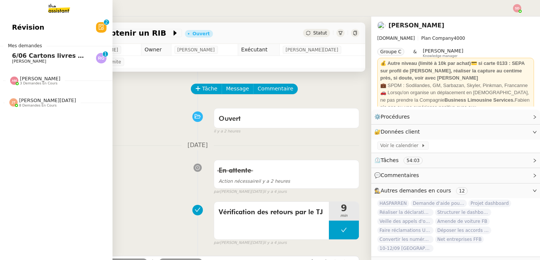
click at [12, 58] on span "6/06 Cartons livres Llança -> [GEOGRAPHIC_DATA]" at bounding box center [96, 55] width 169 height 7
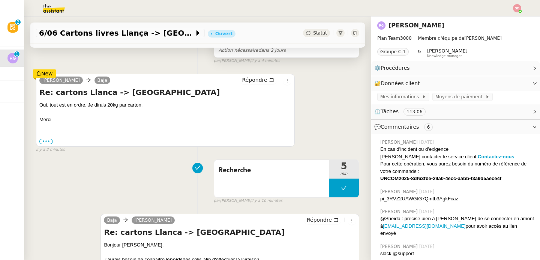
scroll to position [130, 0]
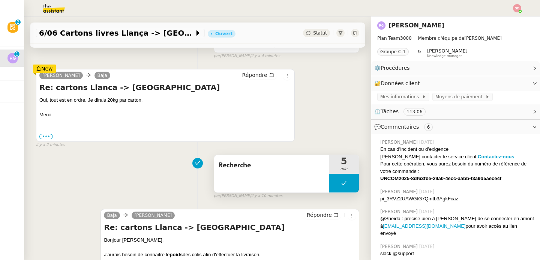
click at [329, 179] on button at bounding box center [344, 182] width 30 height 19
click at [329, 179] on div at bounding box center [336, 182] width 15 height 19
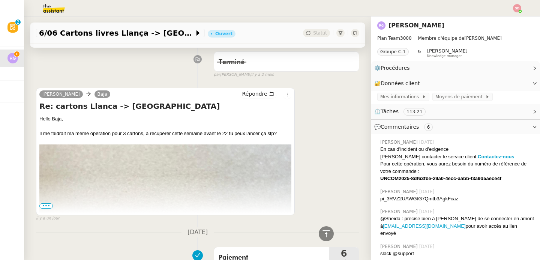
scroll to position [448, 0]
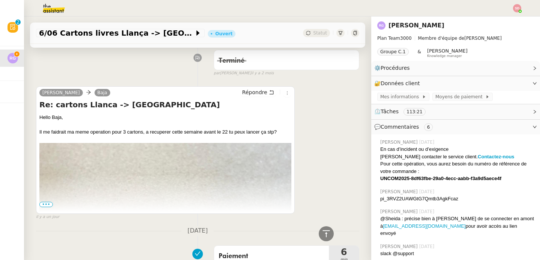
click at [44, 206] on span "•••" at bounding box center [45, 204] width 13 height 5
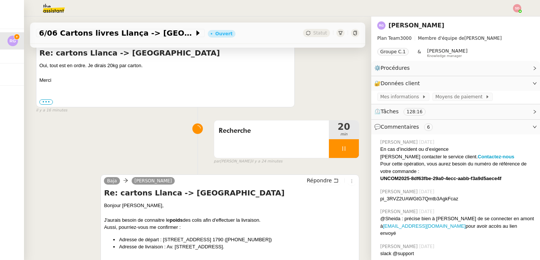
scroll to position [179, 0]
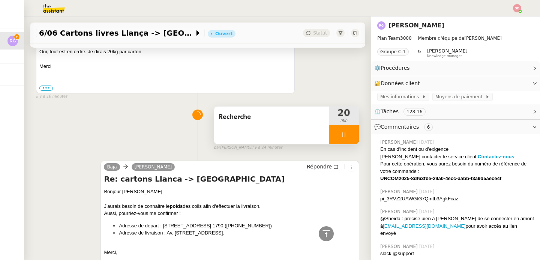
click at [345, 130] on div at bounding box center [344, 134] width 30 height 19
click at [333, 136] on icon at bounding box center [336, 135] width 6 height 6
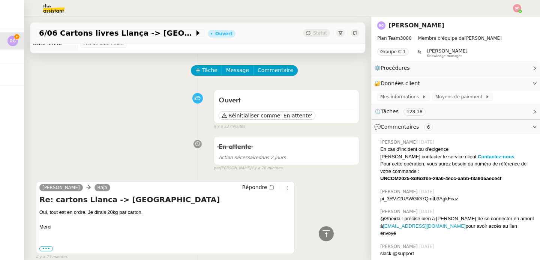
scroll to position [0, 0]
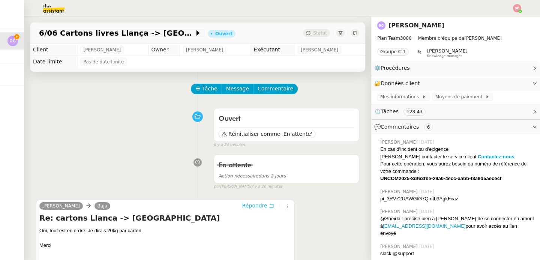
click at [262, 208] on button "Répondre" at bounding box center [257, 205] width 37 height 8
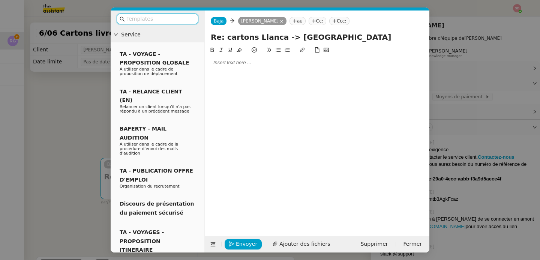
click at [44, 130] on nz-modal-container "Service TA - VOYAGE - PROPOSITION GLOBALE A utiliser dans le cadre de propositi…" at bounding box center [270, 130] width 540 height 260
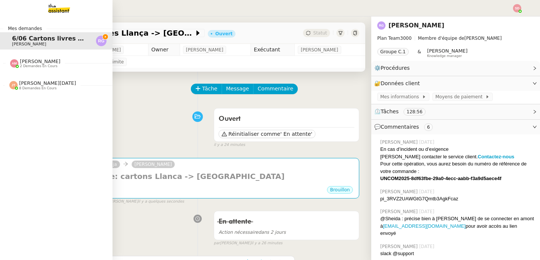
scroll to position [127, 0]
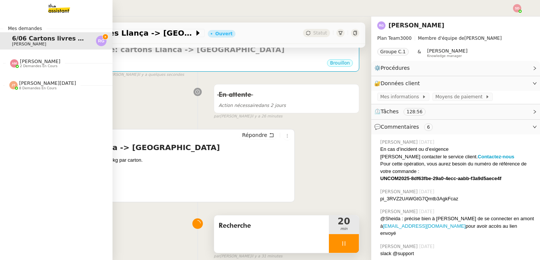
click at [10, 66] on img at bounding box center [14, 63] width 8 height 8
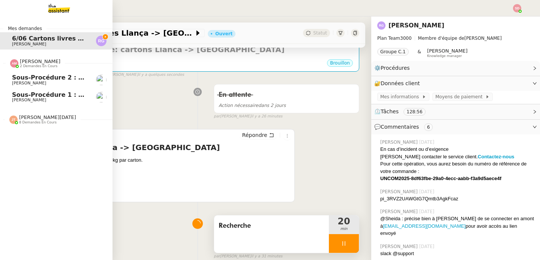
click at [10, 66] on img at bounding box center [14, 63] width 8 height 8
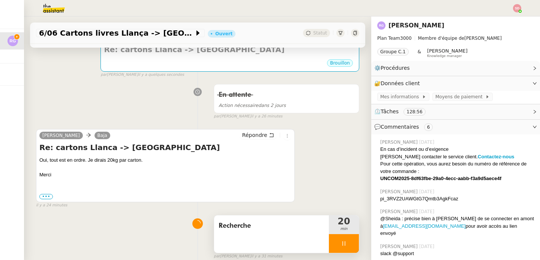
scroll to position [0, 0]
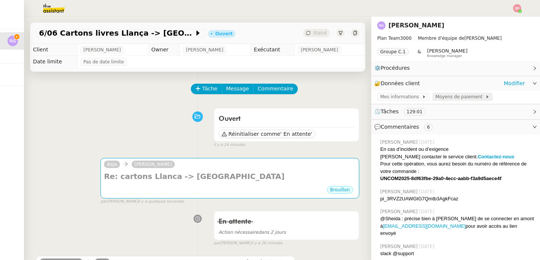
click at [439, 94] on span "Moyens de paiement" at bounding box center [460, 96] width 50 height 7
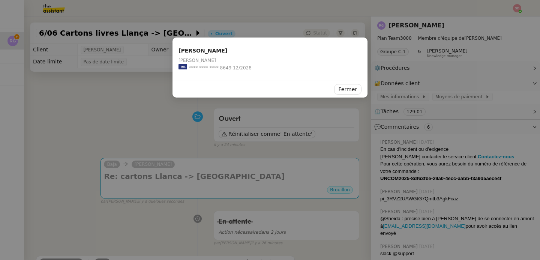
click at [255, 176] on nz-modal-container "[PERSON_NAME] [PERSON_NAME] **** **** **** 8649 12/2028 Fermer" at bounding box center [270, 130] width 540 height 260
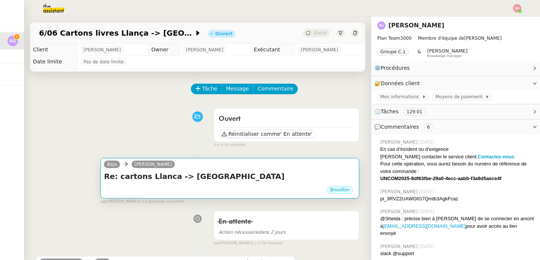
click at [231, 176] on h4 "Re: cartons Llanca -> [GEOGRAPHIC_DATA]" at bounding box center [230, 176] width 252 height 10
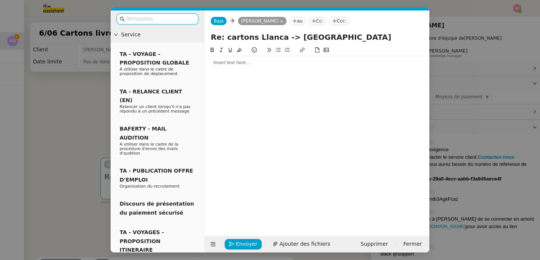
click at [262, 62] on div at bounding box center [317, 62] width 218 height 7
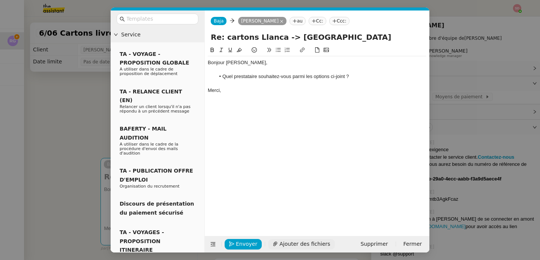
click at [293, 240] on span "Ajouter des fichiers" at bounding box center [304, 243] width 51 height 9
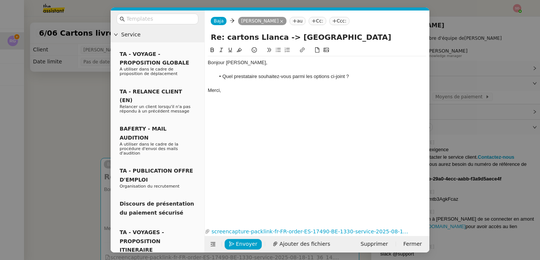
click at [217, 63] on div "Bonjour [PERSON_NAME]," at bounding box center [317, 62] width 218 height 7
click at [239, 242] on span "Envoyer" at bounding box center [246, 243] width 21 height 9
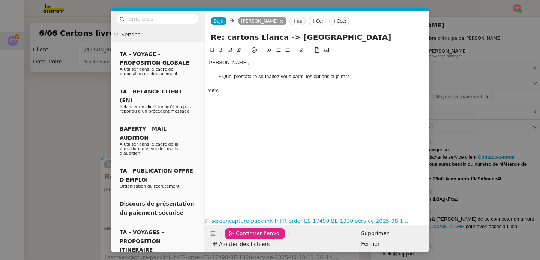
click at [239, 238] on span "Confirmer l'envoi" at bounding box center [258, 233] width 45 height 9
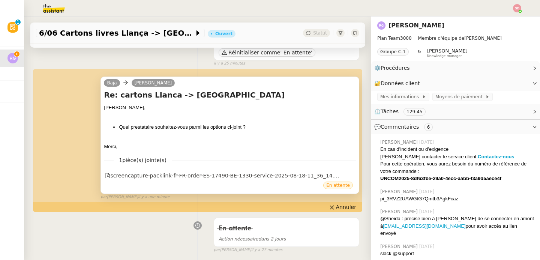
scroll to position [232, 0]
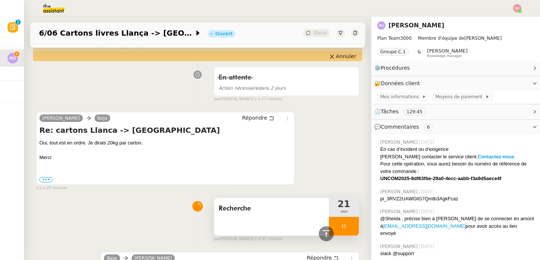
click at [344, 226] on div at bounding box center [344, 226] width 30 height 19
click at [348, 226] on icon at bounding box center [351, 226] width 6 height 6
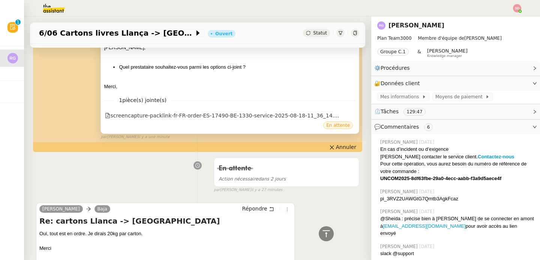
scroll to position [0, 0]
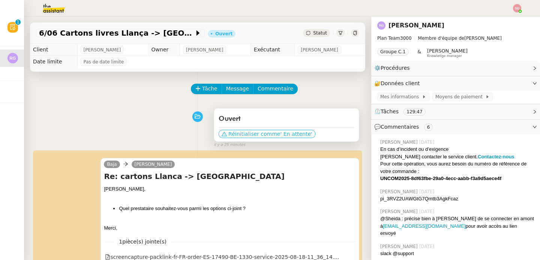
click at [281, 135] on span "' En attente'" at bounding box center [296, 133] width 32 height 7
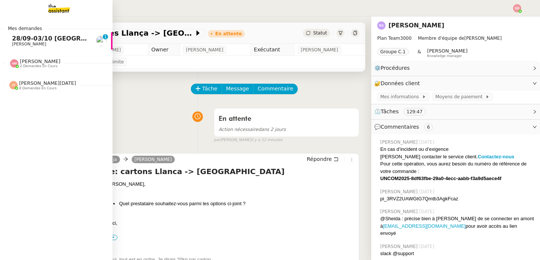
click at [20, 36] on span "28/09-03/10 [GEOGRAPHIC_DATA] - [GEOGRAPHIC_DATA]" at bounding box center [107, 38] width 190 height 7
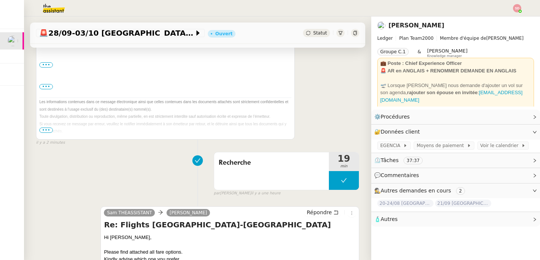
scroll to position [264, 0]
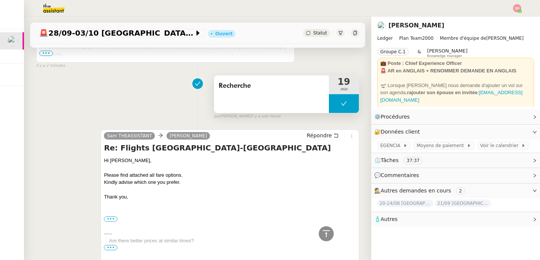
click at [341, 106] on icon at bounding box center [344, 103] width 6 height 6
click at [333, 105] on icon at bounding box center [336, 103] width 6 height 6
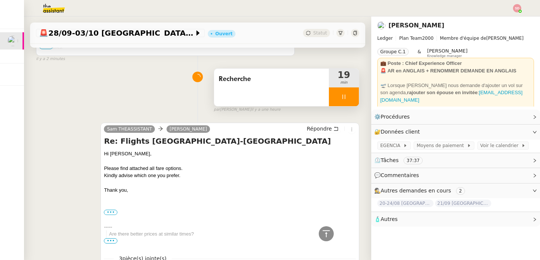
scroll to position [444, 0]
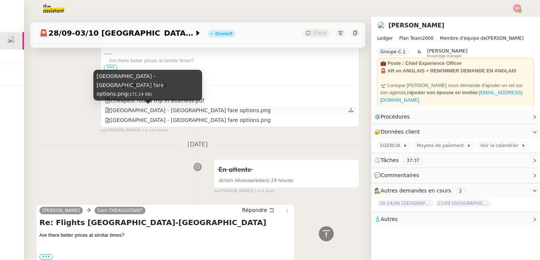
click at [157, 108] on div "[GEOGRAPHIC_DATA] - [GEOGRAPHIC_DATA] fare options.png" at bounding box center [187, 110] width 165 height 9
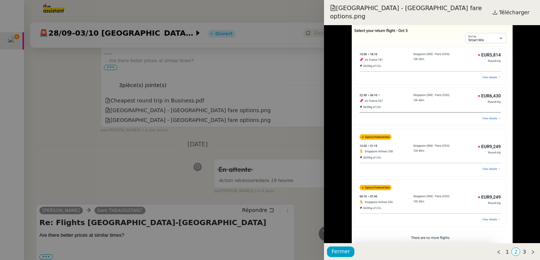
click at [137, 146] on div at bounding box center [270, 130] width 540 height 260
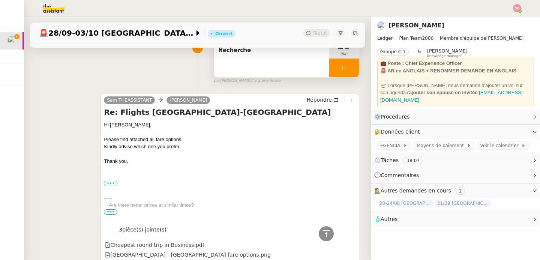
scroll to position [371, 0]
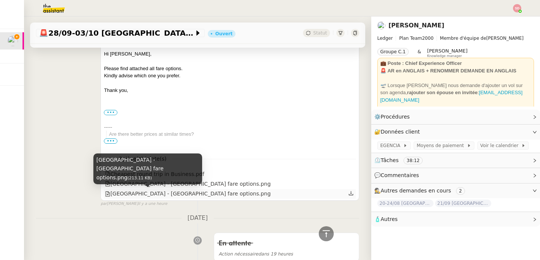
click at [142, 197] on div "[GEOGRAPHIC_DATA] - [GEOGRAPHIC_DATA] fare options.png" at bounding box center [187, 193] width 165 height 9
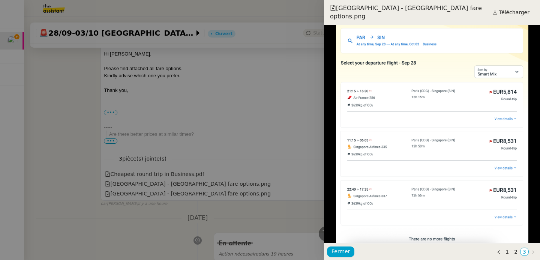
click at [142, 198] on div at bounding box center [270, 130] width 540 height 260
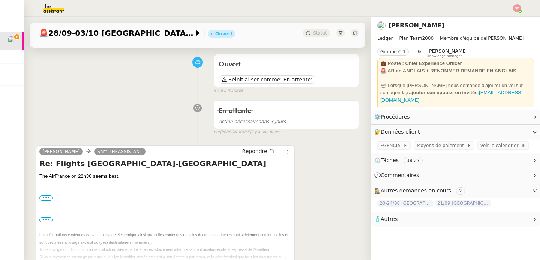
scroll to position [55, 0]
click at [253, 149] on span "Répondre" at bounding box center [254, 150] width 25 height 7
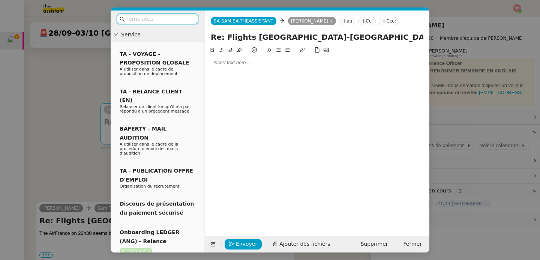
click at [228, 68] on div at bounding box center [317, 62] width 218 height 13
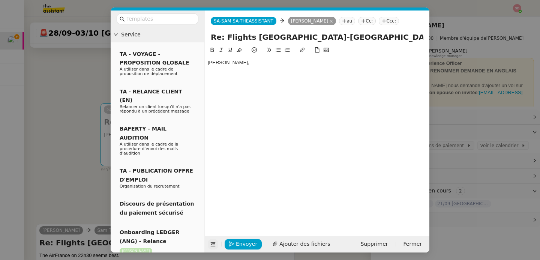
click at [211, 242] on icon at bounding box center [212, 243] width 5 height 5
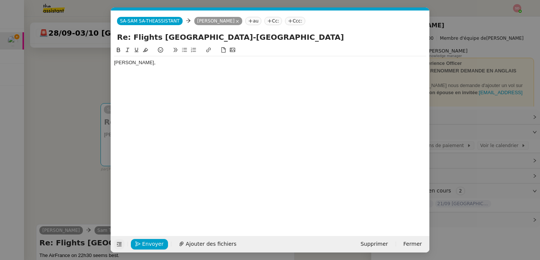
click at [142, 80] on div at bounding box center [270, 76] width 312 height 7
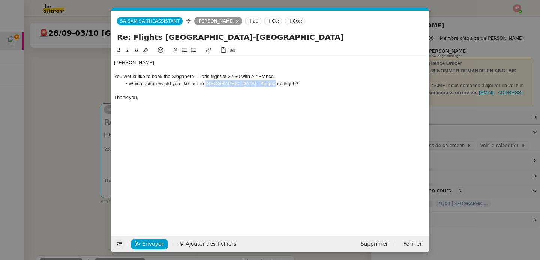
drag, startPoint x: 205, startPoint y: 85, endPoint x: 259, endPoint y: 84, distance: 54.0
click at [259, 84] on li "Which option would you like for the Paris - Singapore flight ?" at bounding box center [273, 83] width 305 height 7
click at [115, 46] on button at bounding box center [118, 50] width 9 height 9
click at [169, 102] on div "Ian, You would like to book the Singapore - Paris flight at 22:30 with Air Fran…" at bounding box center [270, 80] width 312 height 48
click at [145, 244] on span "Envoyer" at bounding box center [152, 243] width 21 height 9
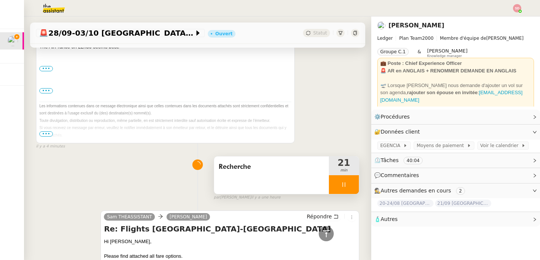
scroll to position [478, 0]
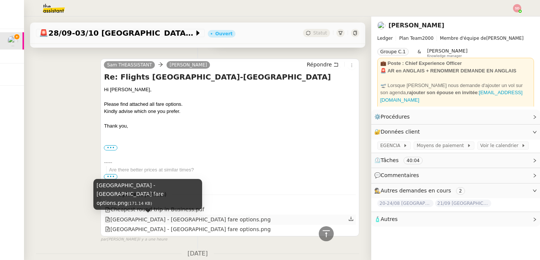
click at [167, 219] on div "[GEOGRAPHIC_DATA] - [GEOGRAPHIC_DATA] fare options.png" at bounding box center [187, 219] width 165 height 9
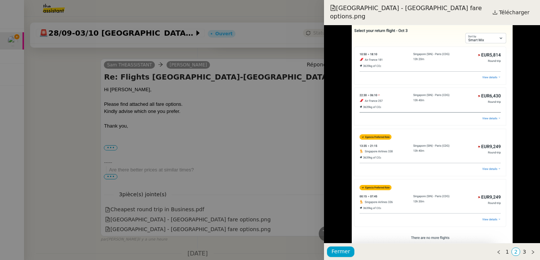
click at [186, 174] on div at bounding box center [270, 130] width 540 height 260
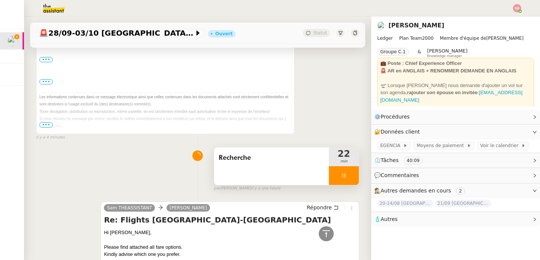
scroll to position [377, 0]
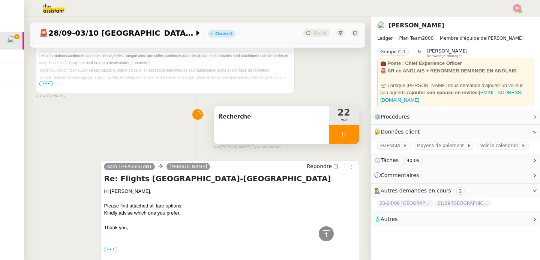
click at [338, 133] on div at bounding box center [344, 134] width 30 height 19
click at [348, 133] on icon at bounding box center [351, 134] width 6 height 6
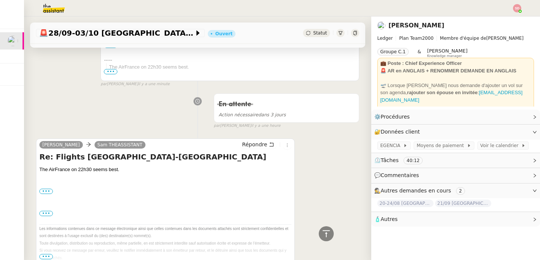
scroll to position [16, 0]
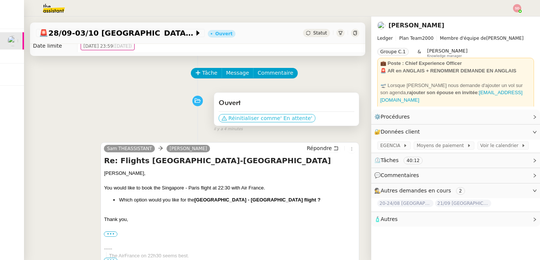
click at [268, 118] on span "Réinitialiser comme" at bounding box center [254, 117] width 52 height 7
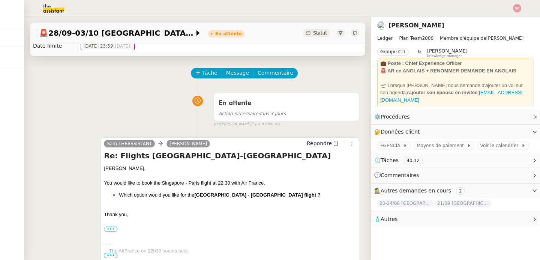
scroll to position [0, 0]
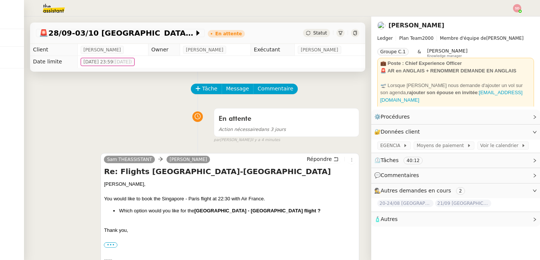
click at [118, 65] on span "dim. 10 août 2025 23:59 (il y a 7 jours)" at bounding box center [108, 61] width 48 height 7
click at [115, 85] on div "Tâche Message Commentaire" at bounding box center [197, 93] width 323 height 18
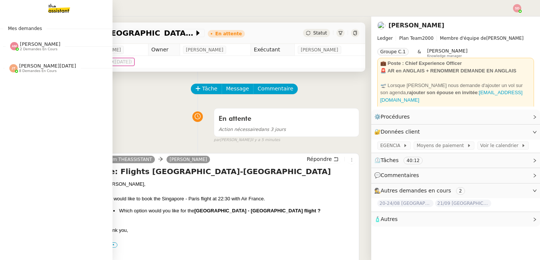
click at [21, 69] on span "8 demandes en cours" at bounding box center [37, 71] width 37 height 4
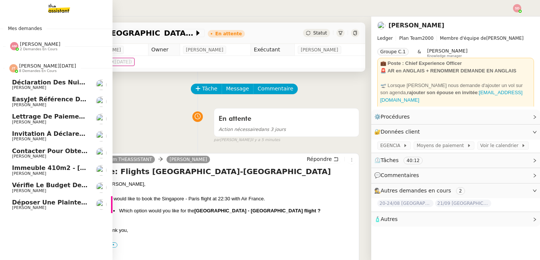
click at [21, 69] on span "8 demandes en cours" at bounding box center [37, 71] width 37 height 4
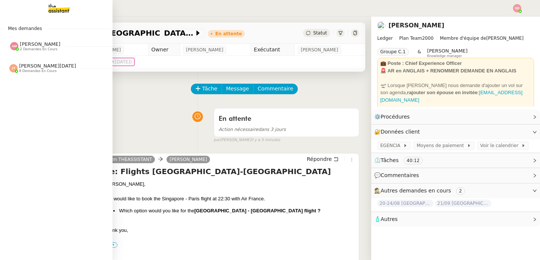
click at [36, 48] on span "2 demandes en cours" at bounding box center [38, 49] width 37 height 4
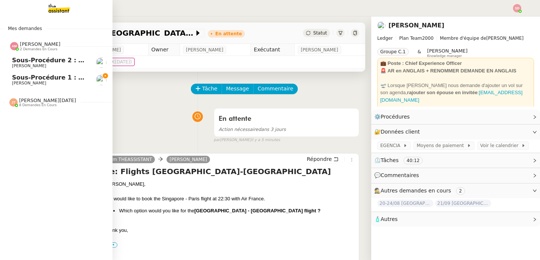
click at [36, 48] on span "2 demandes en cours" at bounding box center [38, 49] width 37 height 4
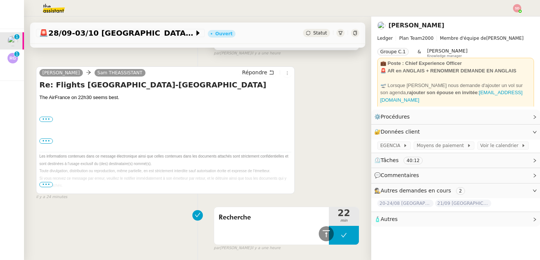
scroll to position [531, 0]
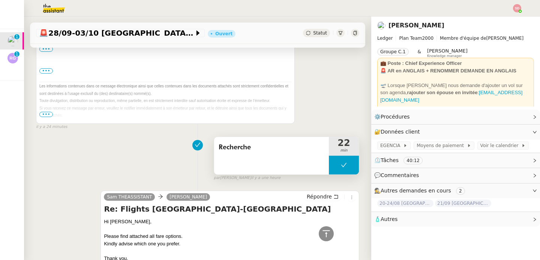
click at [329, 172] on button at bounding box center [344, 164] width 30 height 19
click at [329, 172] on div at bounding box center [336, 164] width 15 height 19
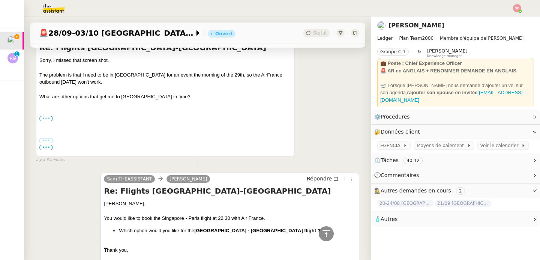
click at [51, 120] on label "•••" at bounding box center [45, 118] width 13 height 5
click at [0, 0] on input "•••" at bounding box center [0, 0] width 0 height 0
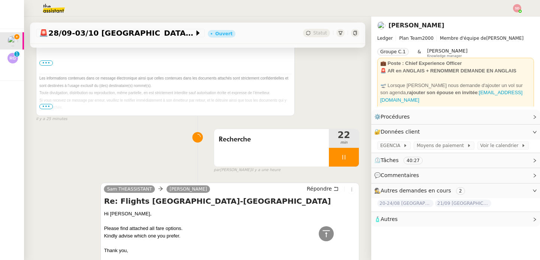
scroll to position [672, 0]
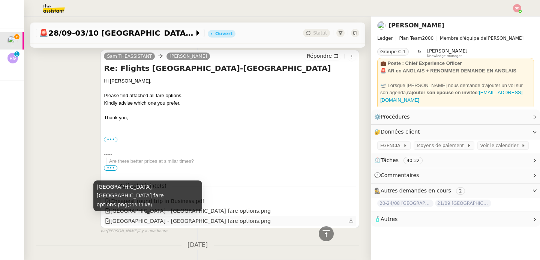
click at [159, 222] on div "[GEOGRAPHIC_DATA] - [GEOGRAPHIC_DATA] fare options.png" at bounding box center [187, 221] width 165 height 9
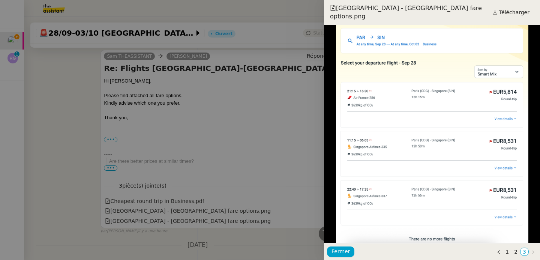
click at [86, 166] on div at bounding box center [270, 130] width 540 height 260
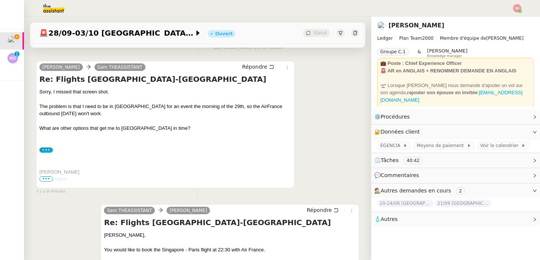
scroll to position [0, 0]
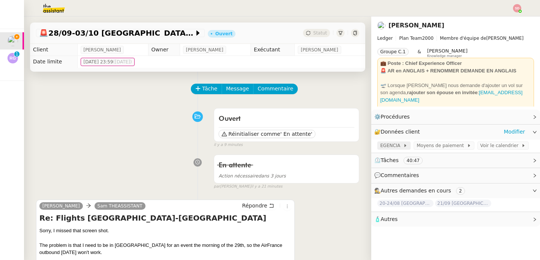
click at [400, 142] on div "EGENCIA" at bounding box center [393, 145] width 27 height 7
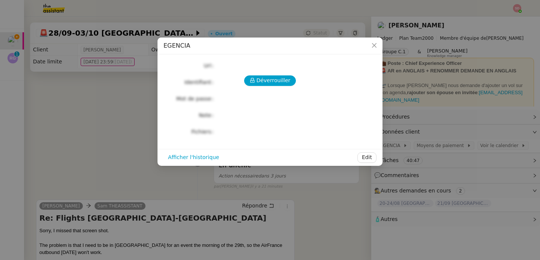
click at [257, 72] on div "Déverrouiller Url Identifiant Mot de passe Note Fichiers Upload" at bounding box center [269, 98] width 213 height 76
click at [255, 82] on icon at bounding box center [252, 80] width 5 height 5
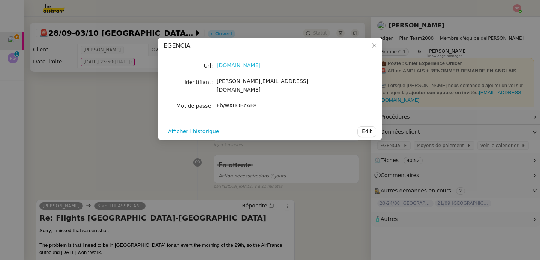
click at [223, 68] on link "egencia.fr" at bounding box center [239, 65] width 44 height 6
click at [97, 123] on nz-modal-container "EGENCIA Url egencia.fr Identifiant sam@ledger.fr Mot de passe Fb/wXuOBcAF8 Affi…" at bounding box center [270, 130] width 540 height 260
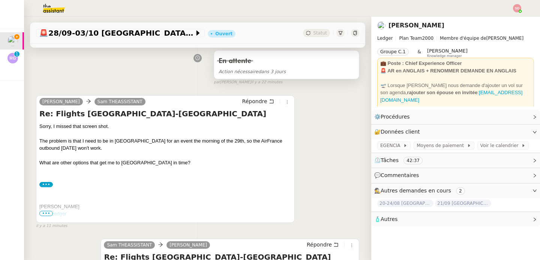
scroll to position [77, 0]
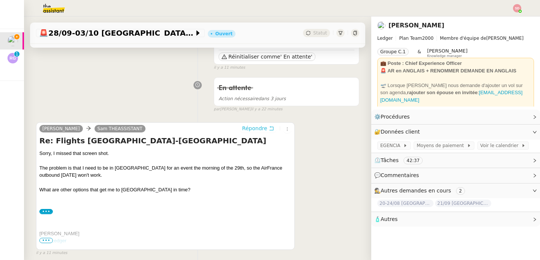
click at [248, 130] on span "Répondre" at bounding box center [254, 127] width 25 height 7
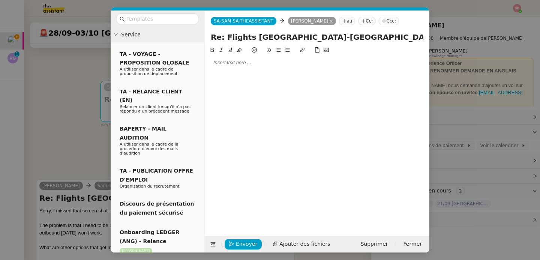
click at [250, 61] on div at bounding box center [317, 62] width 218 height 7
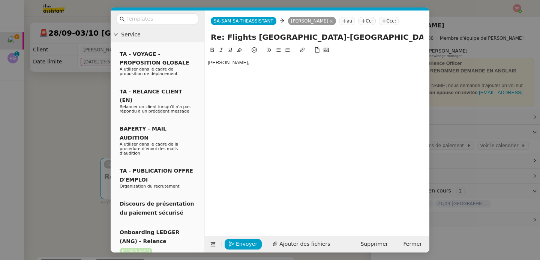
scroll to position [77, 0]
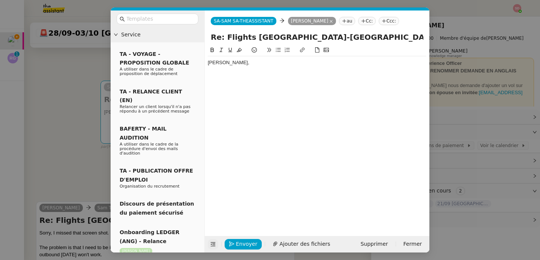
click at [216, 243] on icon at bounding box center [213, 243] width 10 height 5
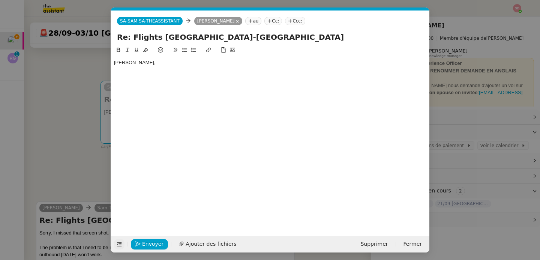
click at [129, 72] on div at bounding box center [270, 69] width 312 height 7
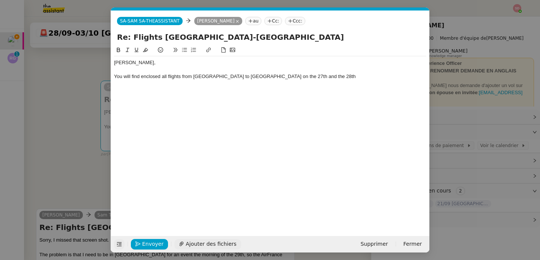
click at [202, 244] on span "Ajouter des fichiers" at bounding box center [210, 243] width 51 height 9
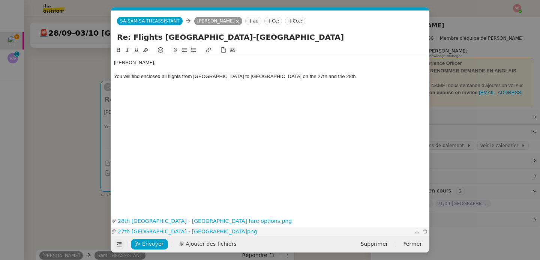
click at [157, 231] on link "27th [GEOGRAPHIC_DATA] - [GEOGRAPHIC_DATA]png" at bounding box center [264, 231] width 296 height 9
click at [149, 217] on link "28th [GEOGRAPHIC_DATA] - [GEOGRAPHIC_DATA] fare options.png" at bounding box center [264, 221] width 296 height 9
click at [65, 124] on nz-modal-container "Service TA - VOYAGE - PROPOSITION GLOBALE A utiliser dans le cadre de propositi…" at bounding box center [270, 130] width 540 height 260
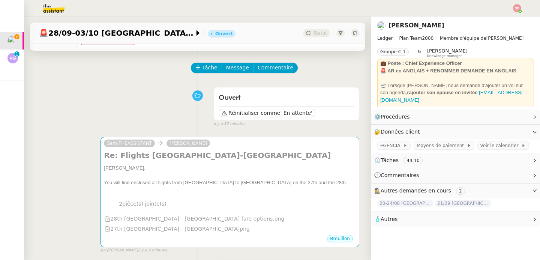
scroll to position [13, 0]
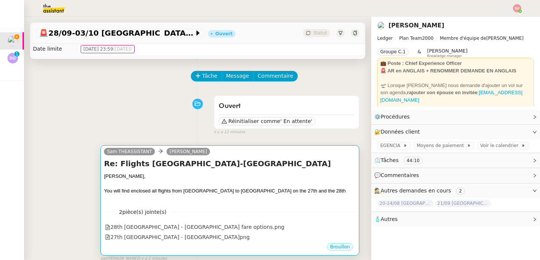
click at [272, 163] on h4 "Re: Flights [GEOGRAPHIC_DATA]-[GEOGRAPHIC_DATA]" at bounding box center [230, 163] width 252 height 10
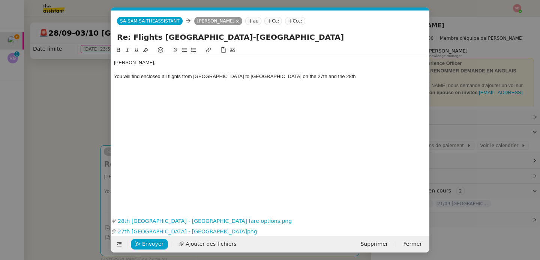
scroll to position [0, 16]
click at [295, 77] on div "You will find enclosed all flights from [GEOGRAPHIC_DATA] to [GEOGRAPHIC_DATA] …" at bounding box center [270, 76] width 312 height 7
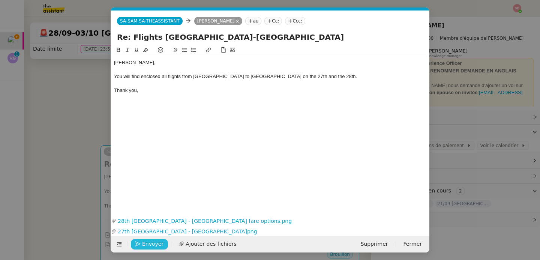
click at [145, 244] on span "Envoyer" at bounding box center [152, 243] width 21 height 9
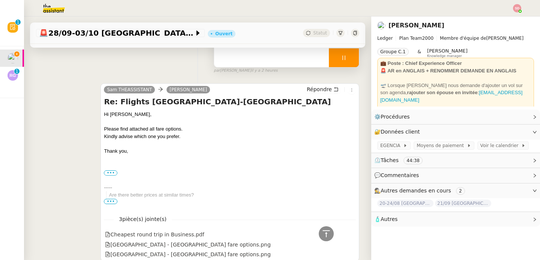
scroll to position [732, 0]
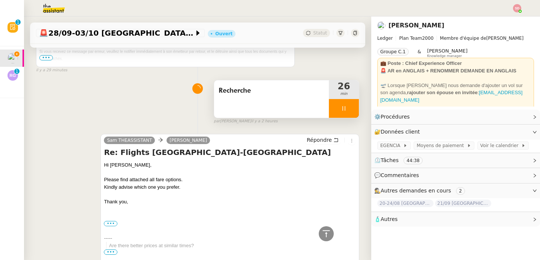
click at [348, 107] on div at bounding box center [344, 108] width 30 height 19
click at [348, 107] on button at bounding box center [351, 108] width 15 height 19
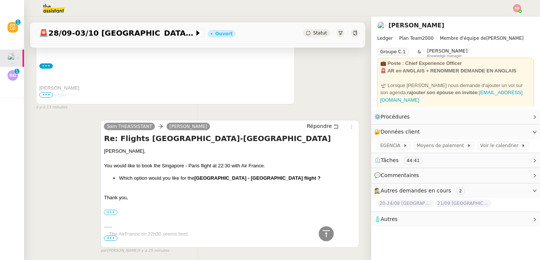
scroll to position [6, 0]
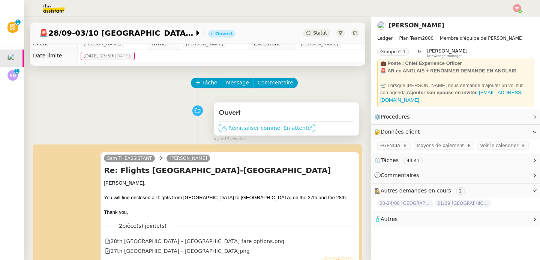
click at [280, 127] on span "' En attente'" at bounding box center [296, 127] width 32 height 7
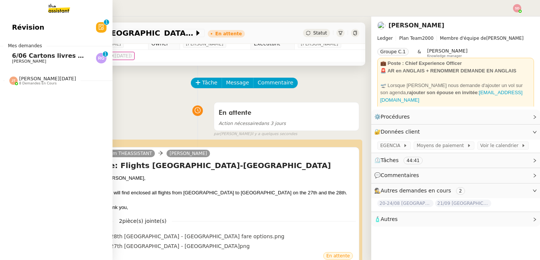
click at [33, 61] on span "[PERSON_NAME]" at bounding box center [29, 61] width 34 height 5
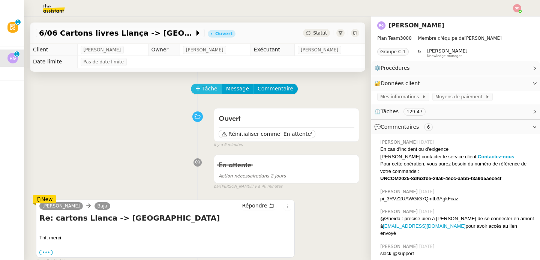
click at [202, 92] on span "Tâche" at bounding box center [209, 88] width 15 height 9
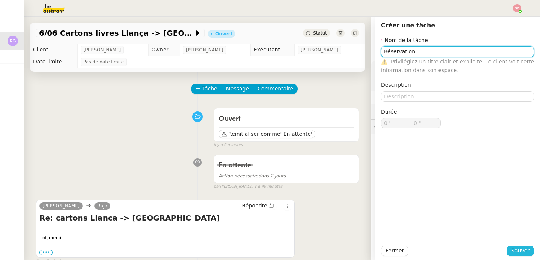
type input "Réservation"
click at [511, 248] on span "Sauver" at bounding box center [520, 250] width 18 height 9
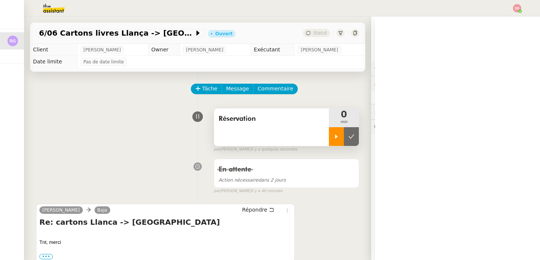
click at [329, 131] on div at bounding box center [336, 136] width 15 height 19
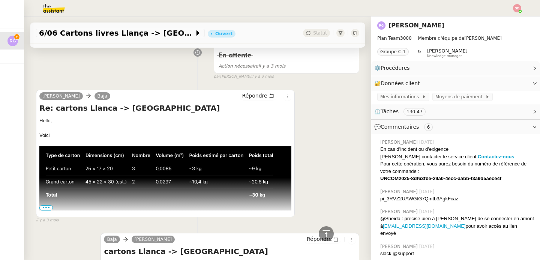
scroll to position [4507, 0]
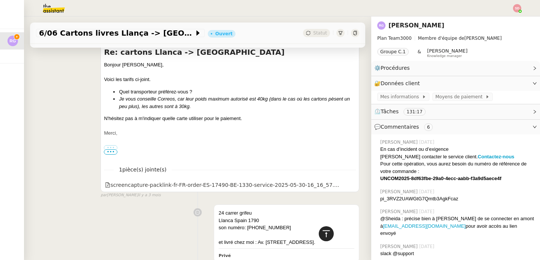
click at [321, 234] on icon at bounding box center [325, 233] width 9 height 9
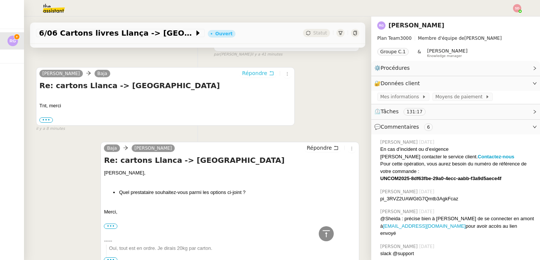
scroll to position [0, 0]
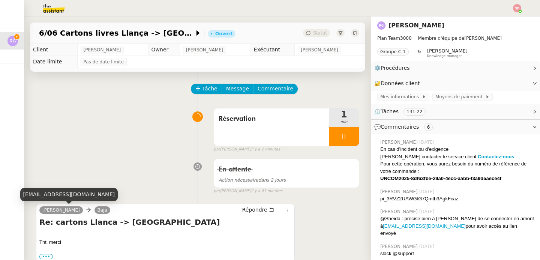
click at [69, 197] on div "[EMAIL_ADDRESS][DOMAIN_NAME]" at bounding box center [69, 194] width 98 height 13
copy div "[EMAIL_ADDRESS][DOMAIN_NAME]"
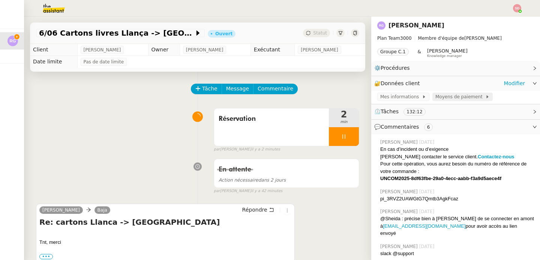
click at [443, 95] on span "Moyens de paiement" at bounding box center [460, 96] width 50 height 7
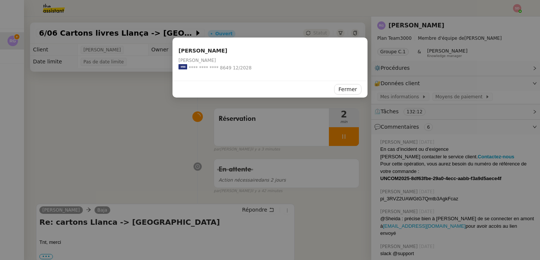
click at [221, 69] on span "**** **** **** 8649" at bounding box center [209, 67] width 43 height 7
copy span "8649"
click at [156, 129] on nz-modal-container "[PERSON_NAME] [PERSON_NAME] **** **** **** 8649 12/2028 Fermer" at bounding box center [270, 130] width 540 height 260
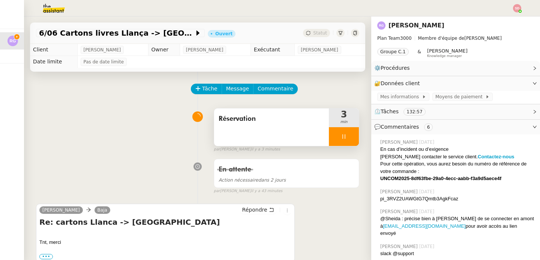
click at [345, 136] on div at bounding box center [344, 136] width 30 height 19
click at [345, 136] on button at bounding box center [351, 136] width 15 height 19
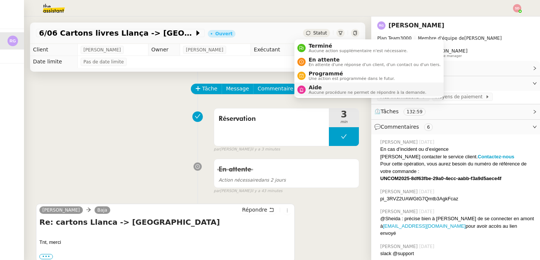
click at [308, 94] on span "Aucune procédure ne permet de répondre à la demande." at bounding box center [367, 92] width 118 height 4
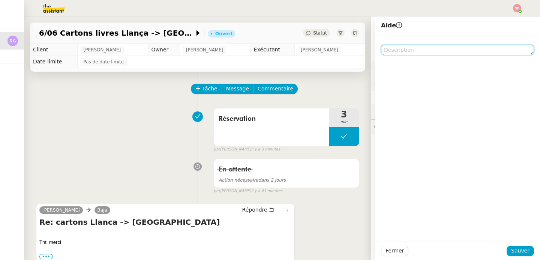
click at [432, 48] on textarea at bounding box center [457, 50] width 153 height 10
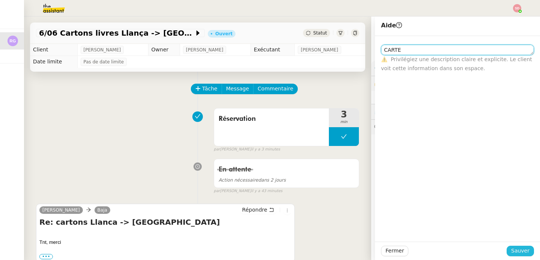
type textarea "CARTE"
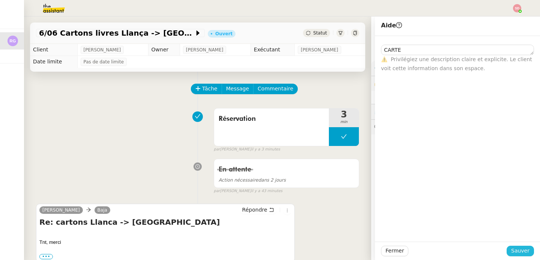
click at [519, 253] on span "Sauver" at bounding box center [520, 250] width 18 height 9
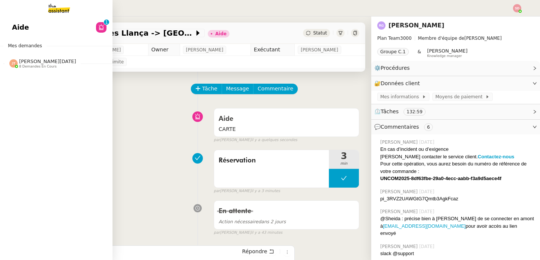
click at [5, 63] on span "[PERSON_NAME][DATE] 8 demandes en cours" at bounding box center [43, 63] width 76 height 10
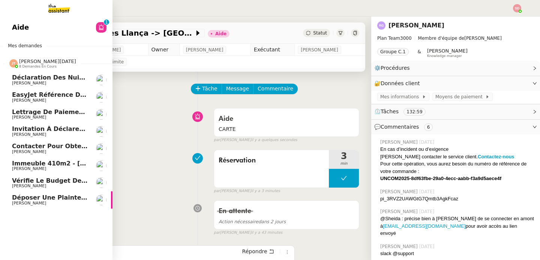
click at [5, 63] on span "[PERSON_NAME][DATE] 8 demandes en cours" at bounding box center [43, 63] width 76 height 10
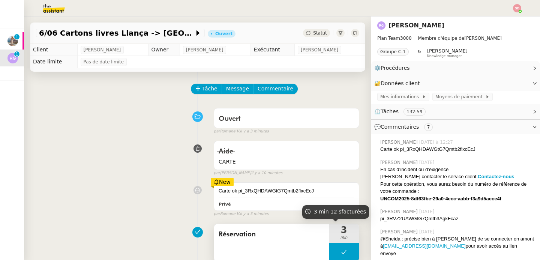
click at [329, 244] on button at bounding box center [344, 251] width 30 height 19
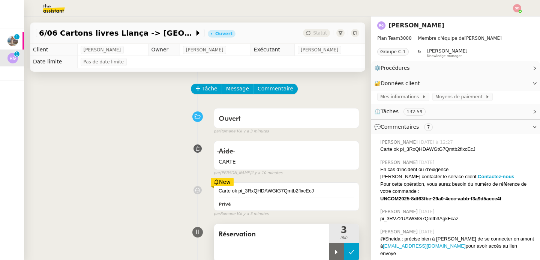
click at [329, 244] on div at bounding box center [336, 251] width 15 height 19
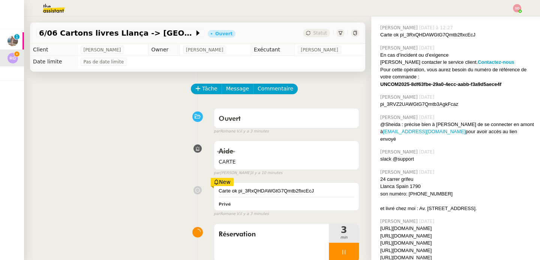
scroll to position [149, 0]
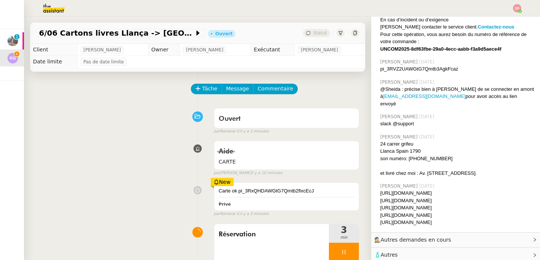
click at [398, 140] on div "24 carrer grifeu" at bounding box center [457, 143] width 154 height 7
copy div "24 carrer grifeu"
drag, startPoint x: 413, startPoint y: 166, endPoint x: 462, endPoint y: 163, distance: 48.4
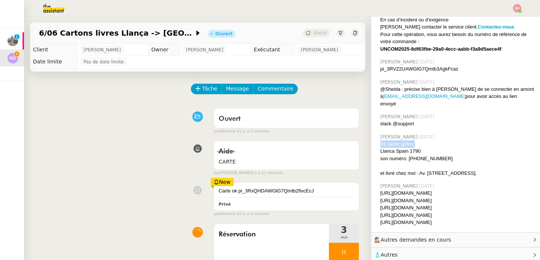
click at [462, 169] on div "et livré chez moi : Av. [STREET_ADDRESS]." at bounding box center [457, 172] width 154 height 7
copy div "Av. de la Faisanderie 5"
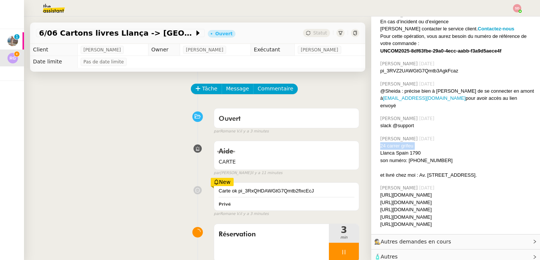
scroll to position [0, 0]
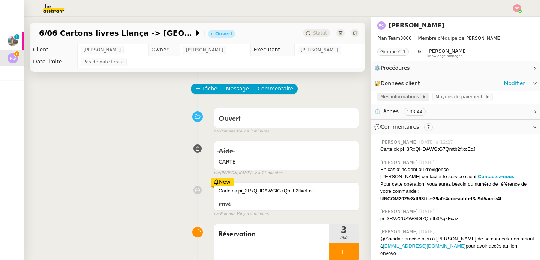
click at [405, 96] on span "Mes informations" at bounding box center [401, 96] width 42 height 7
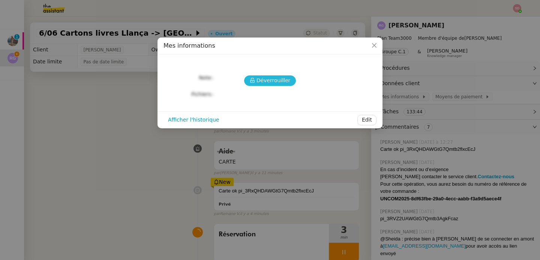
click at [284, 81] on span "Déverrouiller" at bounding box center [273, 80] width 34 height 9
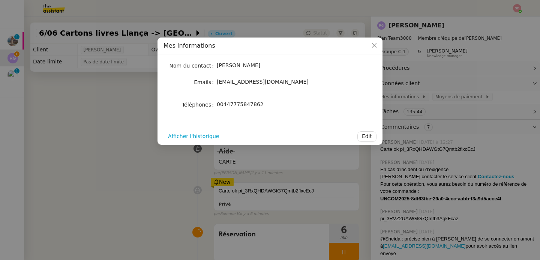
click at [102, 117] on nz-modal-container "Mes informations Nom du contact [PERSON_NAME] Emails [EMAIL_ADDRESS][DOMAIN_NAM…" at bounding box center [270, 130] width 540 height 260
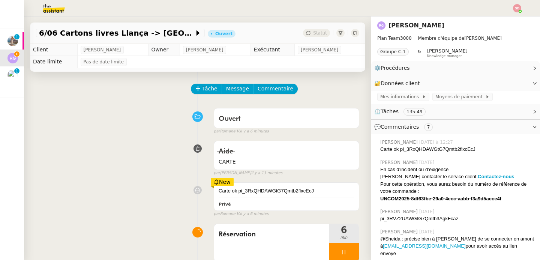
scroll to position [48, 0]
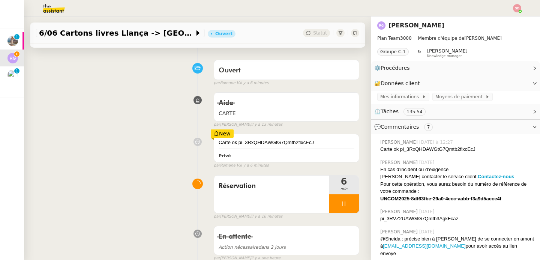
click at [170, 94] on div "Aide CARTE false par [PERSON_NAME] il y a 13 minutes" at bounding box center [197, 108] width 323 height 39
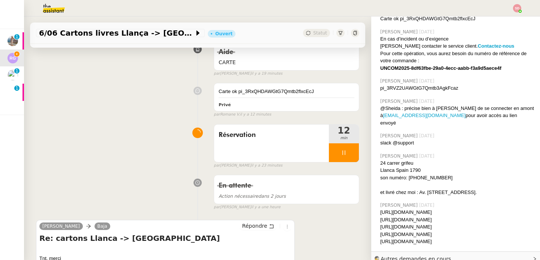
scroll to position [108, 0]
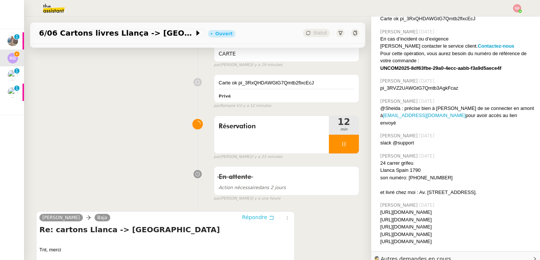
click at [254, 220] on span "Répondre" at bounding box center [254, 216] width 25 height 7
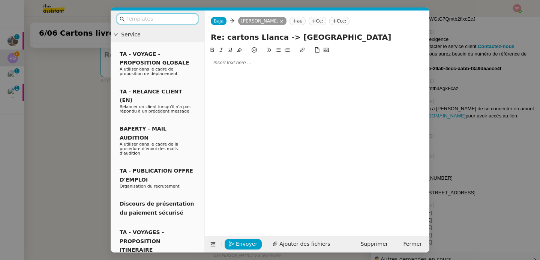
scroll to position [131, 0]
click at [246, 61] on div at bounding box center [317, 62] width 218 height 7
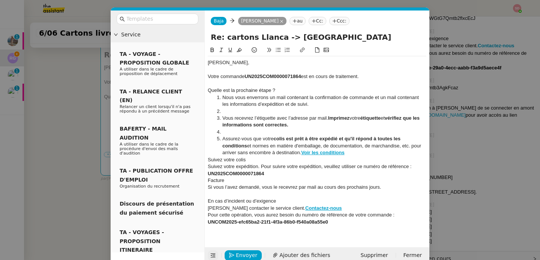
click at [210, 252] on button at bounding box center [213, 255] width 10 height 10
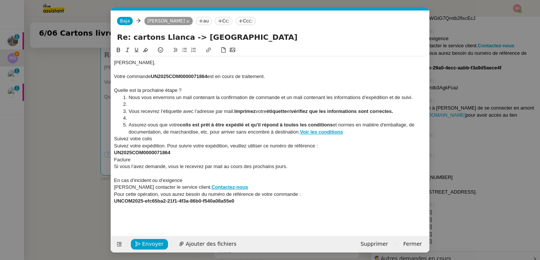
click at [137, 90] on div "Quelle est la prochaine étape ?" at bounding box center [270, 90] width 312 height 7
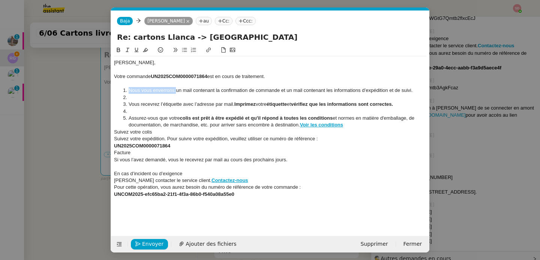
drag, startPoint x: 180, startPoint y: 90, endPoint x: 126, endPoint y: 90, distance: 54.3
click at [126, 90] on li "Nous vous enverrons un mail contenant la confirmation de commande et un mail co…" at bounding box center [273, 90] width 305 height 7
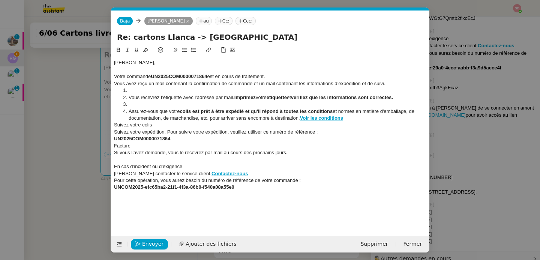
click at [185, 94] on li "Vous recevrez l’étiquette avec l’adresse par mail. Imprimez votre étiquette et …" at bounding box center [273, 97] width 305 height 7
click at [186, 91] on li at bounding box center [273, 90] width 305 height 7
click at [135, 98] on li "Vous recevrez l’étiquette avec l’adresse par mail. Imprimez votre étiquette et …" at bounding box center [273, 97] width 305 height 7
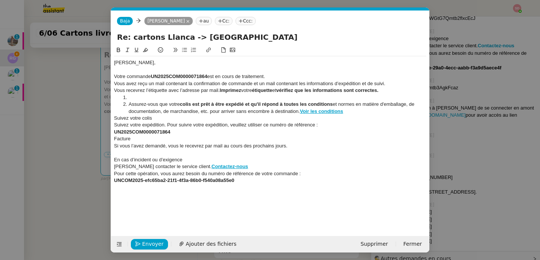
click at [221, 90] on strong "Imprimez" at bounding box center [230, 90] width 21 height 6
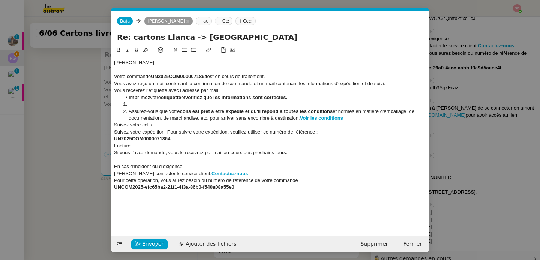
click at [189, 103] on li at bounding box center [273, 104] width 305 height 7
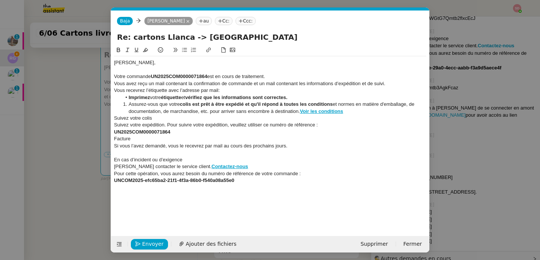
click at [127, 106] on li "Assurez-vous que votre colis est prêt à être expédié et qu'il répond à toutes l…" at bounding box center [273, 108] width 305 height 14
click at [141, 117] on div "Suivez votre colis" at bounding box center [270, 118] width 312 height 7
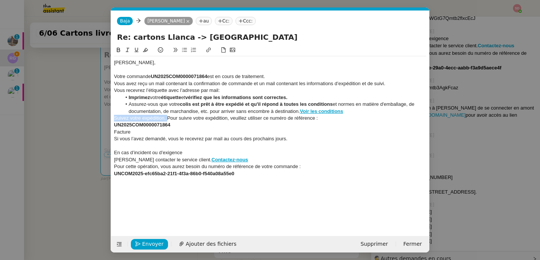
drag, startPoint x: 167, startPoint y: 120, endPoint x: 106, endPoint y: 117, distance: 61.5
click at [106, 117] on nz-modal-container "Service TA - VOYAGE - PROPOSITION GLOBALE A utiliser dans le cadre de propositi…" at bounding box center [270, 130] width 540 height 260
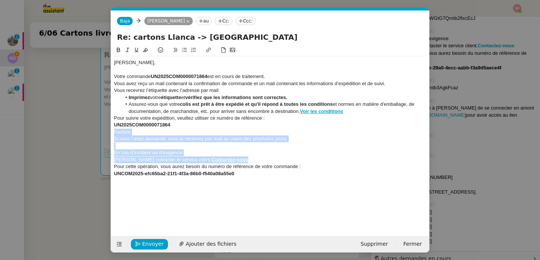
drag, startPoint x: 114, startPoint y: 133, endPoint x: 249, endPoint y: 161, distance: 137.7
click at [249, 161] on div "[PERSON_NAME], Votre commande UN2025COM0000071864 est en cours de traitement. V…" at bounding box center [270, 121] width 312 height 130
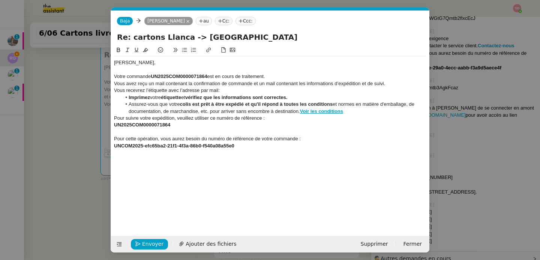
click at [340, 74] on div "Votre commande UN2025COM0000071864 est en cours de traitement." at bounding box center [270, 76] width 312 height 7
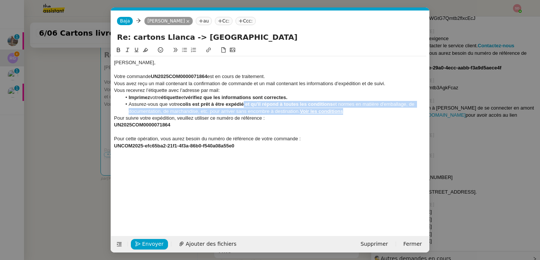
drag, startPoint x: 244, startPoint y: 104, endPoint x: 355, endPoint y: 111, distance: 110.8
click at [355, 111] on li "Assurez-vous que votre colis est prêt à être expédié et qu'il répond à toutes l…" at bounding box center [273, 108] width 305 height 14
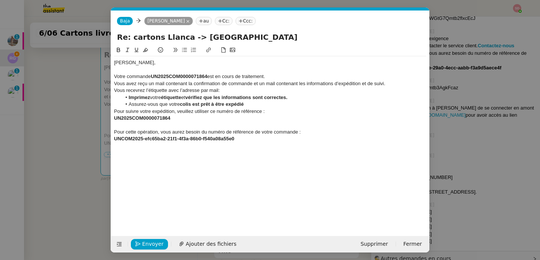
click at [287, 125] on div at bounding box center [270, 124] width 312 height 7
drag, startPoint x: 208, startPoint y: 132, endPoint x: 110, endPoint y: 134, distance: 98.2
click at [110, 134] on nz-modal-container "Service TA - VOYAGE - PROPOSITION GLOBALE A utiliser dans le cadre de propositi…" at bounding box center [270, 130] width 540 height 260
click at [250, 141] on div "UNCOM2025-efc65ba2-21f1-4f3a-86b0-f540a08a55e0" at bounding box center [270, 138] width 312 height 7
click at [394, 80] on div "Vous avez reçu un mail contenant la confirmation de commande et un mail contena…" at bounding box center [270, 83] width 312 height 7
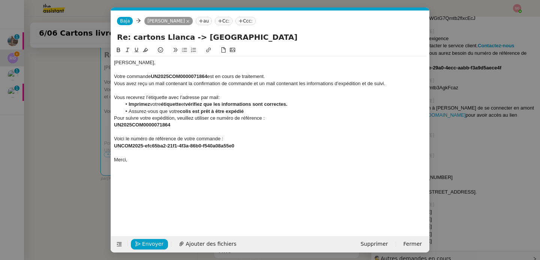
click at [115, 126] on strong "UN2025COM0000071864" at bounding box center [142, 125] width 56 height 6
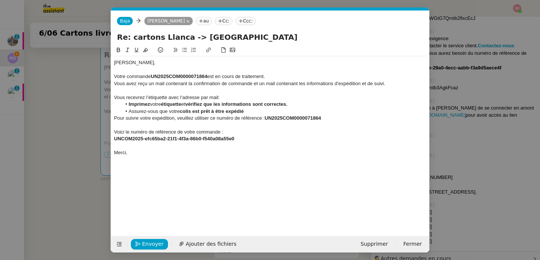
click at [114, 138] on strong "UNCOM2025-efc65ba2-21f1-4f3a-86b0-f540a08a55e0" at bounding box center [174, 139] width 120 height 6
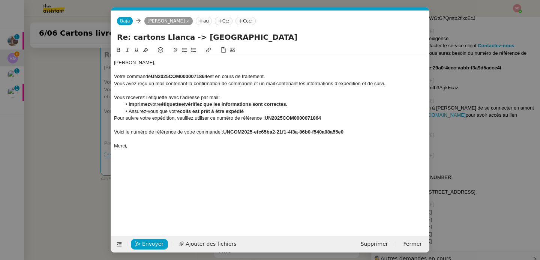
click at [152, 146] on div "Merci," at bounding box center [270, 145] width 312 height 7
click at [226, 120] on div "Pour suivre votre expédition, veuillez utiliser ce numéro de référence : UN2025…" at bounding box center [270, 118] width 312 height 7
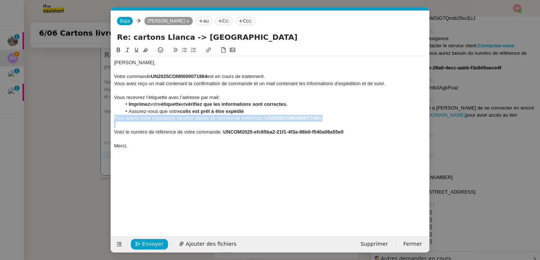
click at [226, 120] on div "Pour suivre votre expédition, veuillez utiliser ce numéro de référence : UN2025…" at bounding box center [270, 118] width 312 height 7
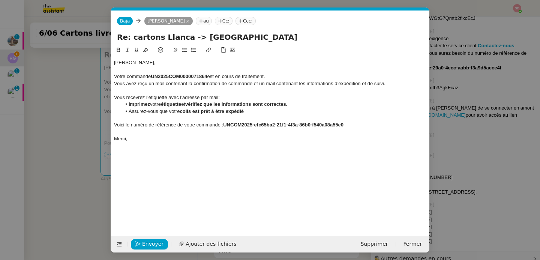
click at [212, 138] on div "Merci," at bounding box center [270, 138] width 312 height 7
click at [152, 246] on span "Envoyer" at bounding box center [152, 243] width 21 height 9
click at [152, 246] on span "Confirmer l'envoi" at bounding box center [164, 243] width 45 height 9
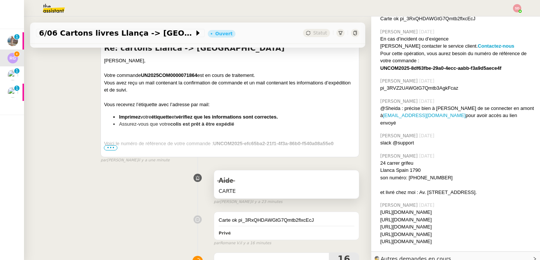
scroll to position [241, 0]
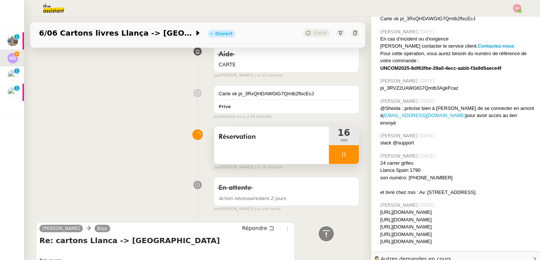
click at [345, 155] on div at bounding box center [344, 154] width 30 height 19
click at [345, 155] on button at bounding box center [351, 154] width 15 height 19
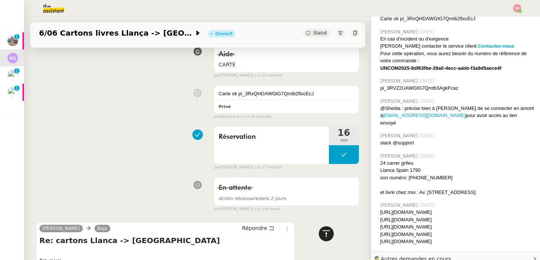
click at [324, 236] on icon at bounding box center [325, 233] width 9 height 9
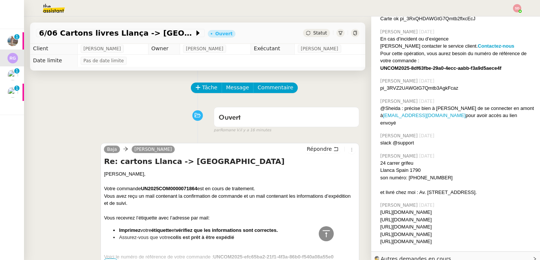
scroll to position [0, 0]
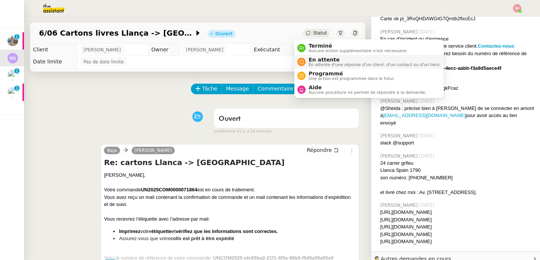
click at [312, 66] on span "En attente d'une réponse d'un client, d'un contact ou d'un tiers." at bounding box center [374, 65] width 132 height 4
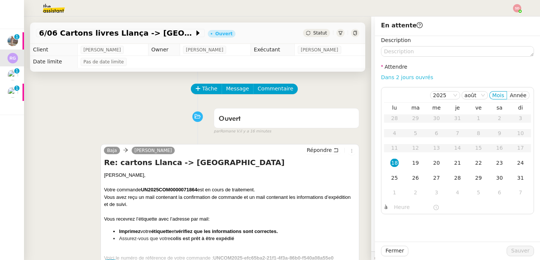
click at [411, 76] on link "Dans 2 jours ouvrés" at bounding box center [407, 77] width 52 height 6
type input "07:00"
click at [453, 166] on div "21" at bounding box center [457, 162] width 8 height 8
click at [511, 249] on span "Sauver" at bounding box center [520, 250] width 18 height 9
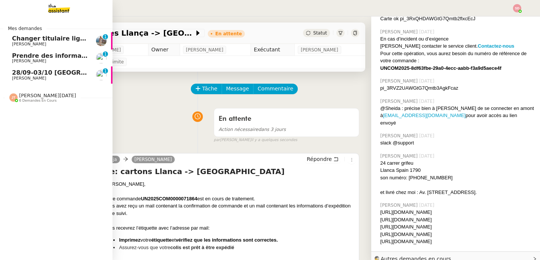
click at [29, 57] on span "Prendre des informations" at bounding box center [55, 55] width 86 height 7
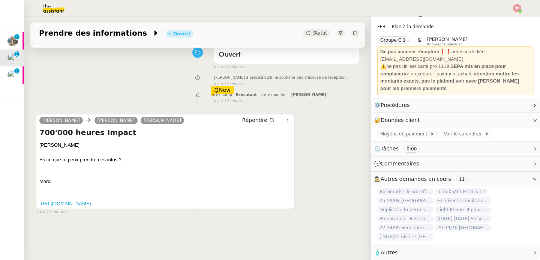
scroll to position [99, 0]
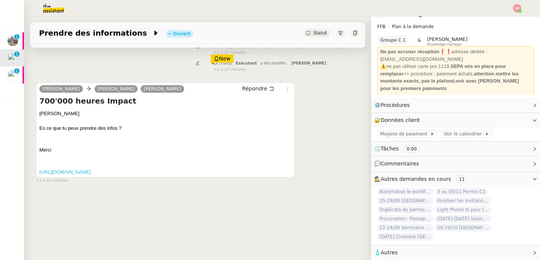
click at [75, 170] on link "[URL][DOMAIN_NAME]" at bounding box center [64, 172] width 51 height 6
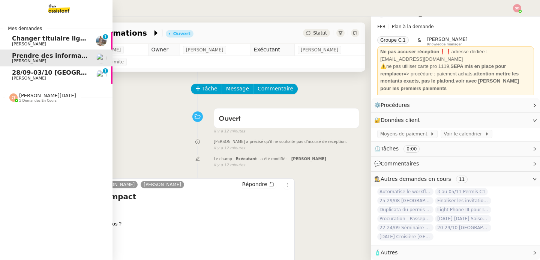
click at [17, 69] on link "28/09-03/10 [GEOGRAPHIC_DATA] - [GEOGRAPHIC_DATA] [PERSON_NAME] 0 1 2 3 4 5 6 7…" at bounding box center [56, 74] width 112 height 17
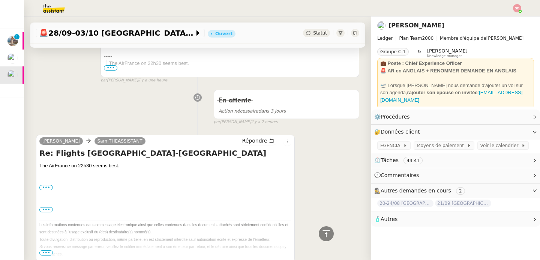
scroll to position [921, 0]
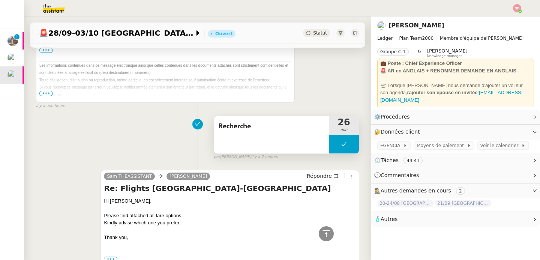
click at [329, 138] on button at bounding box center [344, 144] width 30 height 19
click at [329, 138] on div at bounding box center [336, 144] width 15 height 19
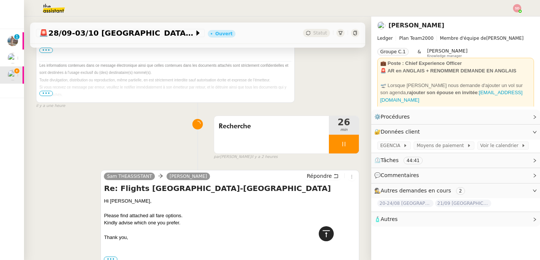
click at [322, 232] on icon at bounding box center [325, 233] width 9 height 9
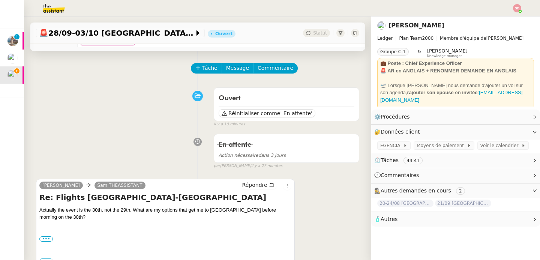
scroll to position [109, 0]
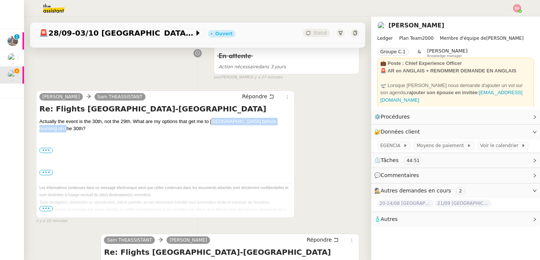
drag, startPoint x: 212, startPoint y: 119, endPoint x: 220, endPoint y: 129, distance: 13.0
click at [220, 129] on div "Actually the event is the 30th, not the 29th. What are my options that get me t…" at bounding box center [165, 125] width 252 height 15
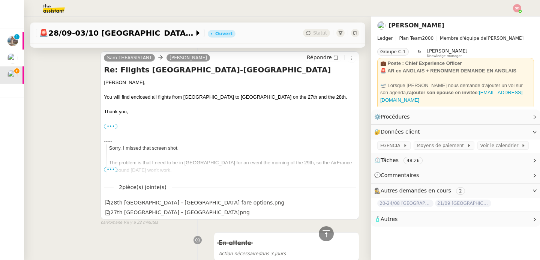
scroll to position [58, 0]
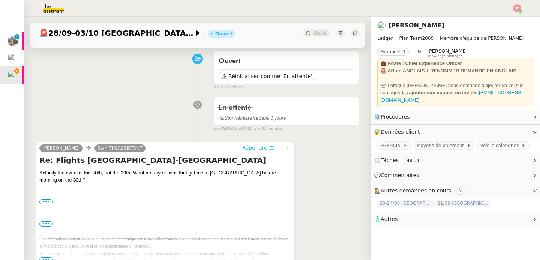
click at [251, 148] on span "Répondre" at bounding box center [254, 147] width 25 height 7
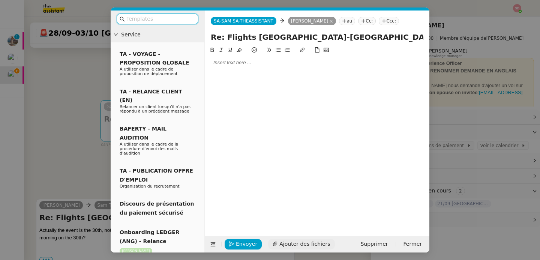
click at [289, 243] on span "Ajouter des fichiers" at bounding box center [304, 243] width 51 height 9
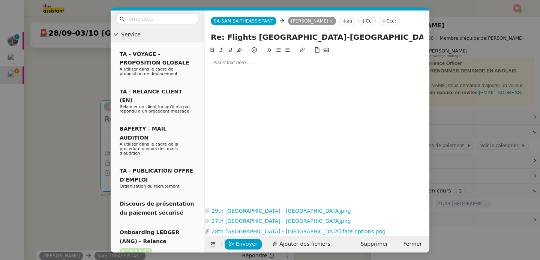
click at [230, 67] on div at bounding box center [317, 62] width 218 height 13
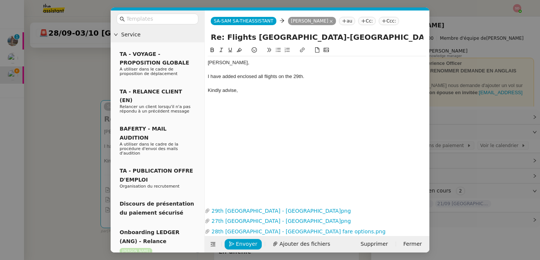
click at [71, 150] on nz-modal-container "Service TA - VOYAGE - PROPOSITION GLOBALE A utiliser dans le cadre de propositi…" at bounding box center [270, 130] width 540 height 260
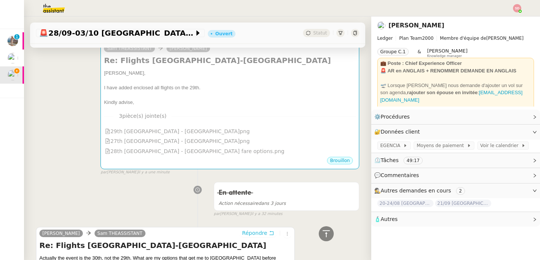
scroll to position [0, 0]
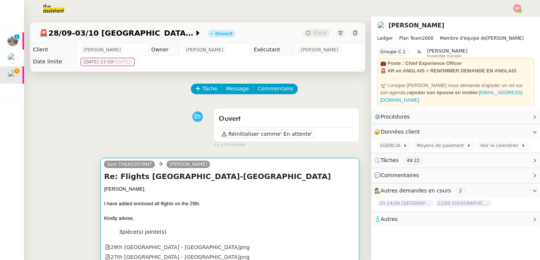
click at [244, 210] on div at bounding box center [230, 210] width 252 height 7
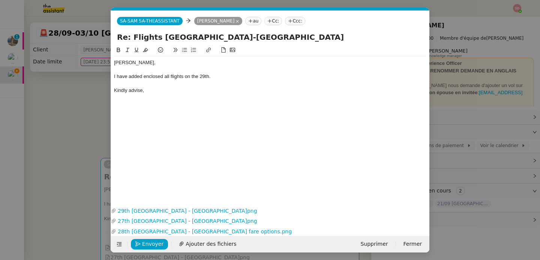
scroll to position [0, 16]
click at [39, 163] on nz-modal-container "Service TA - VOYAGE - PROPOSITION GLOBALE A utiliser dans le cadre de propositi…" at bounding box center [270, 130] width 540 height 260
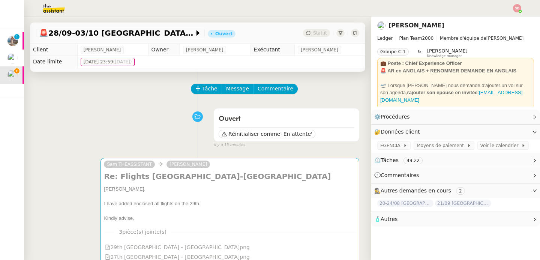
scroll to position [147, 0]
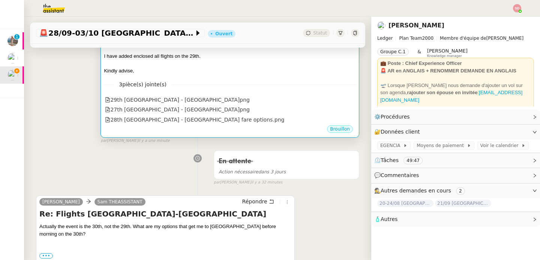
click at [268, 71] on div "Kindly advise," at bounding box center [230, 70] width 252 height 7
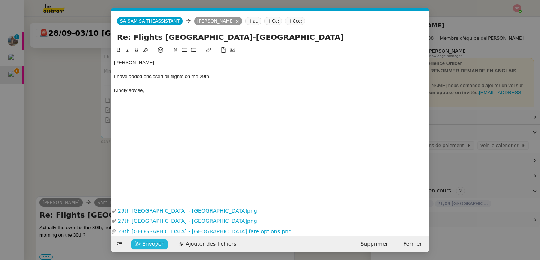
scroll to position [0, 16]
click at [149, 242] on span "Envoyer" at bounding box center [152, 243] width 21 height 9
click at [149, 242] on span "Confirmer l'envoi" at bounding box center [164, 243] width 45 height 9
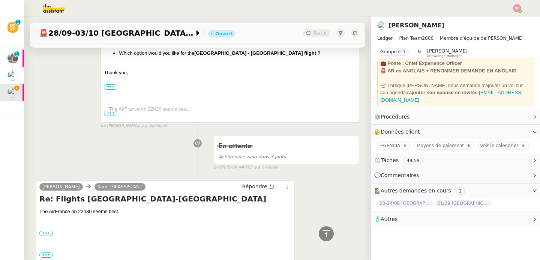
scroll to position [1055, 0]
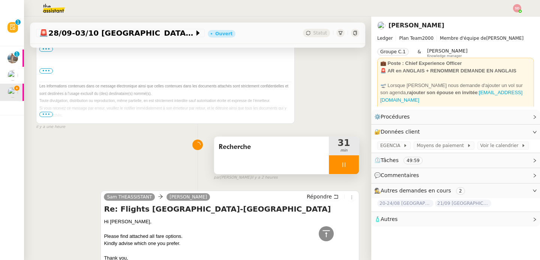
click at [340, 167] on div at bounding box center [344, 164] width 30 height 19
click at [348, 167] on icon at bounding box center [351, 164] width 6 height 6
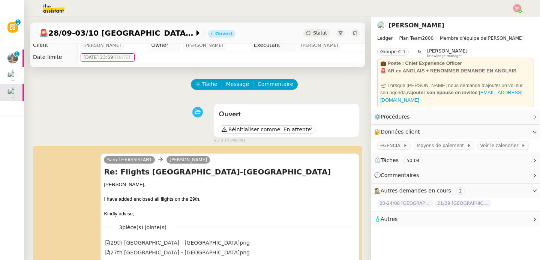
scroll to position [0, 0]
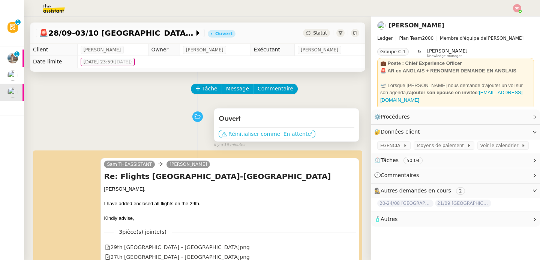
click at [283, 132] on span "' En attente'" at bounding box center [296, 133] width 32 height 7
